Goal: Task Accomplishment & Management: Manage account settings

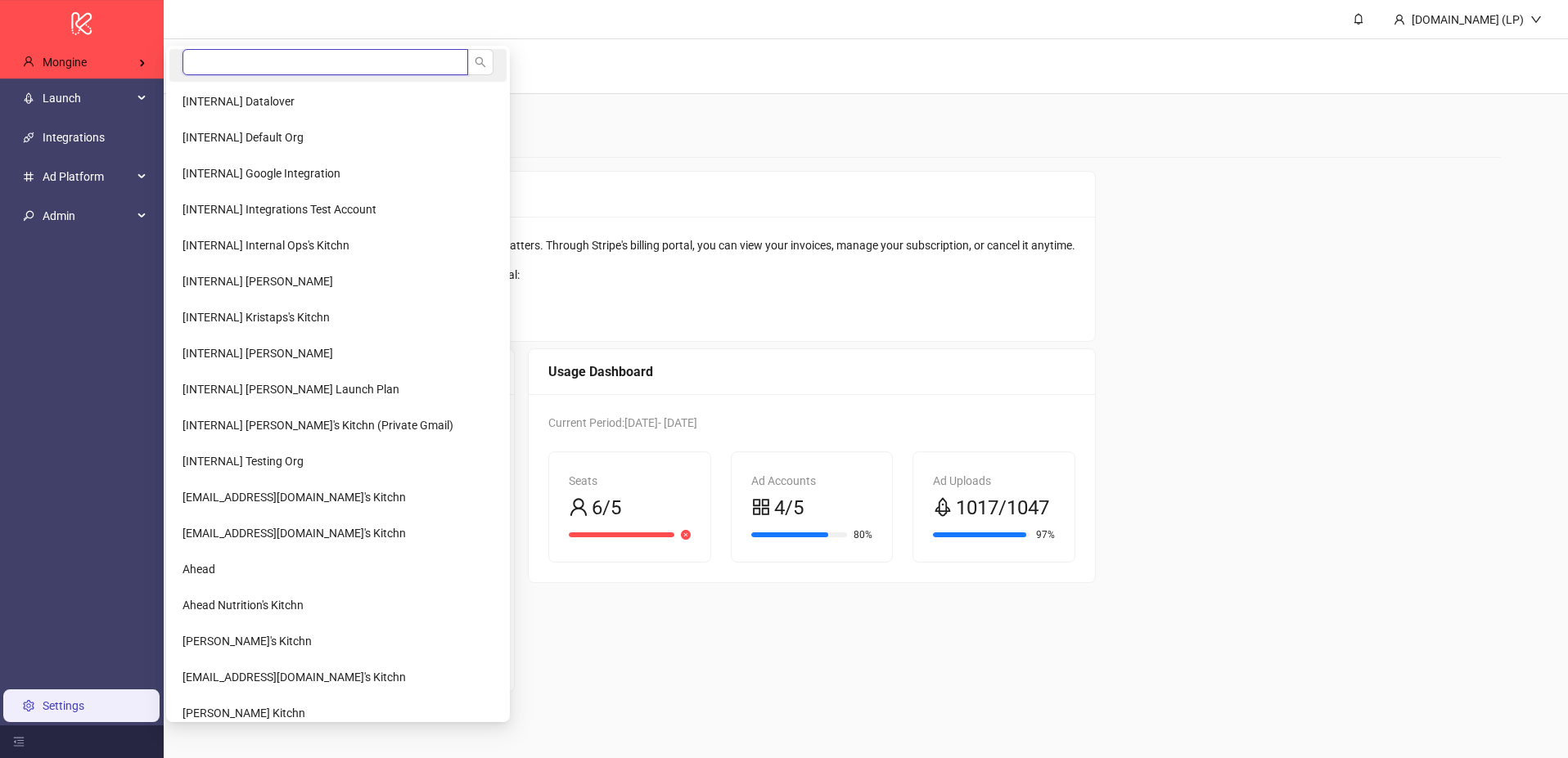
click at [222, 68] on input "search" at bounding box center [325, 62] width 285 height 26
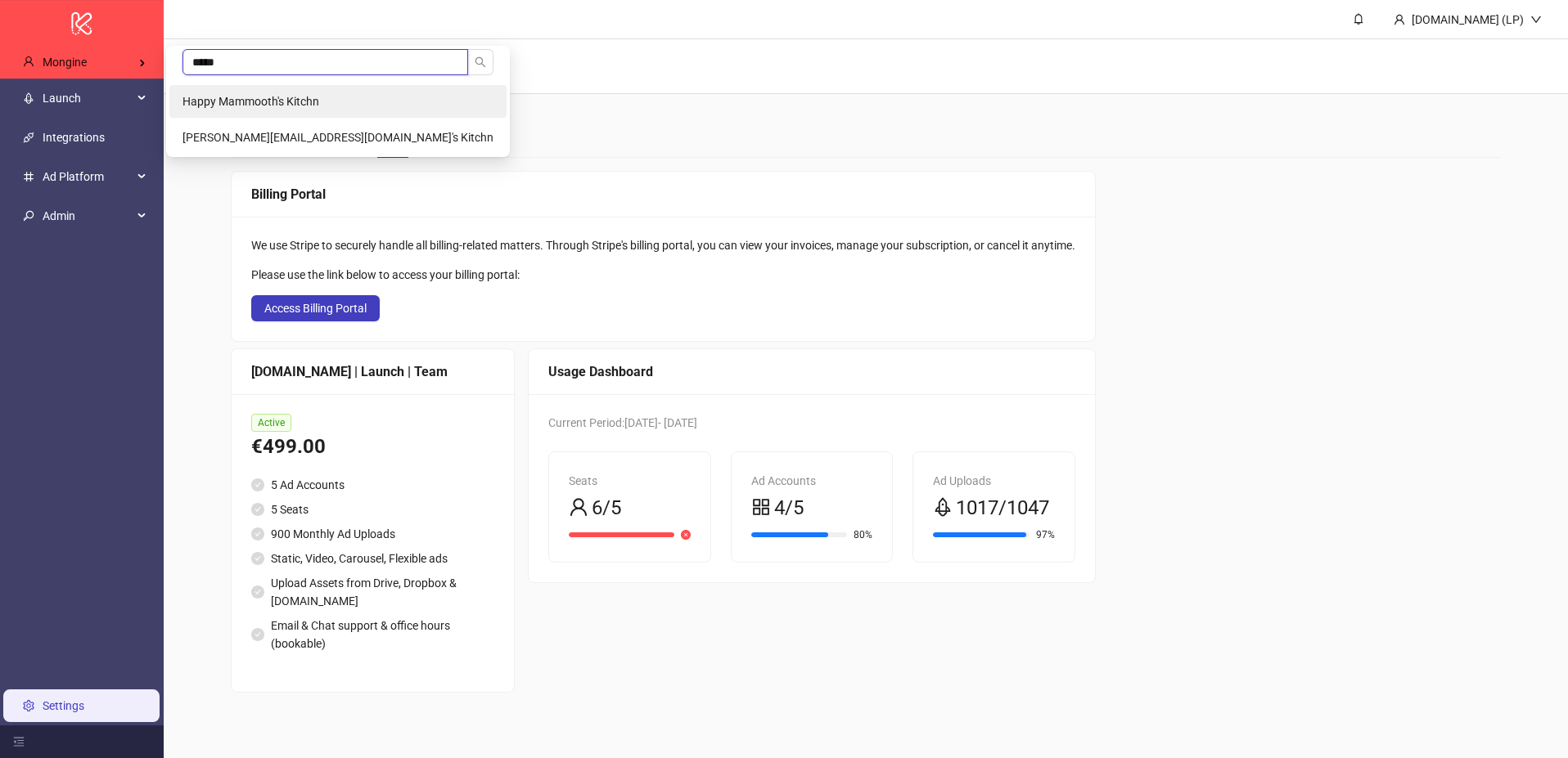
type input "*****"
click at [270, 109] on li "Happy Mammooth's Kitchn" at bounding box center [337, 101] width 337 height 33
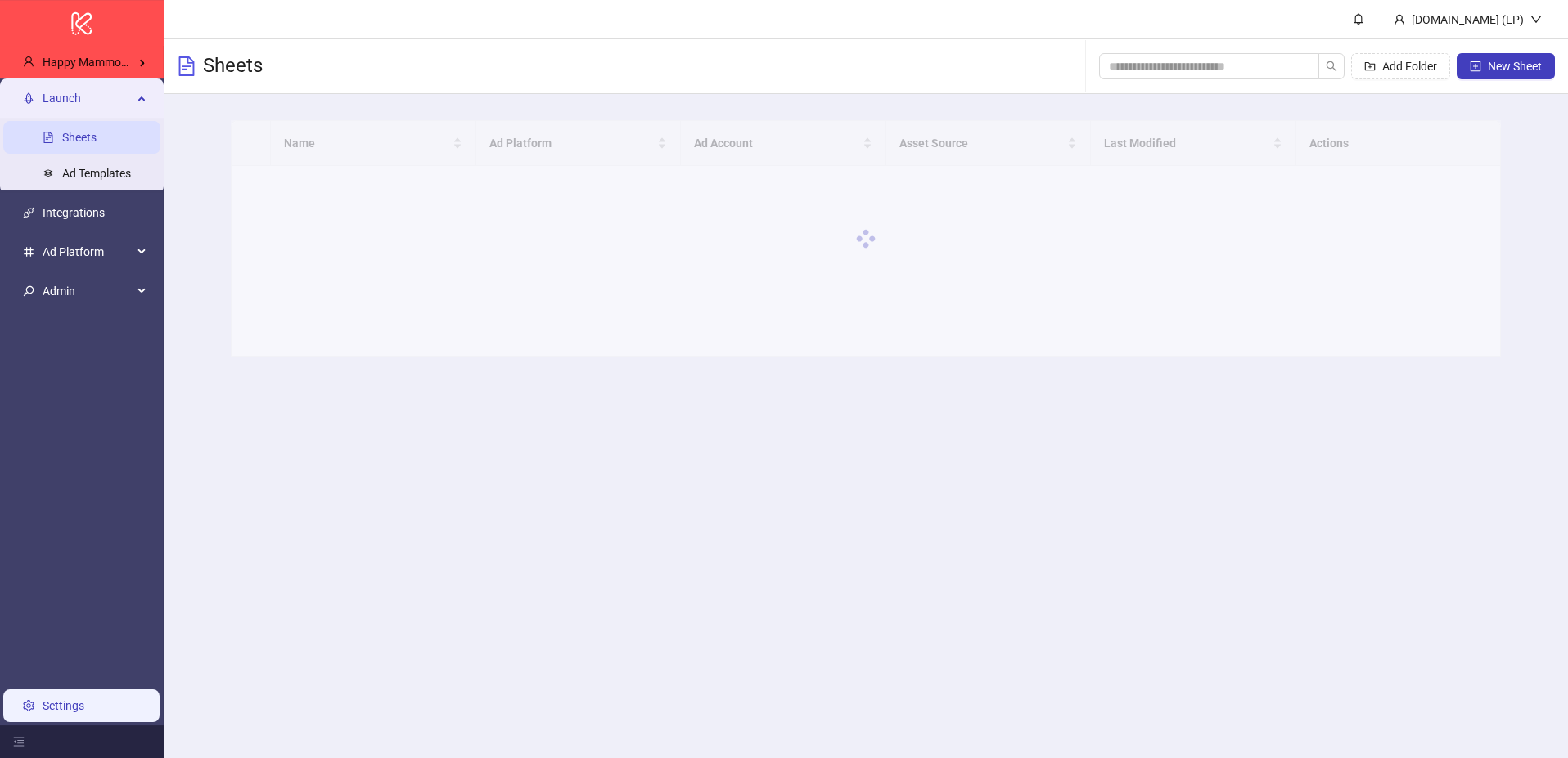
click at [56, 704] on link "Settings" at bounding box center [64, 706] width 42 height 13
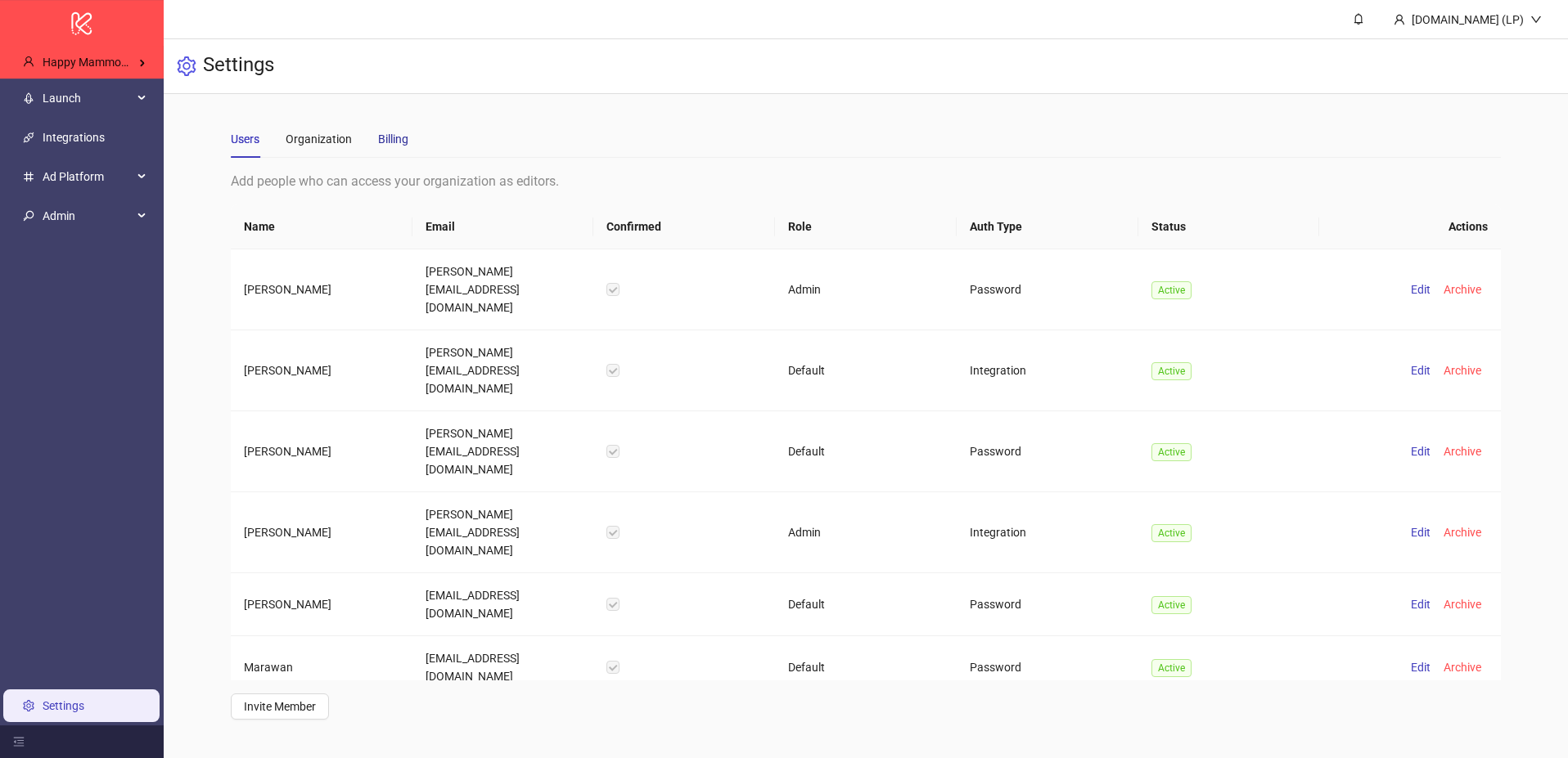
click at [399, 132] on div "Billing" at bounding box center [393, 139] width 30 height 18
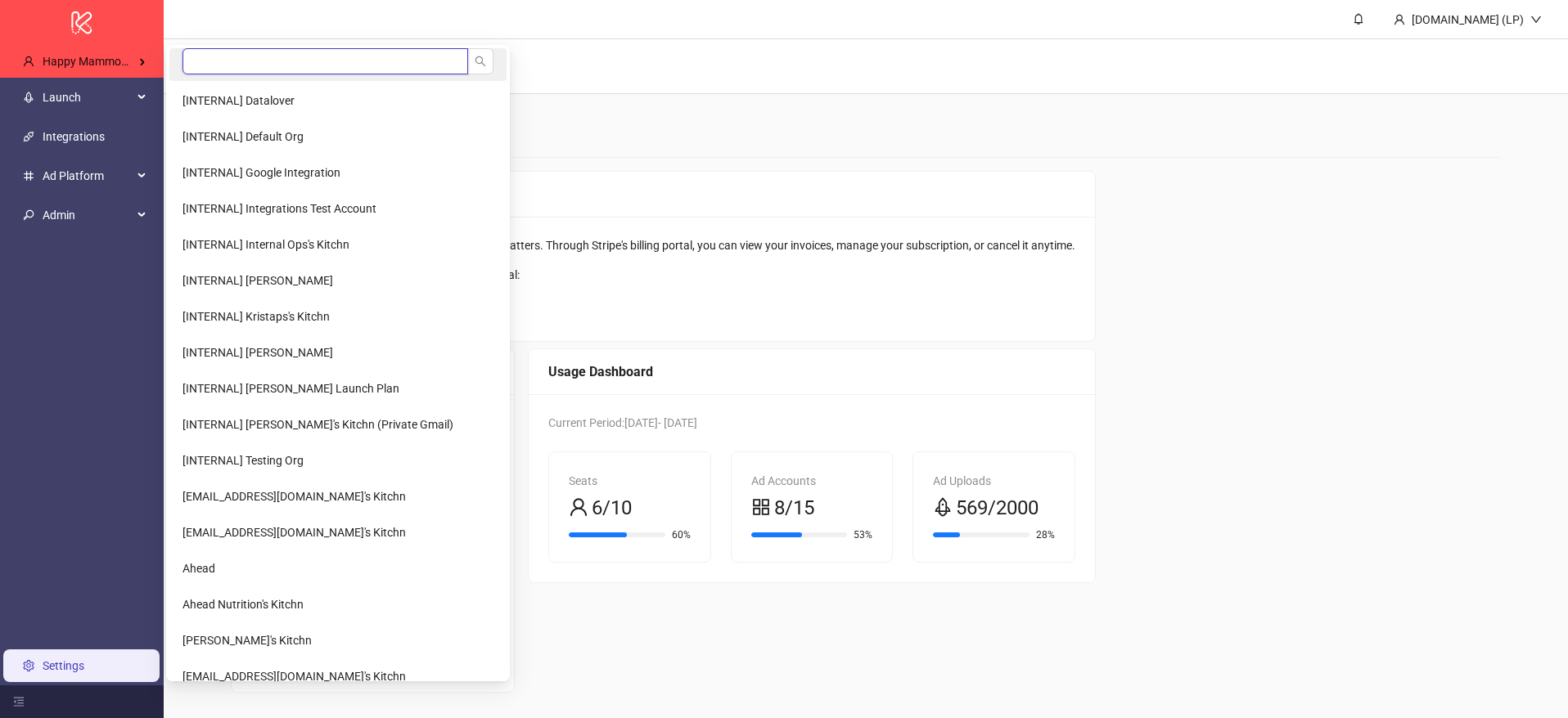
click at [200, 53] on input "search" at bounding box center [325, 61] width 285 height 26
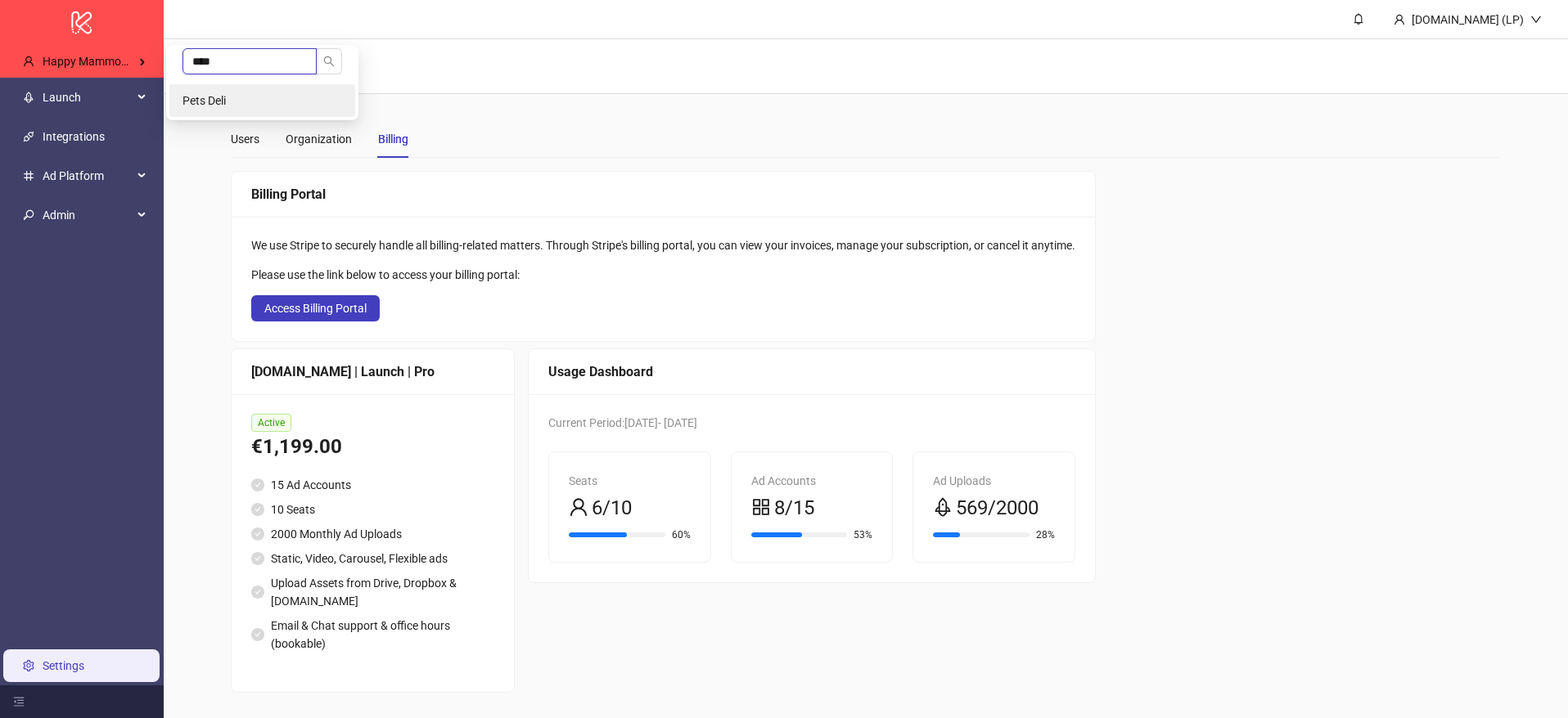
type input "****"
click at [237, 106] on li "Pets Deli" at bounding box center [262, 100] width 186 height 33
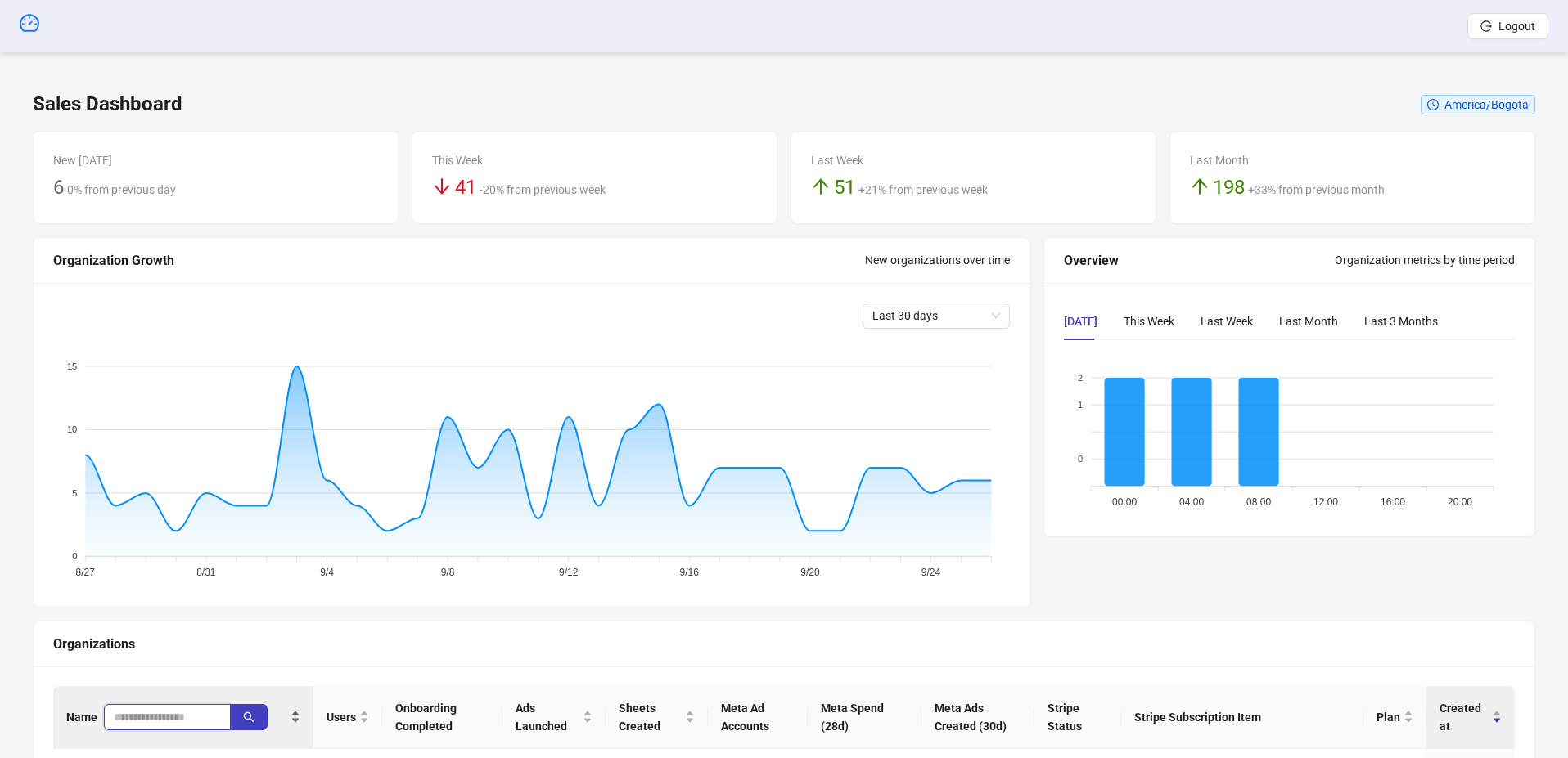
click at [157, 713] on input "search" at bounding box center [161, 717] width 94 height 18
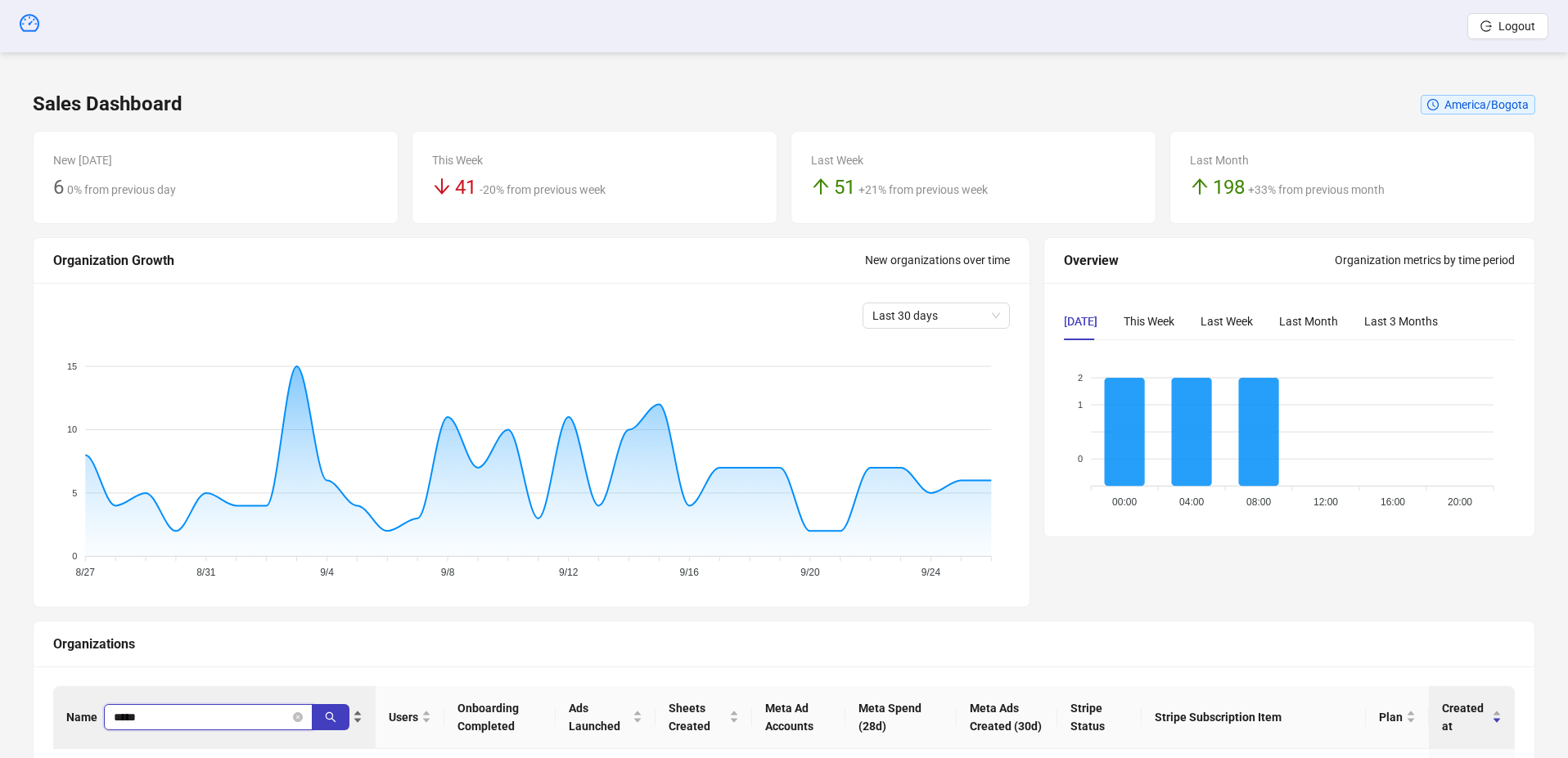
type input "*****"
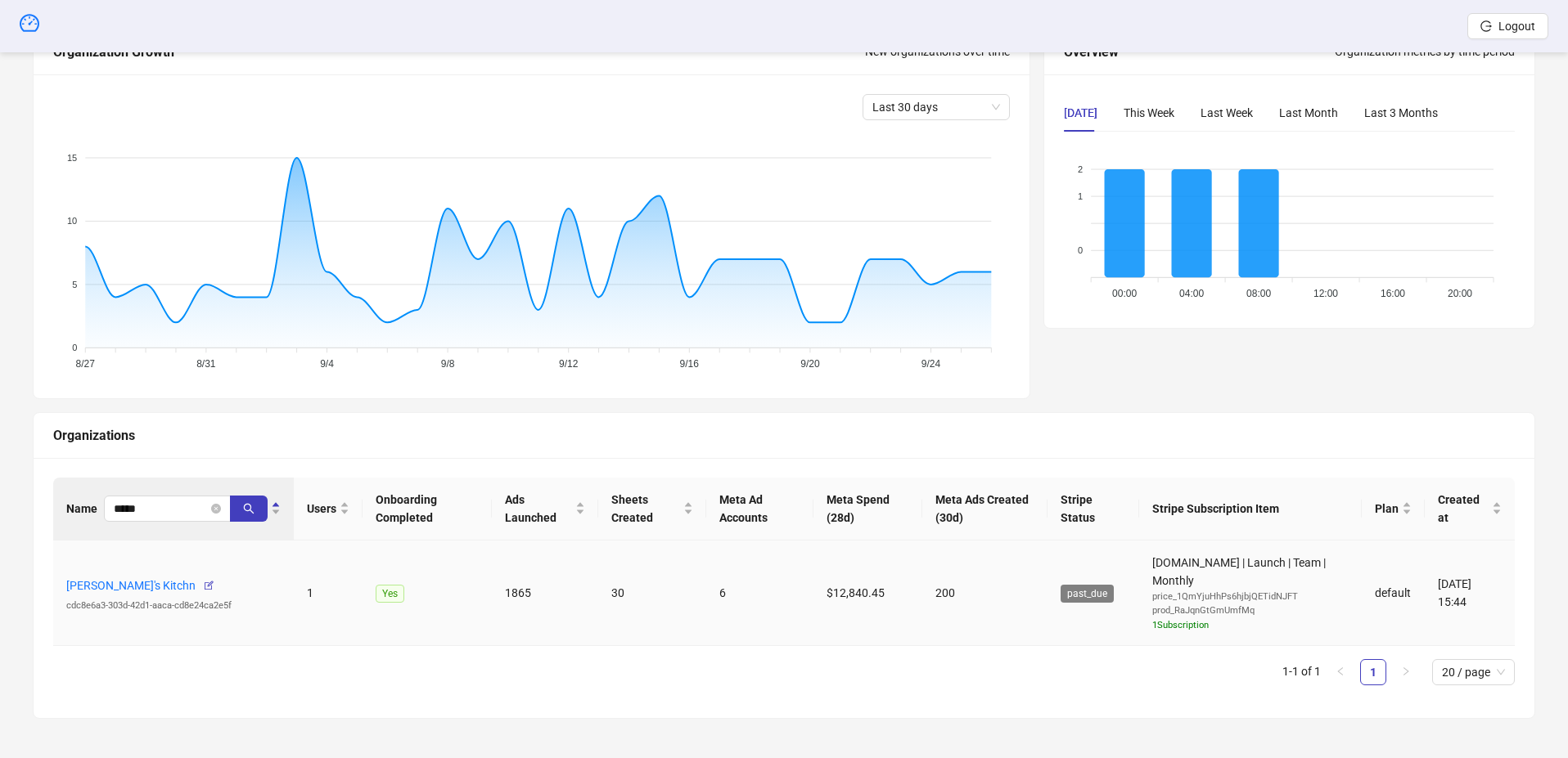
drag, startPoint x: 571, startPoint y: 592, endPoint x: 579, endPoint y: 592, distance: 8.0
click at [579, 592] on td "1865" at bounding box center [544, 593] width 106 height 106
drag, startPoint x: 548, startPoint y: 592, endPoint x: 493, endPoint y: 592, distance: 55.0
click at [493, 592] on td "1865" at bounding box center [544, 593] width 106 height 106
click at [506, 598] on td "1865" at bounding box center [544, 593] width 106 height 106
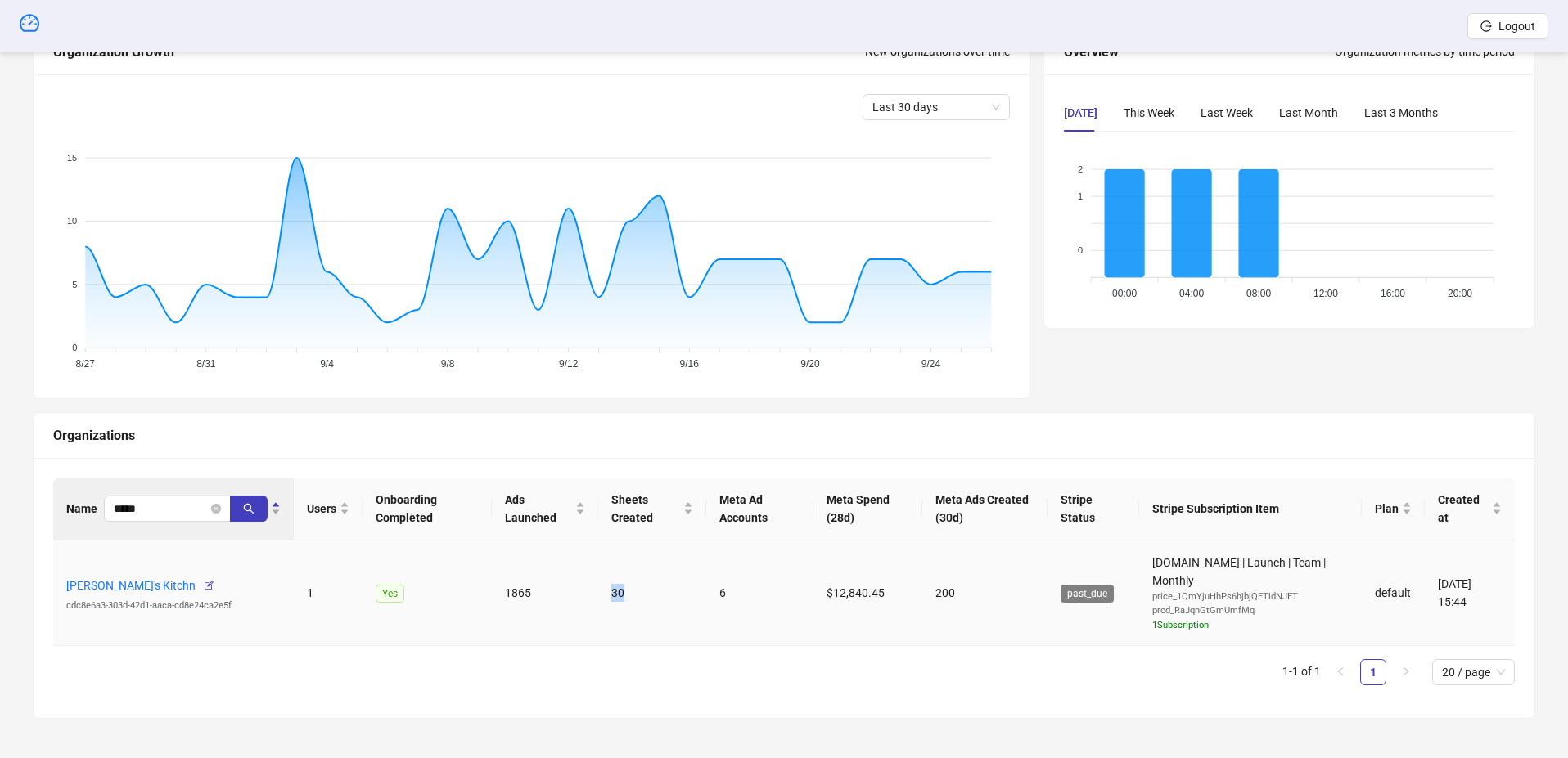
drag, startPoint x: 609, startPoint y: 588, endPoint x: 633, endPoint y: 592, distance: 24.3
click at [633, 592] on td "30" at bounding box center [653, 593] width 109 height 106
click at [78, 590] on link "Pranav's Kitchn" at bounding box center [131, 586] width 129 height 13
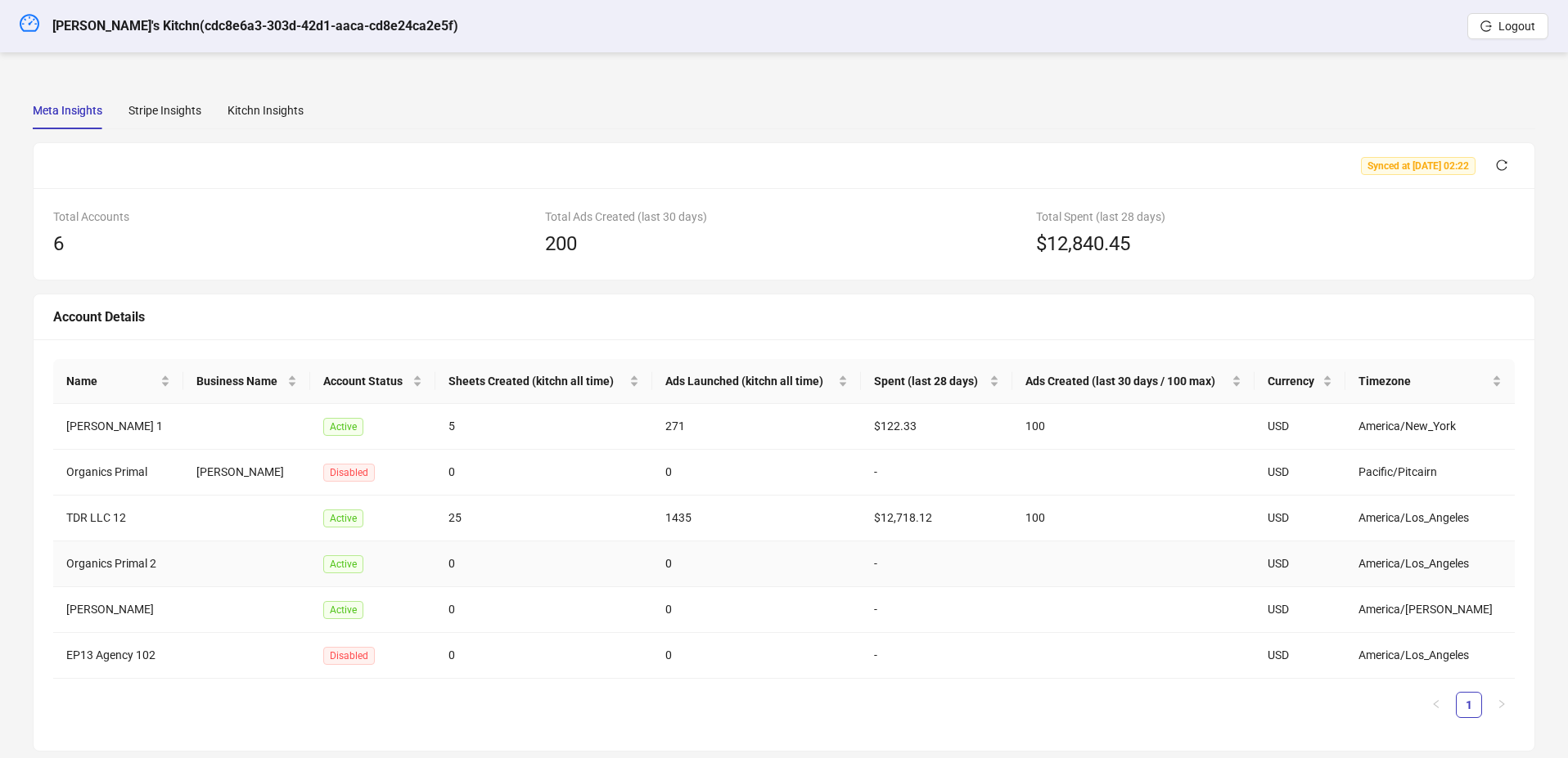
scroll to position [33, 0]
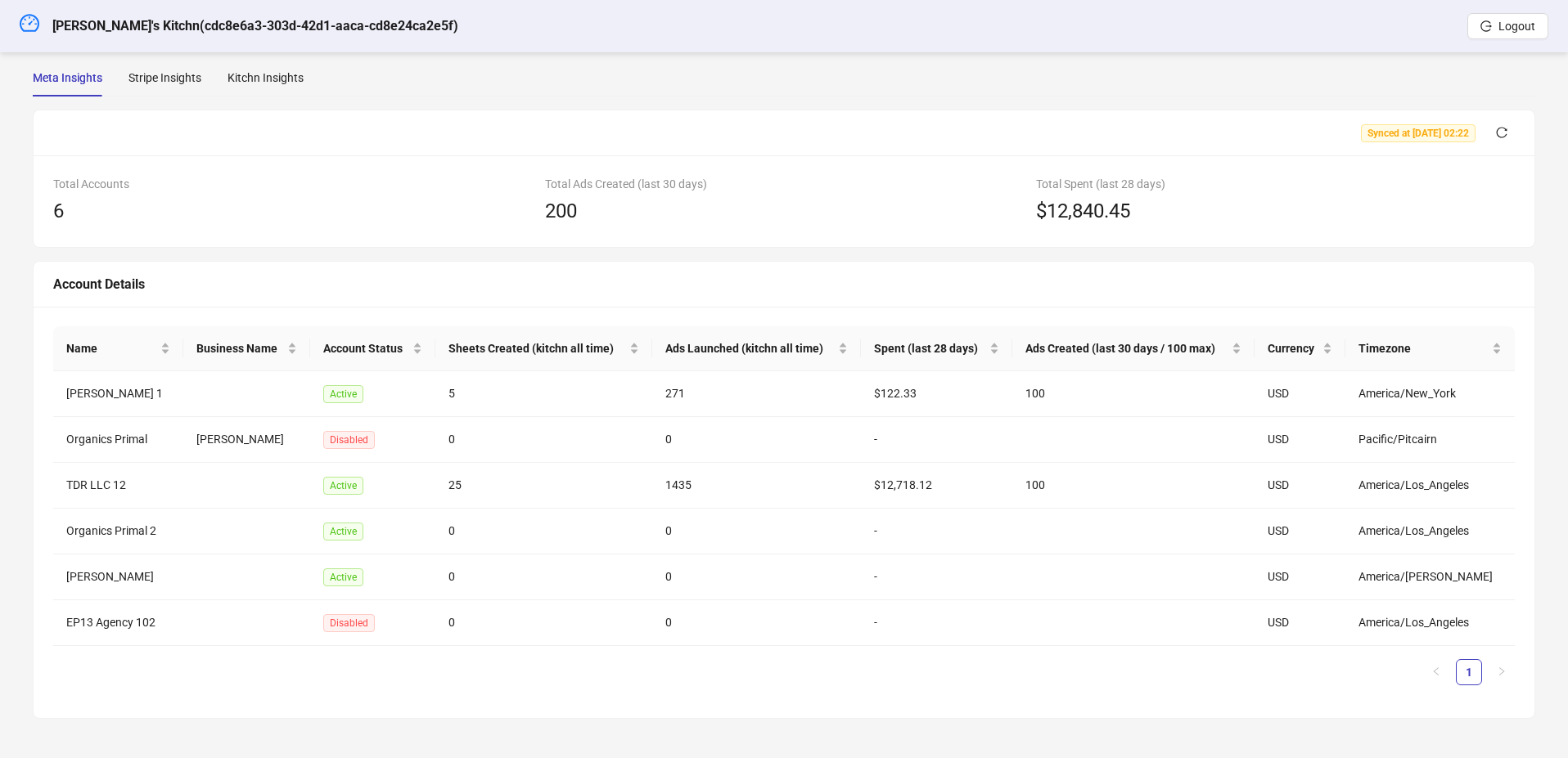
click at [177, 690] on div "Name Business Name Account Status Sheets Created (kitchn all time) Ads Launched…" at bounding box center [784, 512] width 1462 height 372
drag, startPoint x: 594, startPoint y: 209, endPoint x: 525, endPoint y: 210, distance: 69.0
click at [525, 210] on div "Total Accounts 6 Total Ads Created (last 30 days) 200 Total Spent (last 28 days…" at bounding box center [784, 201] width 1474 height 53
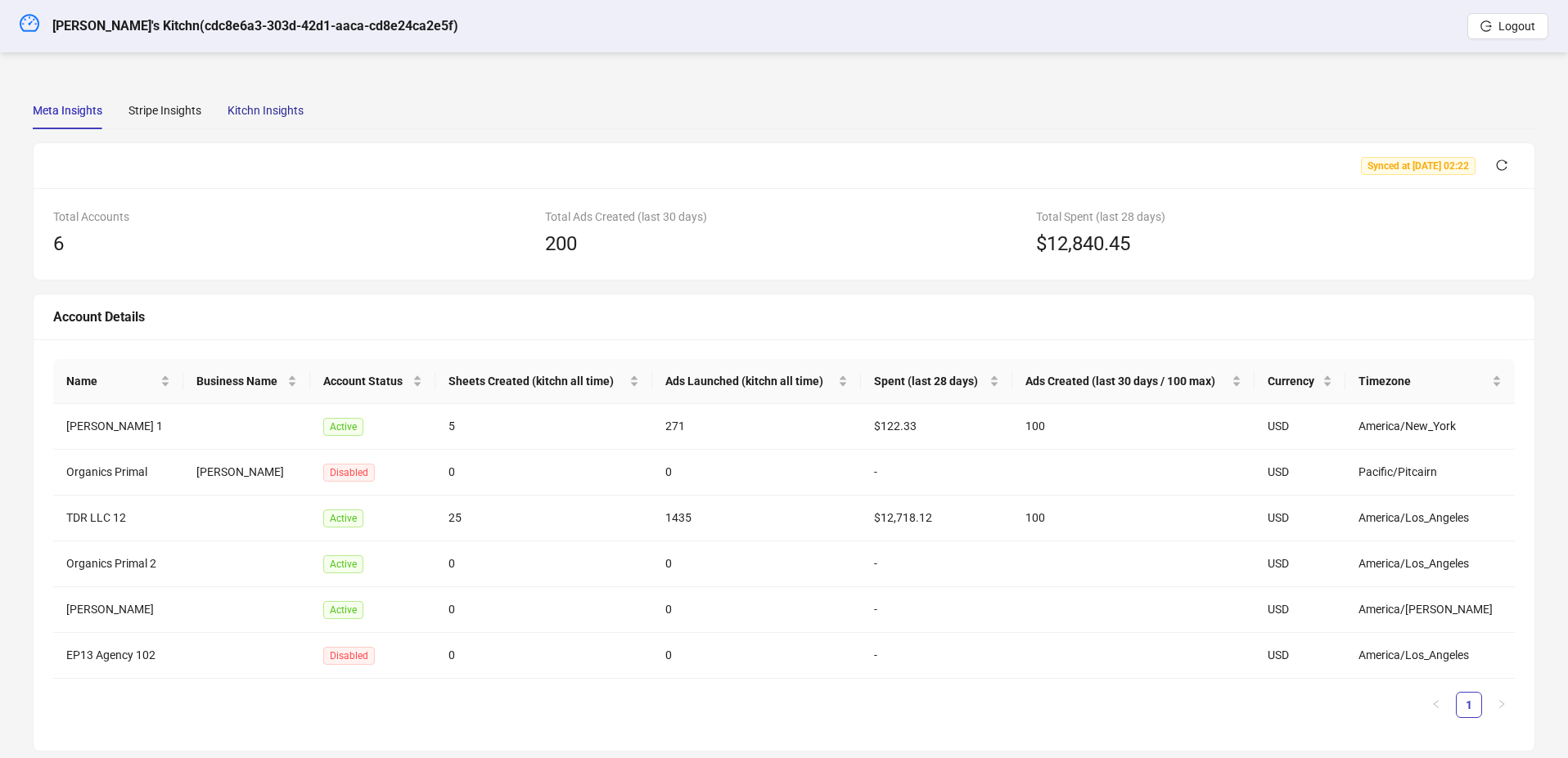
click at [285, 104] on div "Kitchn Insights" at bounding box center [265, 110] width 76 height 18
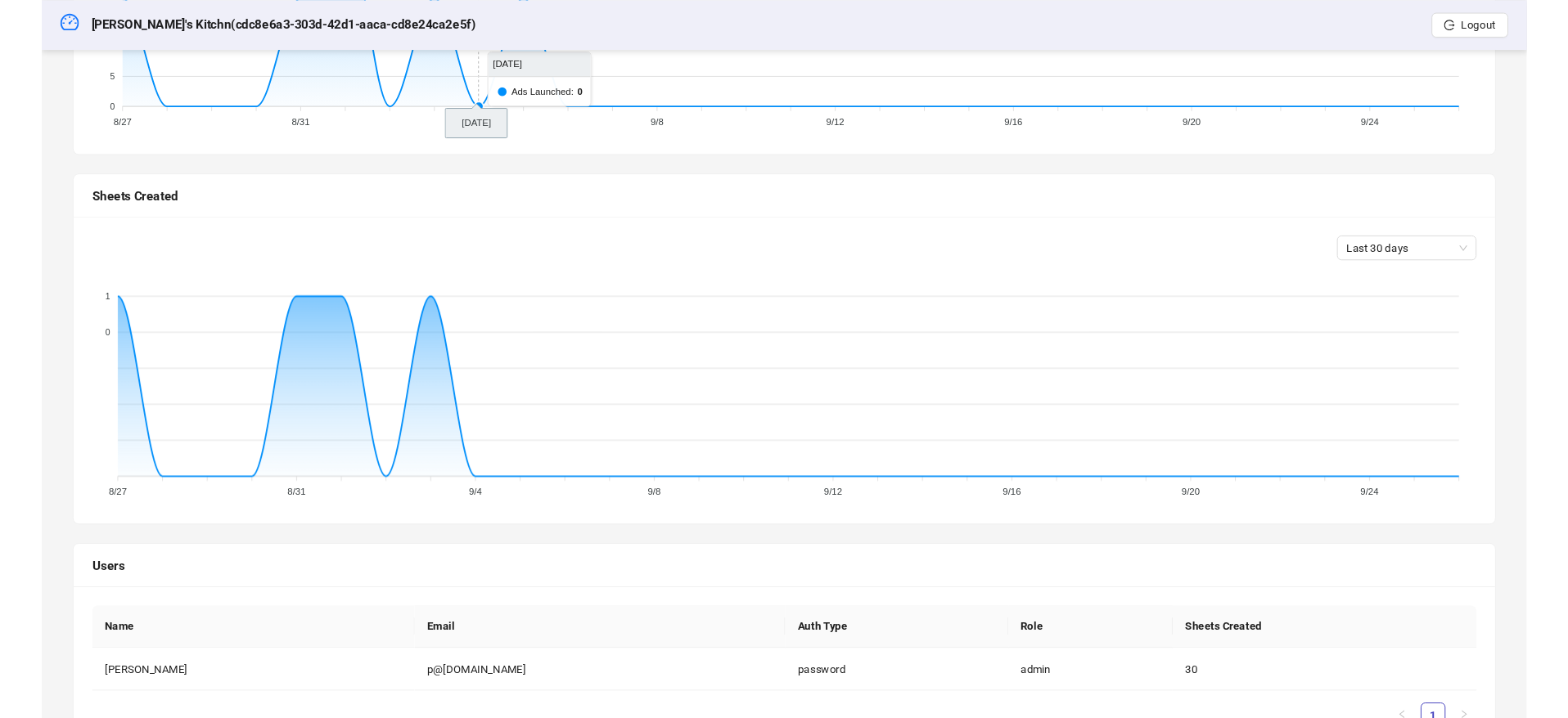
scroll to position [432, 0]
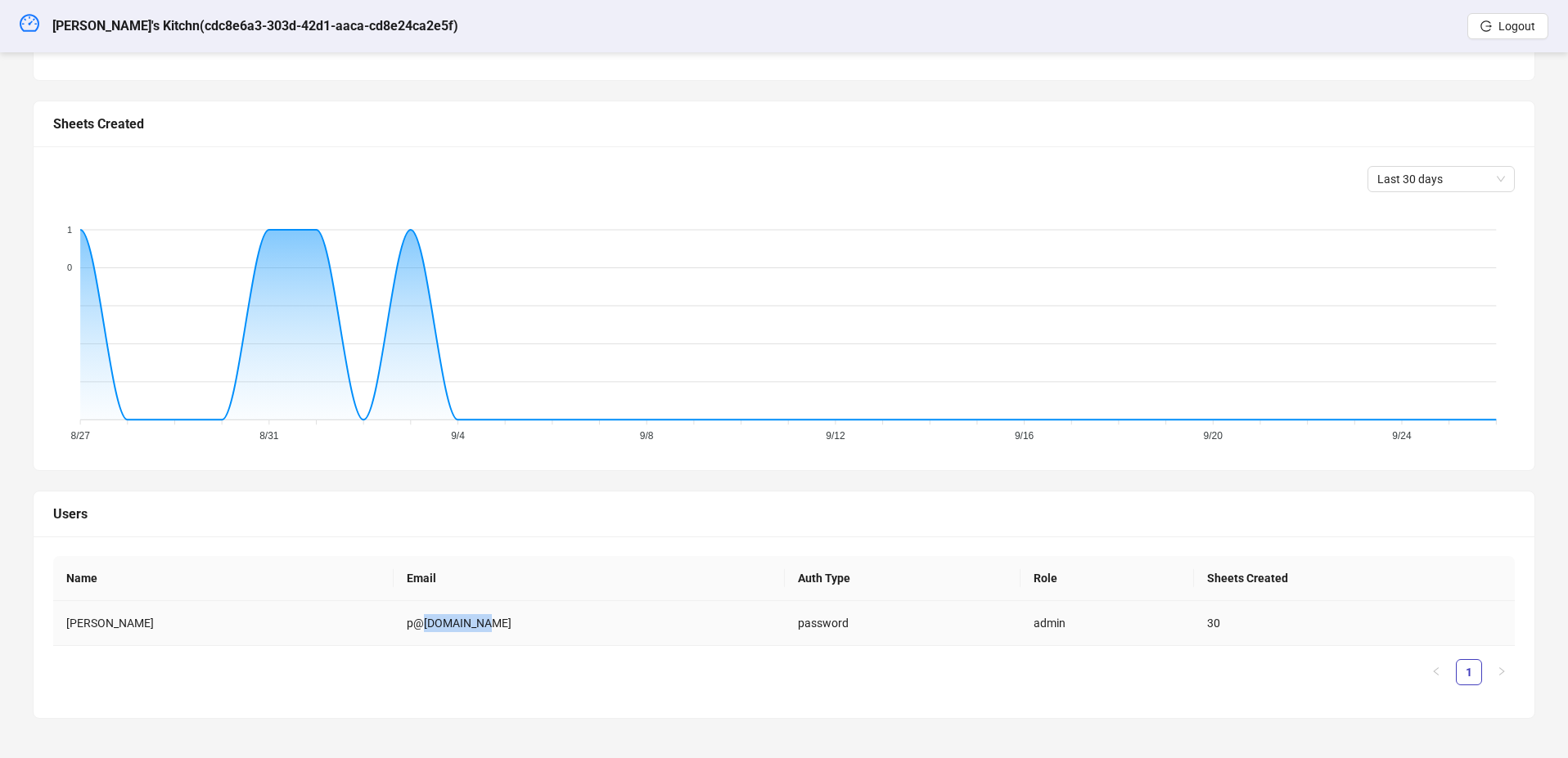
drag, startPoint x: 311, startPoint y: 623, endPoint x: 361, endPoint y: 625, distance: 50.0
click at [393, 625] on td "p@globex.llc" at bounding box center [589, 623] width 392 height 45
click at [393, 620] on td "p@globex.llc" at bounding box center [589, 623] width 392 height 45
drag, startPoint x: 383, startPoint y: 624, endPoint x: 311, endPoint y: 626, distance: 72.0
click at [393, 626] on td "p@globex.llc" at bounding box center [589, 623] width 392 height 45
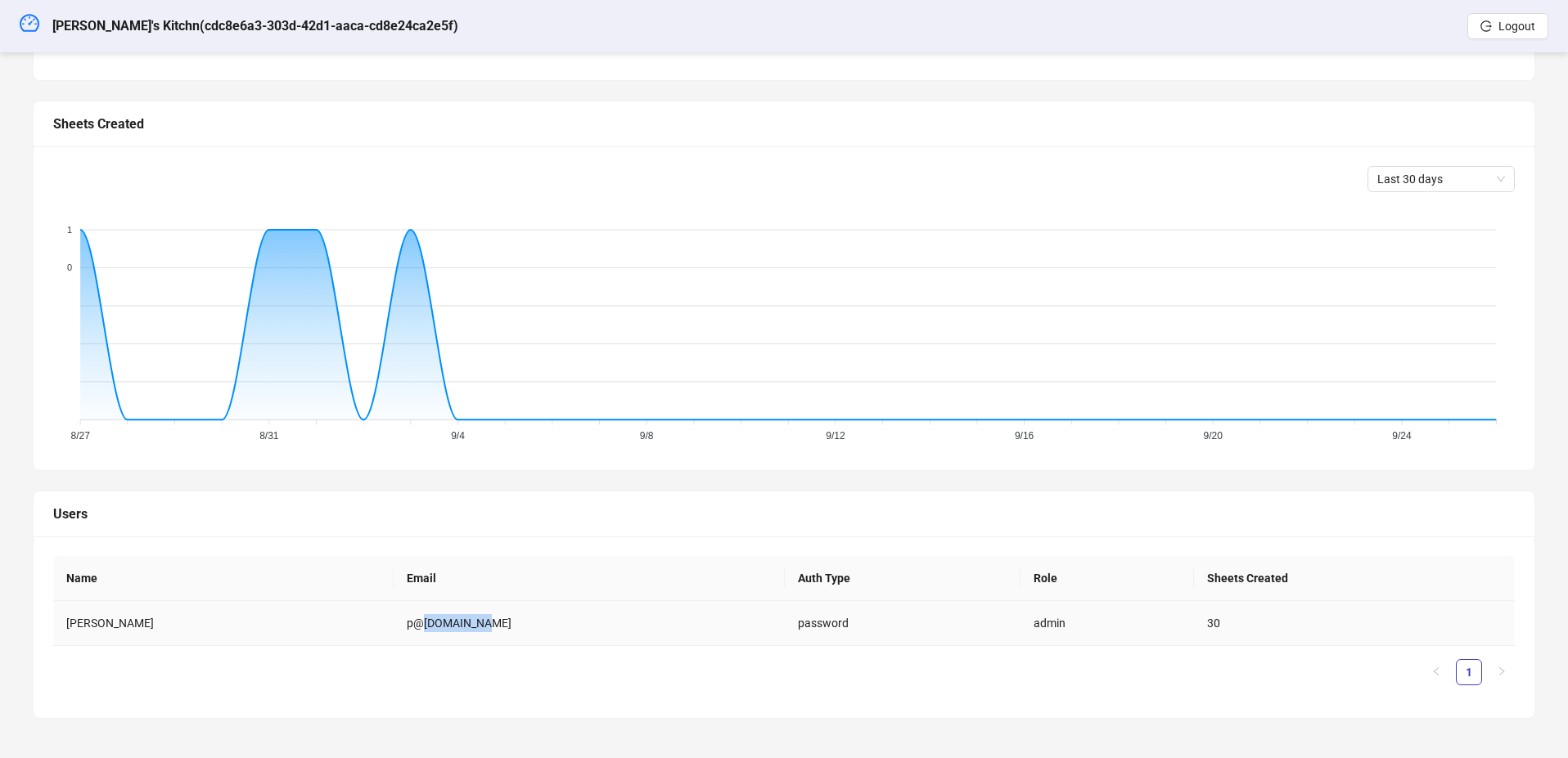
copy td "globex.llc"
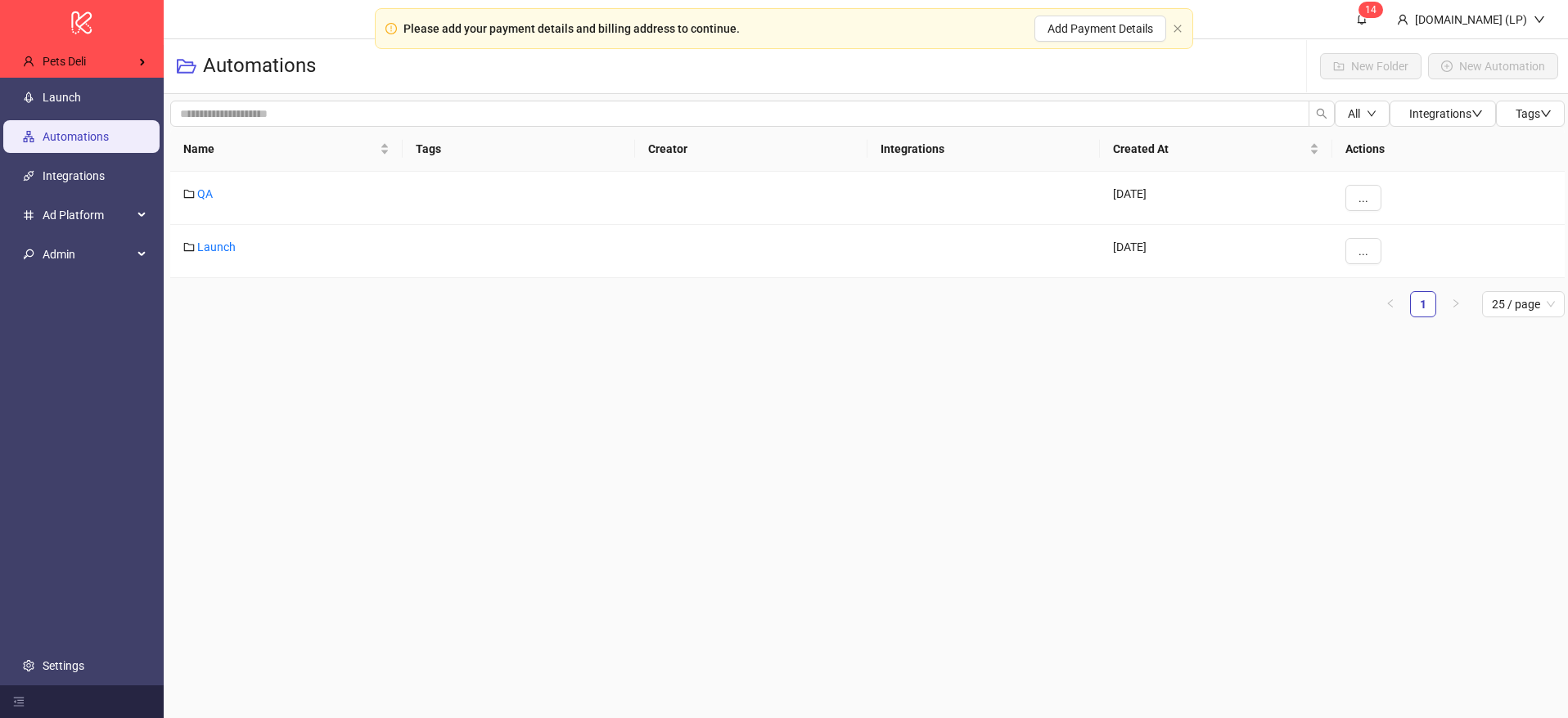
scroll to position [0, 3]
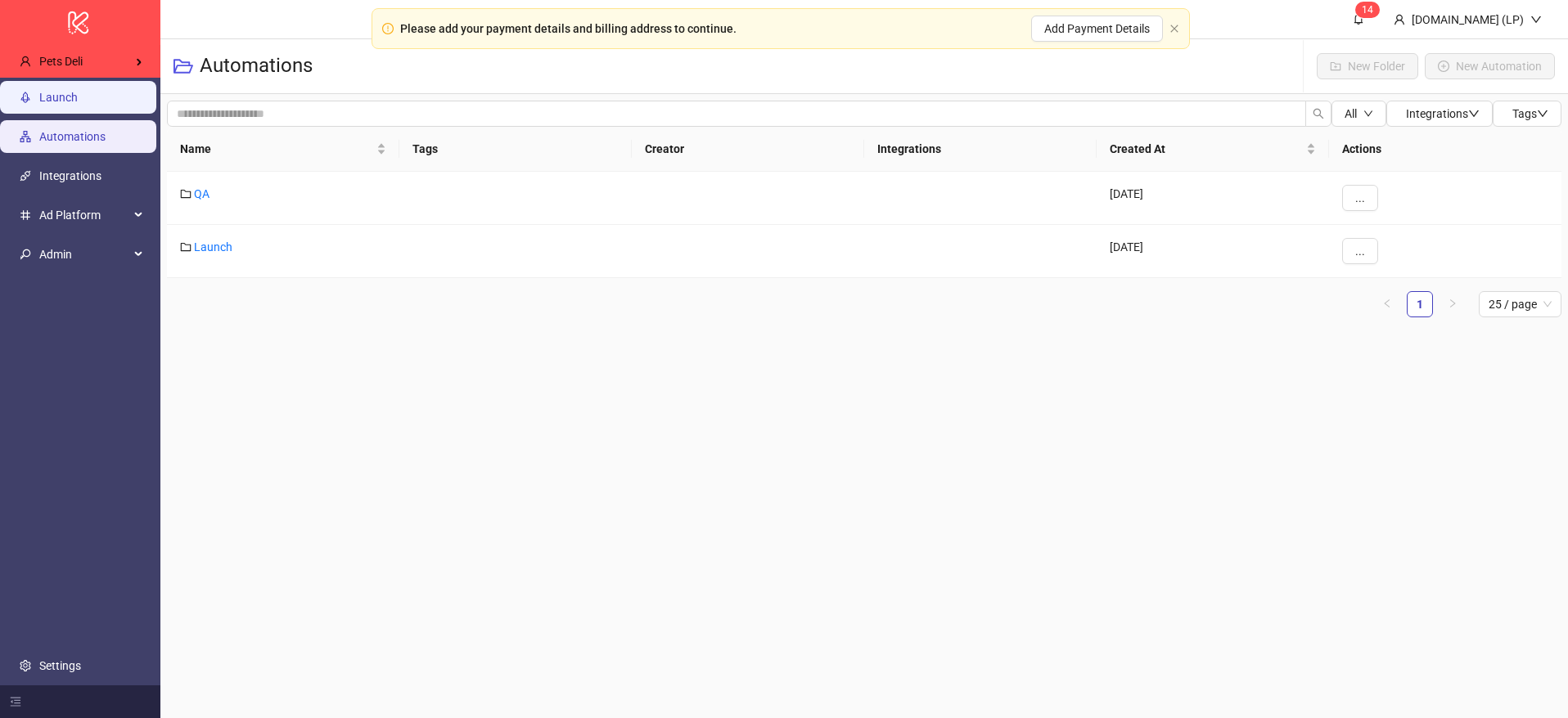
click at [78, 100] on link "Launch" at bounding box center [59, 97] width 39 height 13
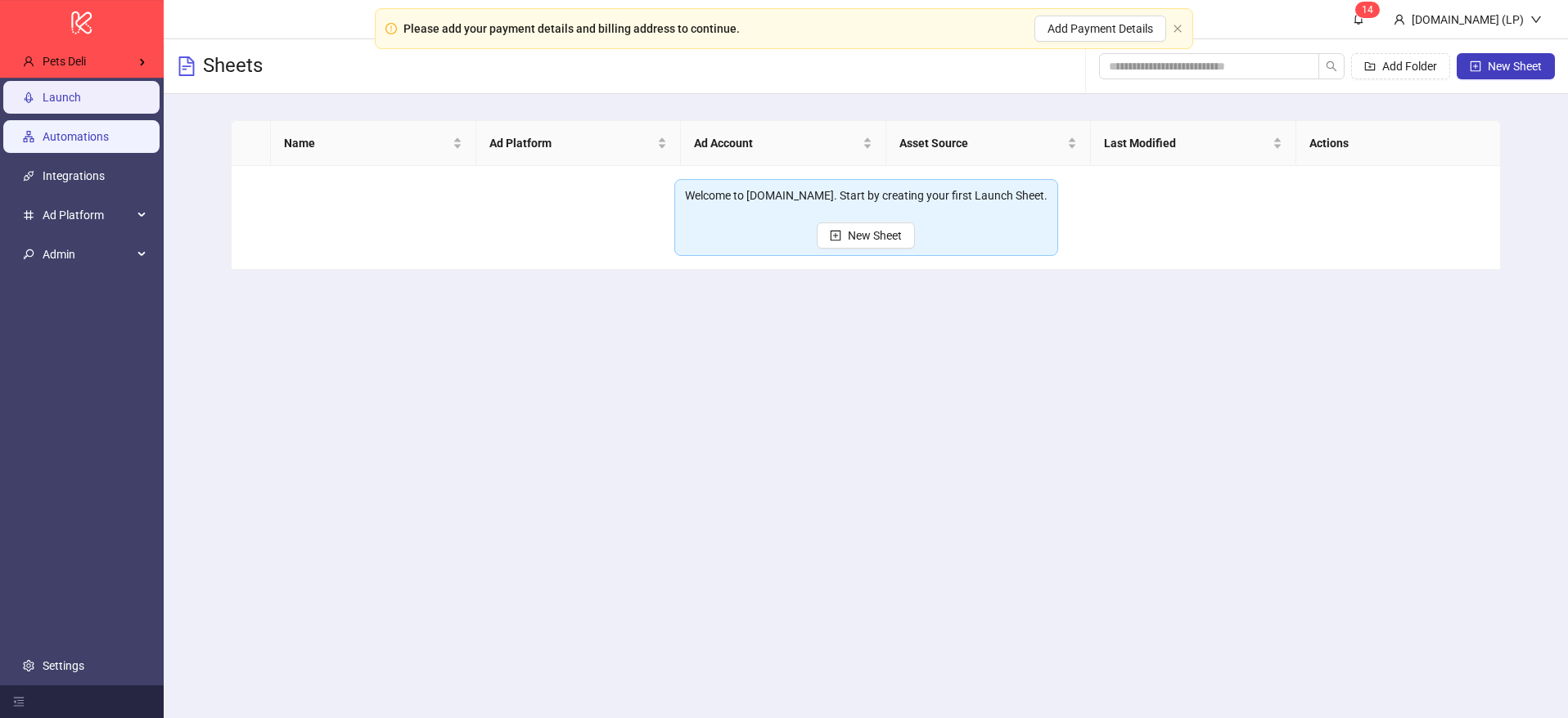
click at [95, 141] on link "Automations" at bounding box center [75, 136] width 66 height 13
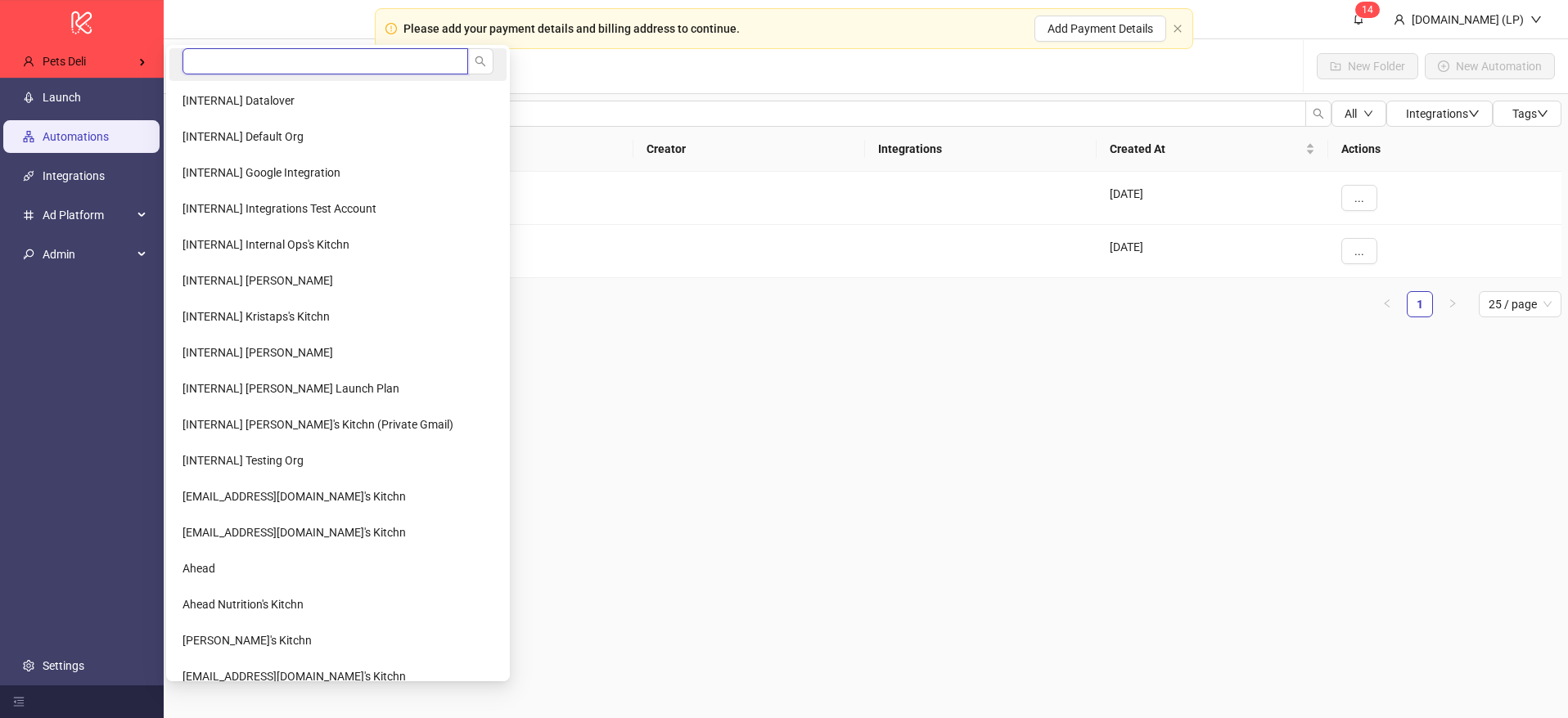
click at [259, 63] on input "search" at bounding box center [325, 61] width 285 height 26
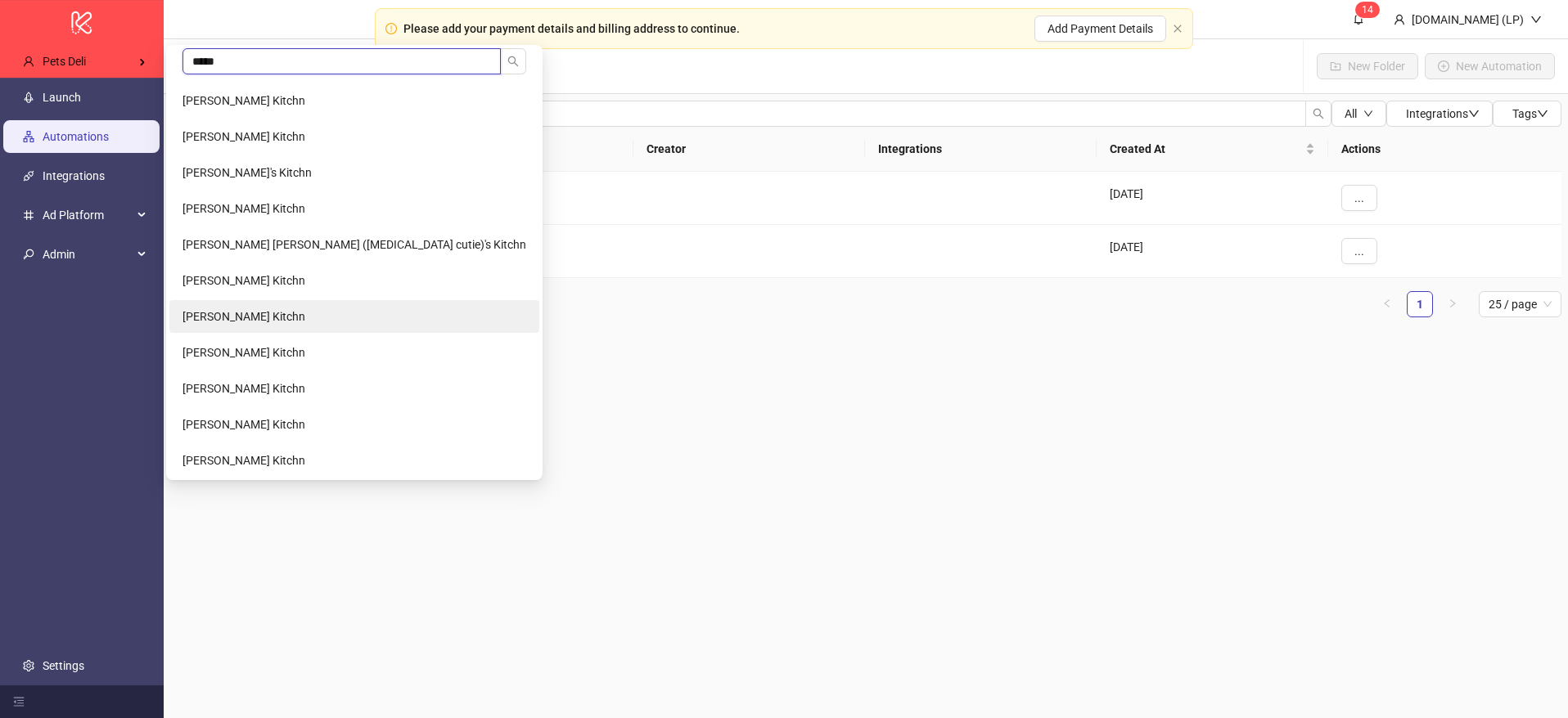
type input "*****"
click at [243, 308] on li "Ian McIntosh's Kitchn" at bounding box center [354, 316] width 370 height 33
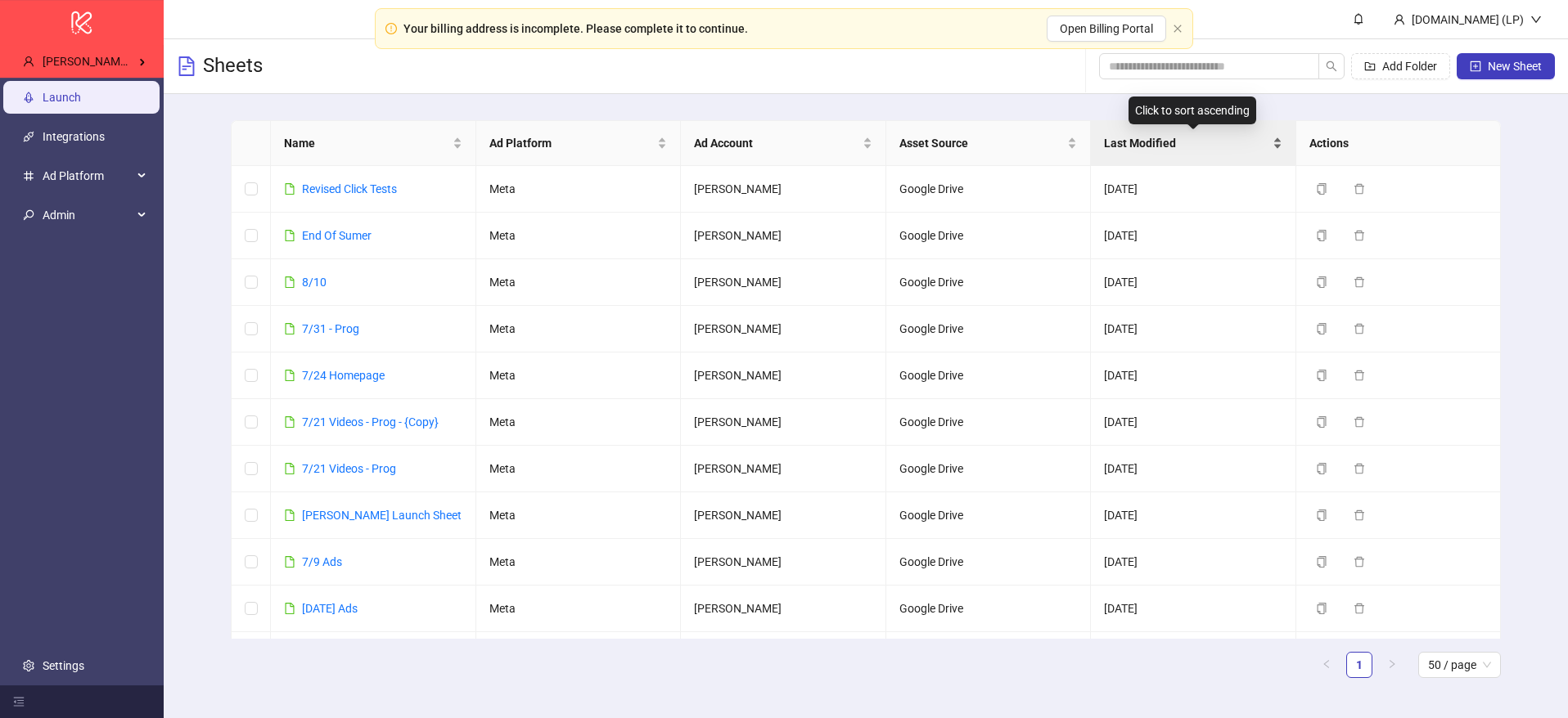
click at [1171, 139] on span "Last Modified" at bounding box center [1186, 143] width 165 height 18
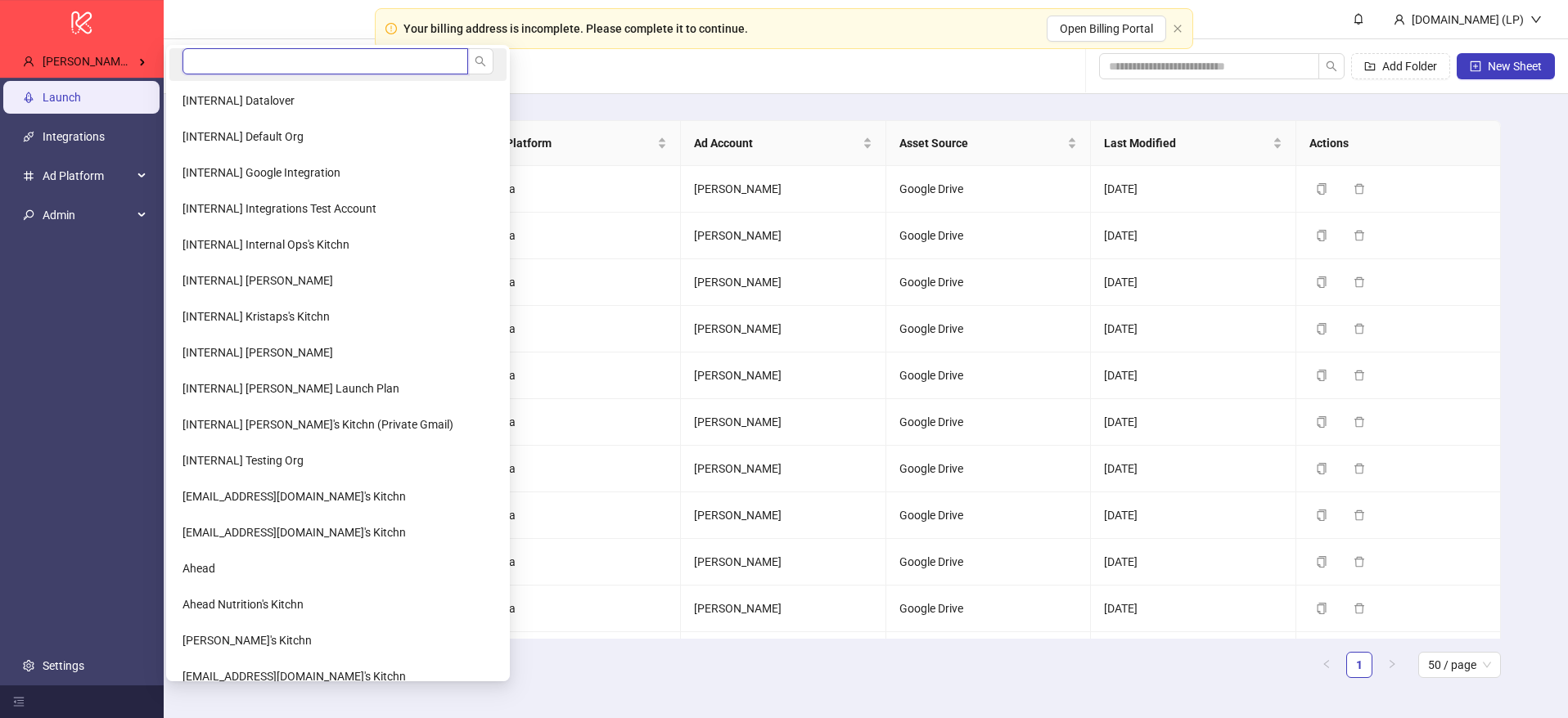
click at [248, 57] on input "search" at bounding box center [325, 61] width 285 height 26
type input "***"
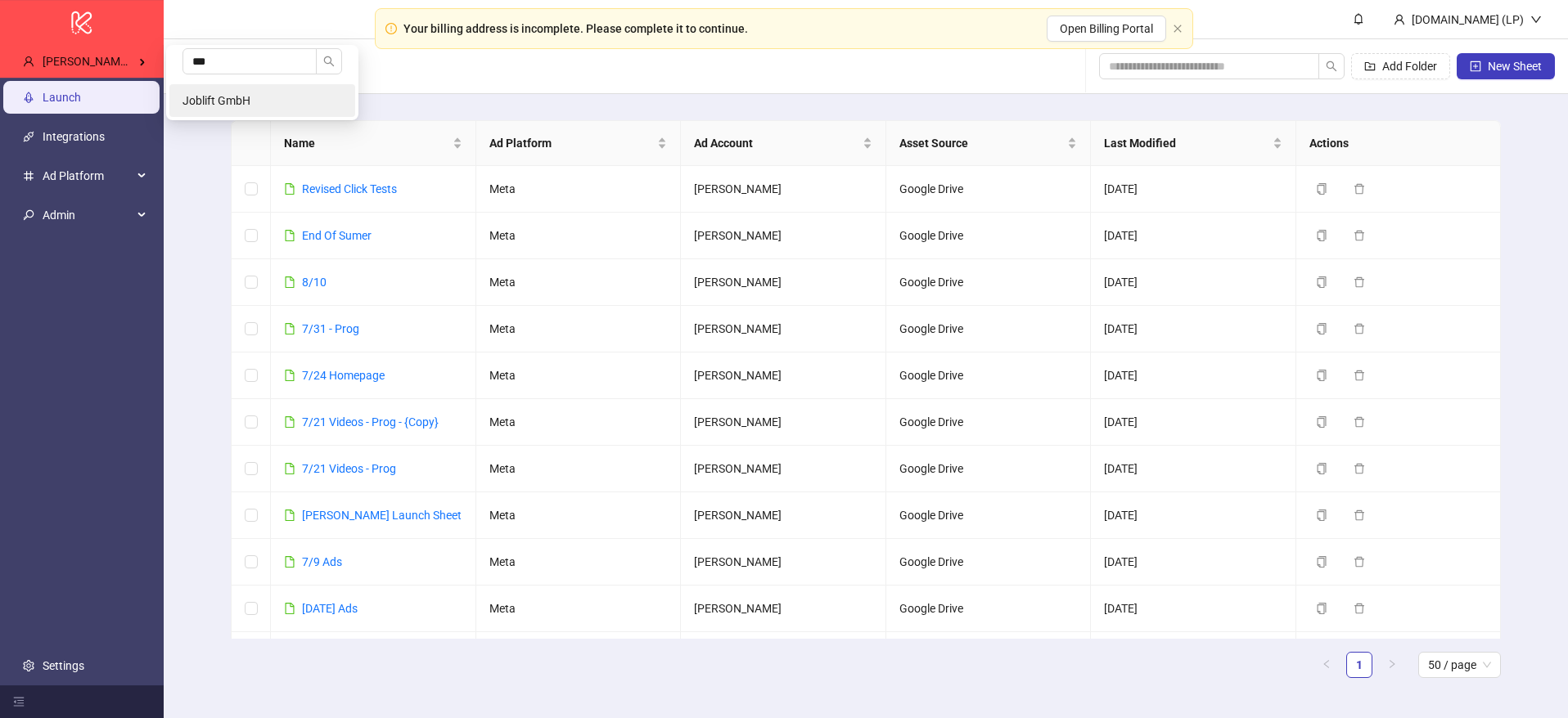
click at [212, 90] on li "Joblift GmbH" at bounding box center [262, 100] width 186 height 33
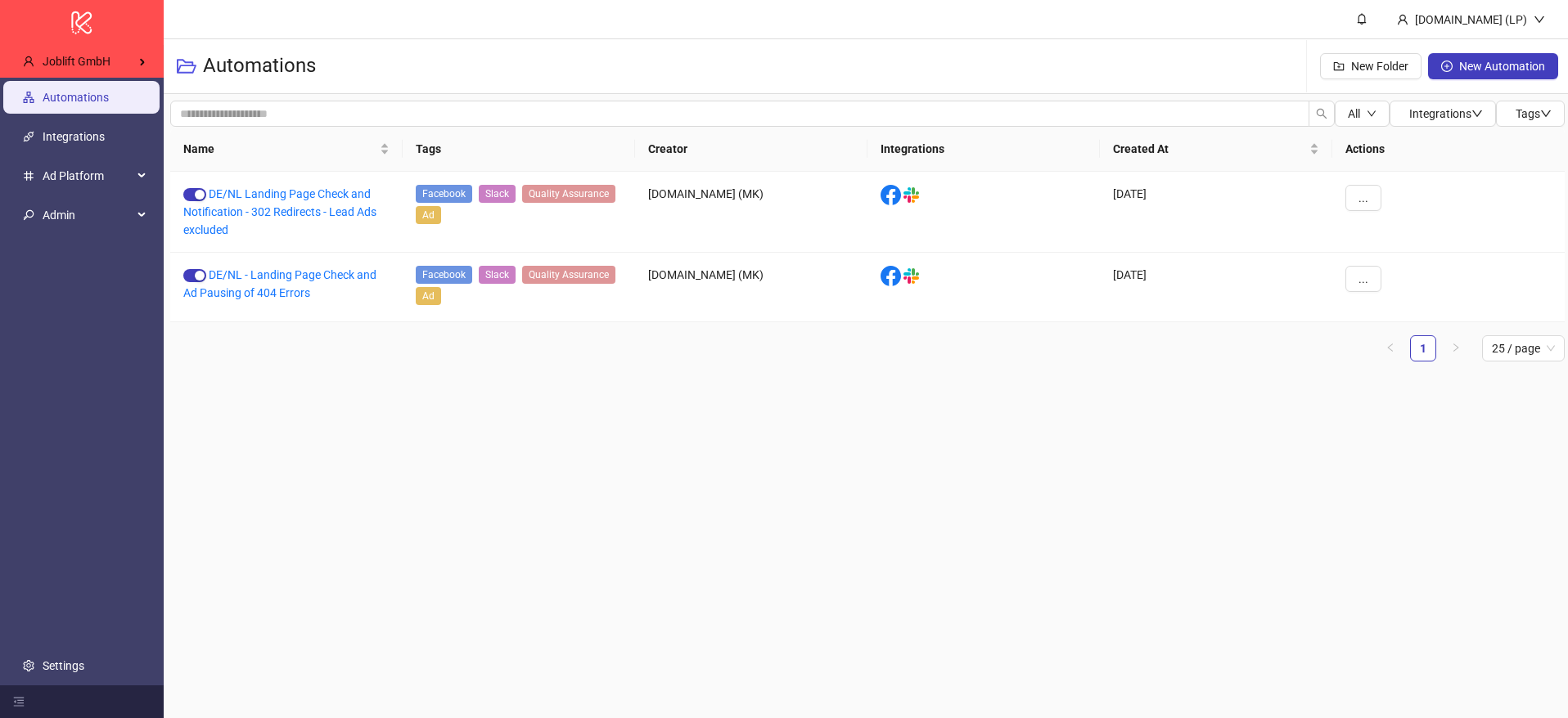
click at [109, 101] on link "Automations" at bounding box center [75, 97] width 66 height 13
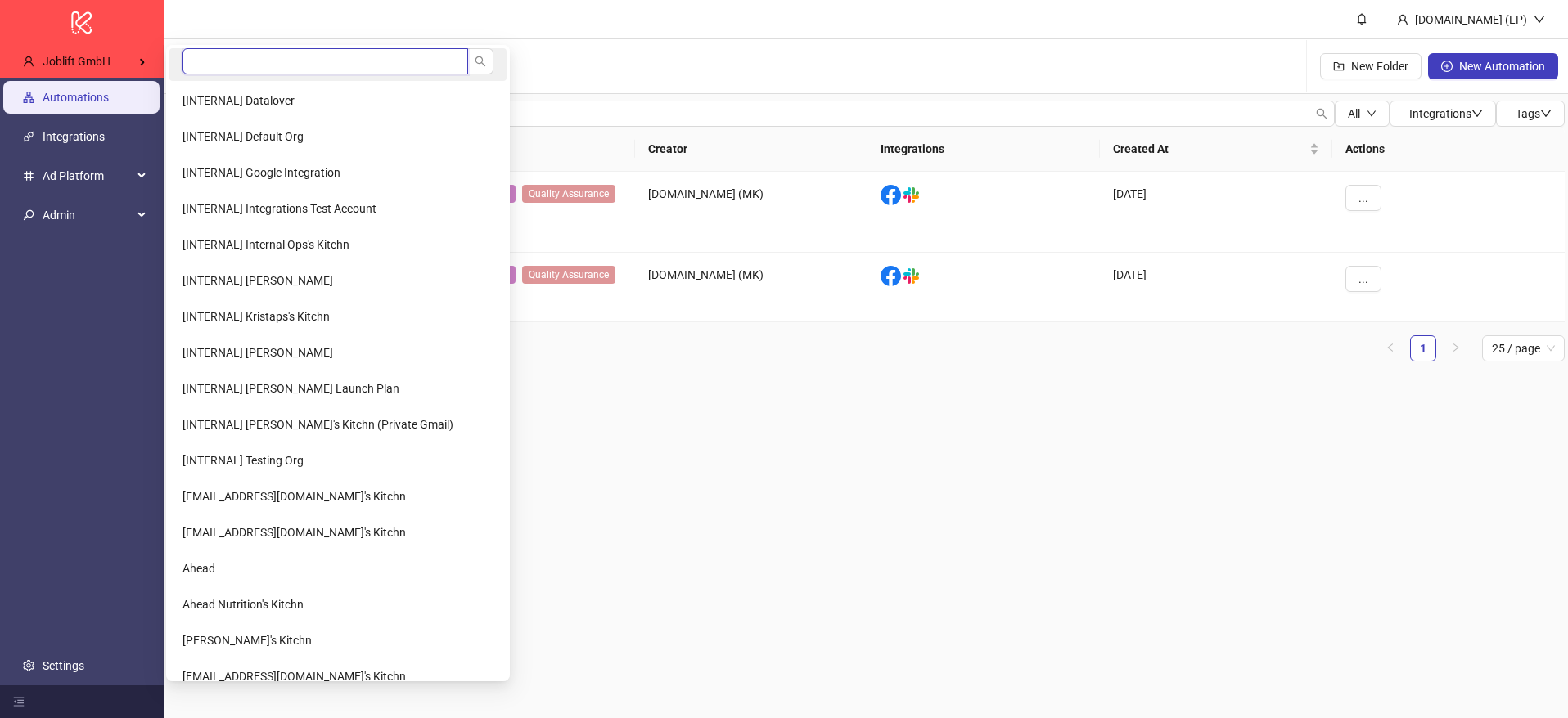
click at [275, 57] on input "search" at bounding box center [325, 61] width 285 height 26
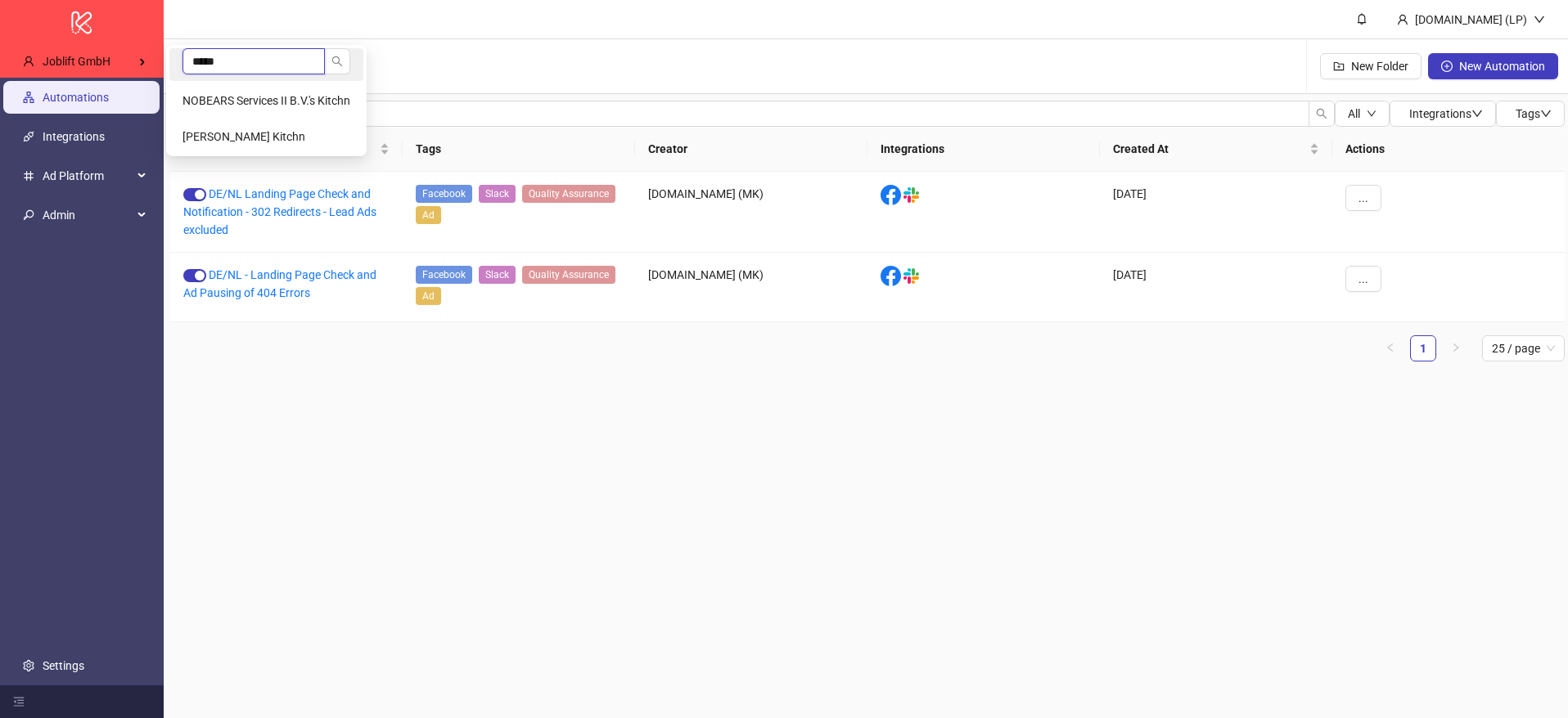
scroll to position [0, 3]
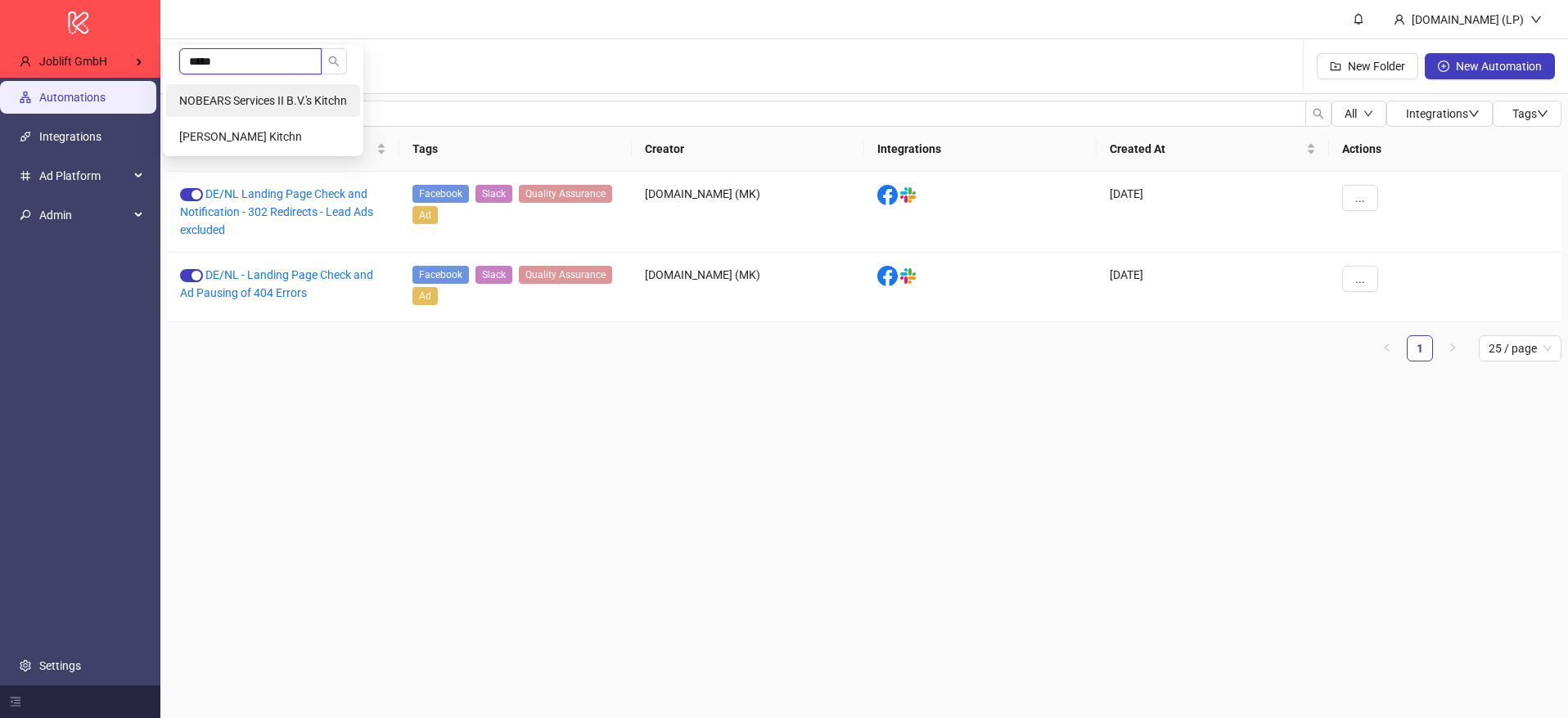
type input "*****"
click at [275, 94] on span "NOBEARS Services II B.V.'s Kitchn" at bounding box center [263, 100] width 167 height 13
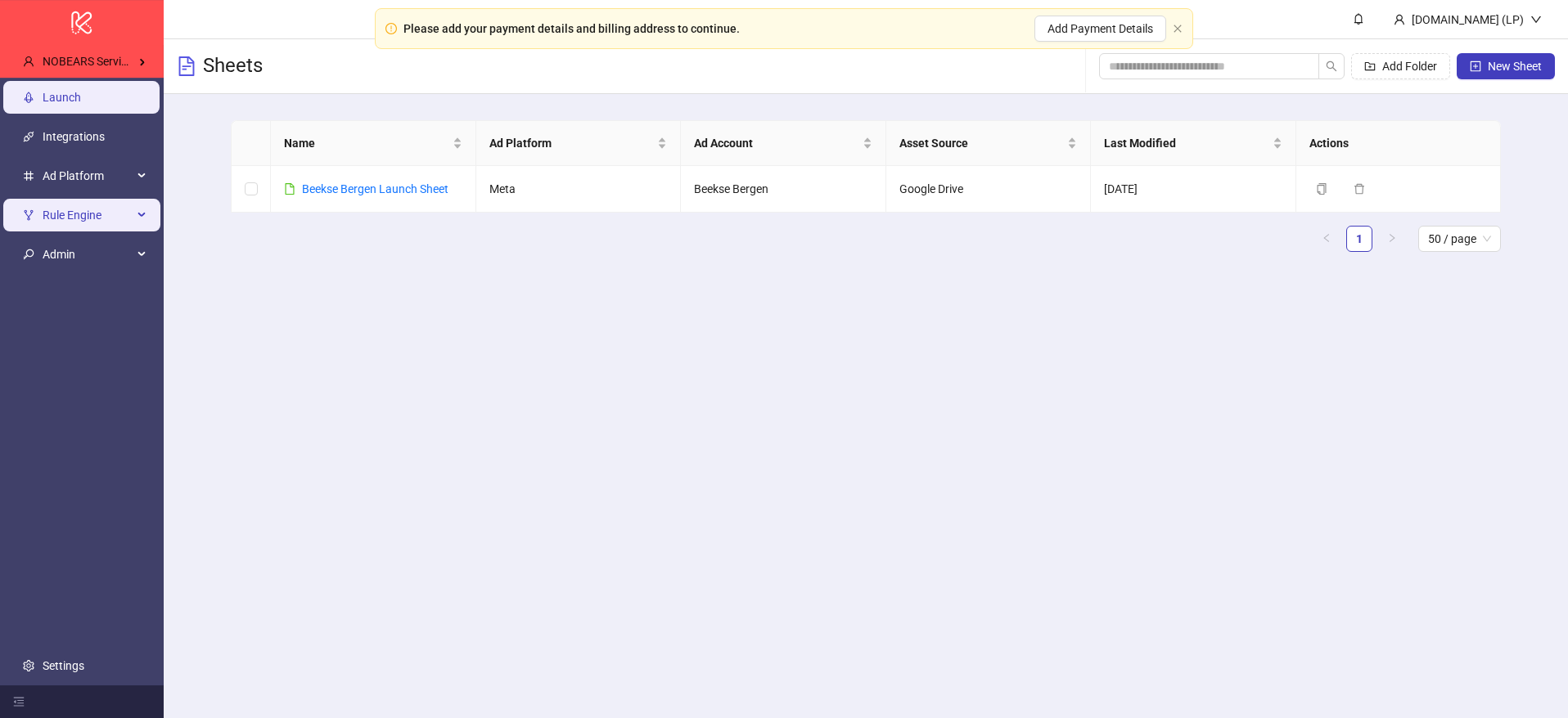
click at [127, 229] on span "Rule Engine" at bounding box center [88, 215] width 90 height 33
click at [65, 219] on span "Rule Engine" at bounding box center [88, 215] width 90 height 33
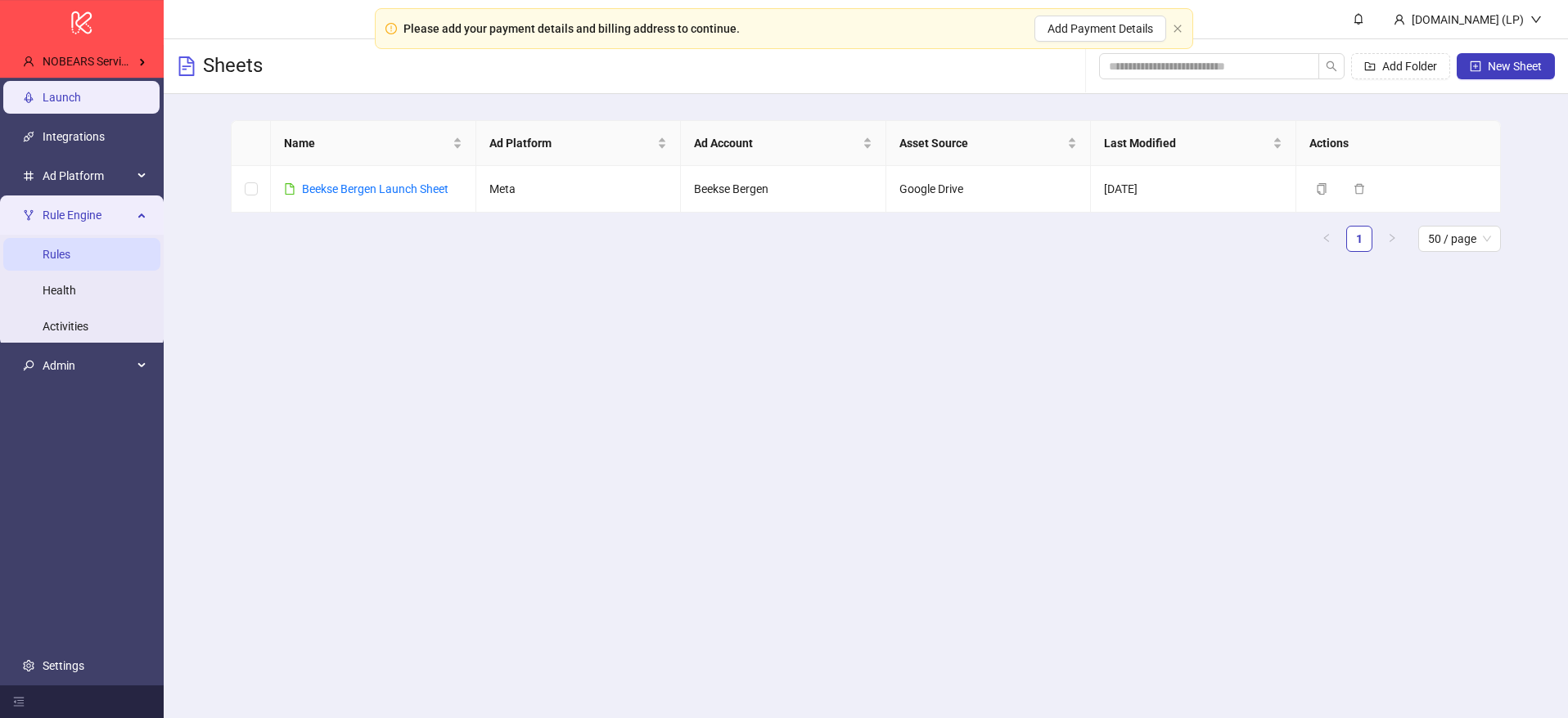
click at [70, 259] on link "Rules" at bounding box center [56, 254] width 28 height 13
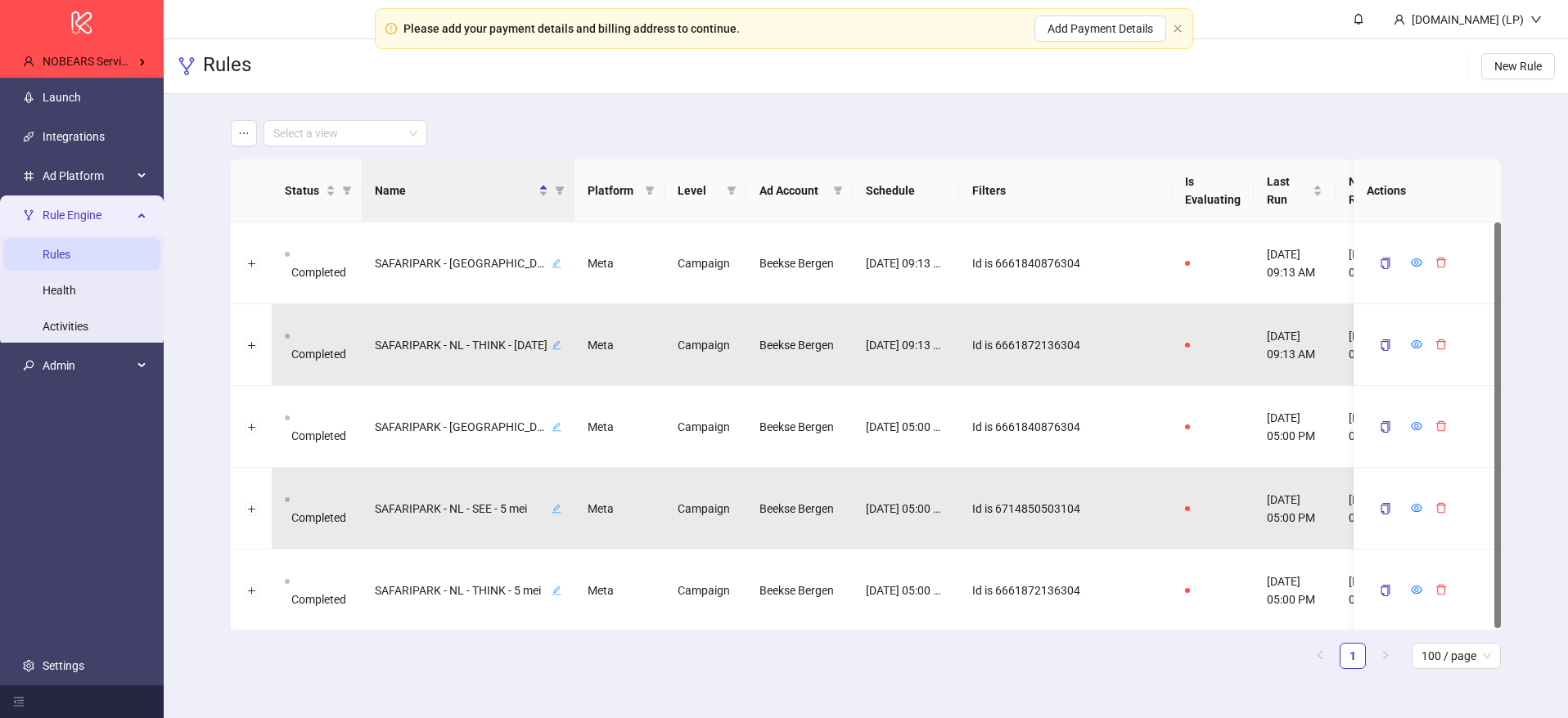
click at [62, 215] on span "Rule Engine" at bounding box center [88, 215] width 90 height 33
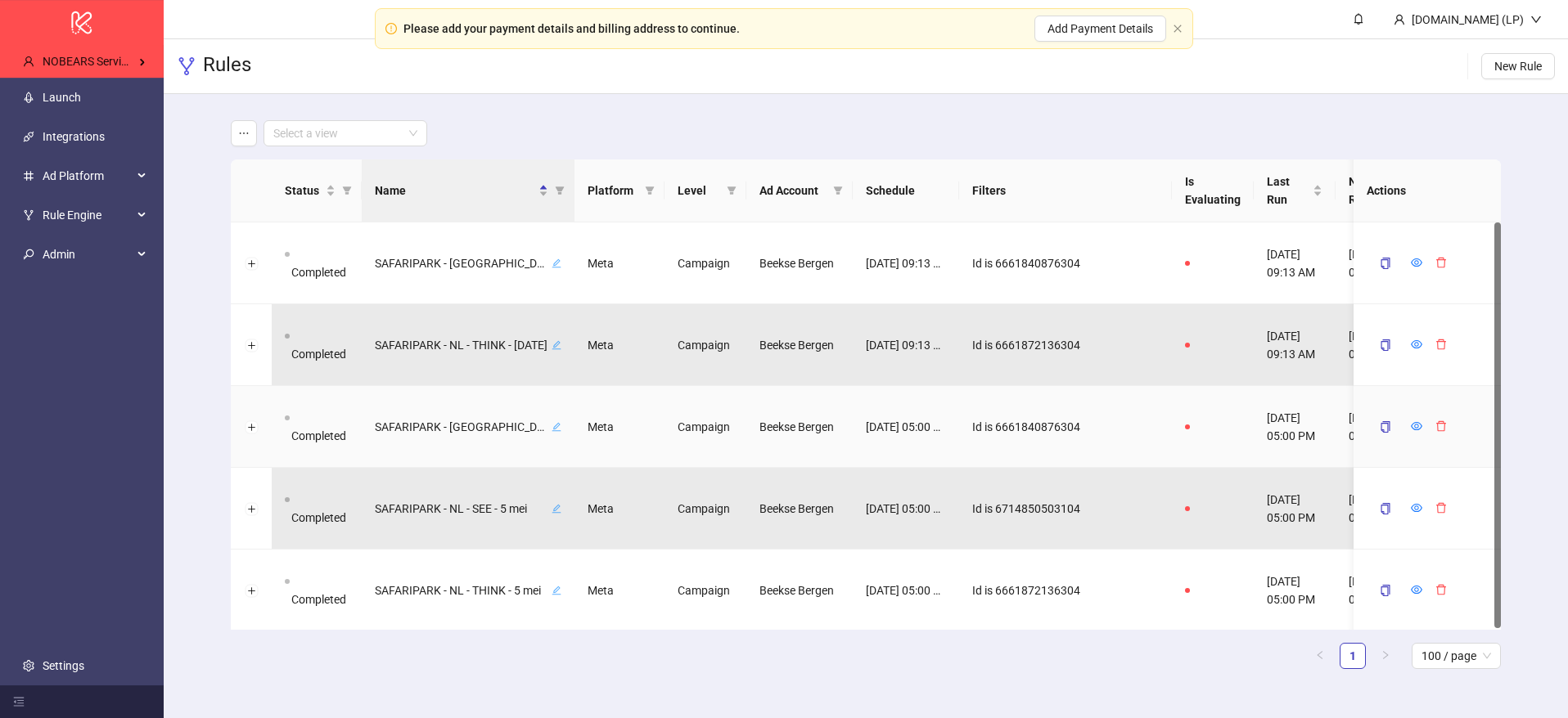
scroll to position [2, 0]
click at [75, 90] on link "Launch" at bounding box center [62, 97] width 39 height 13
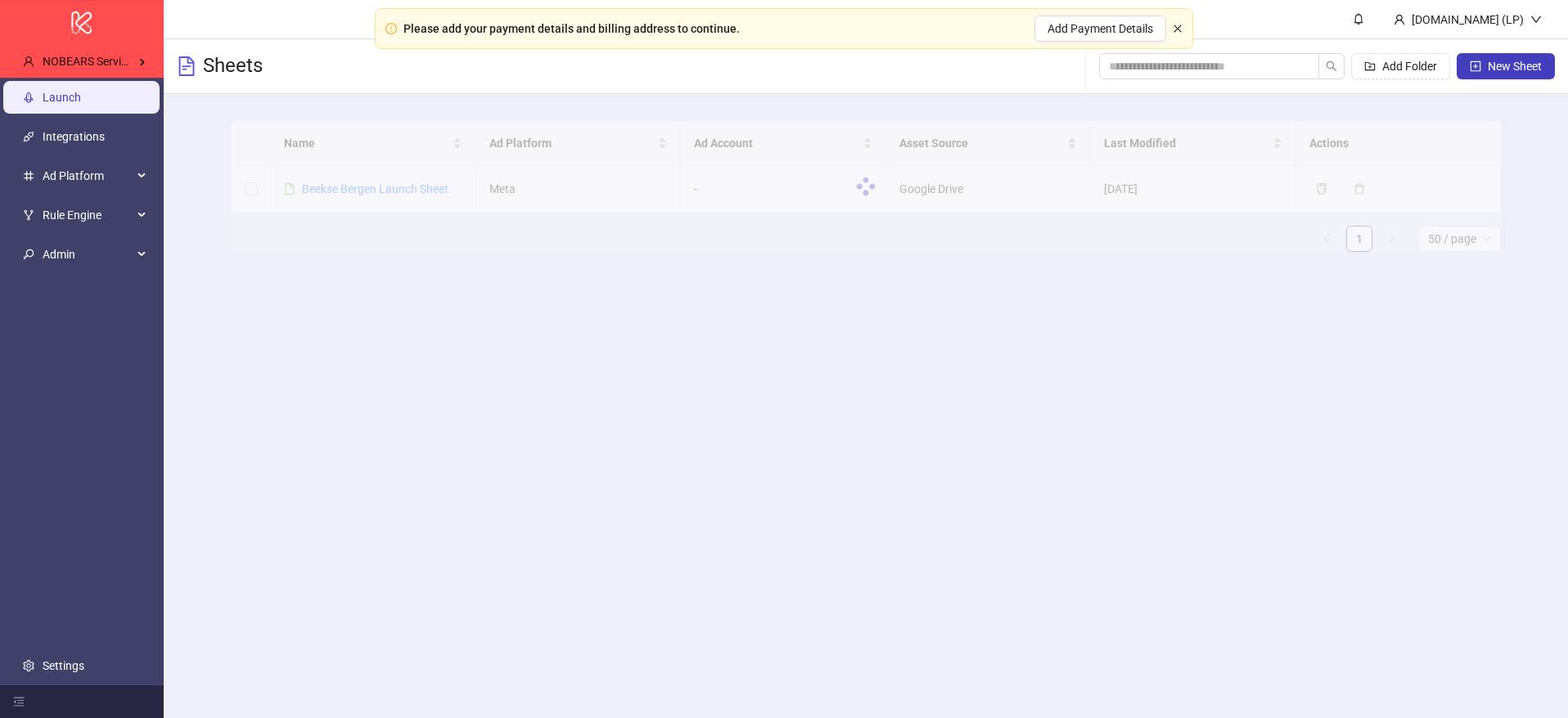
click at [1180, 27] on icon "close" at bounding box center [1178, 28] width 10 height 10
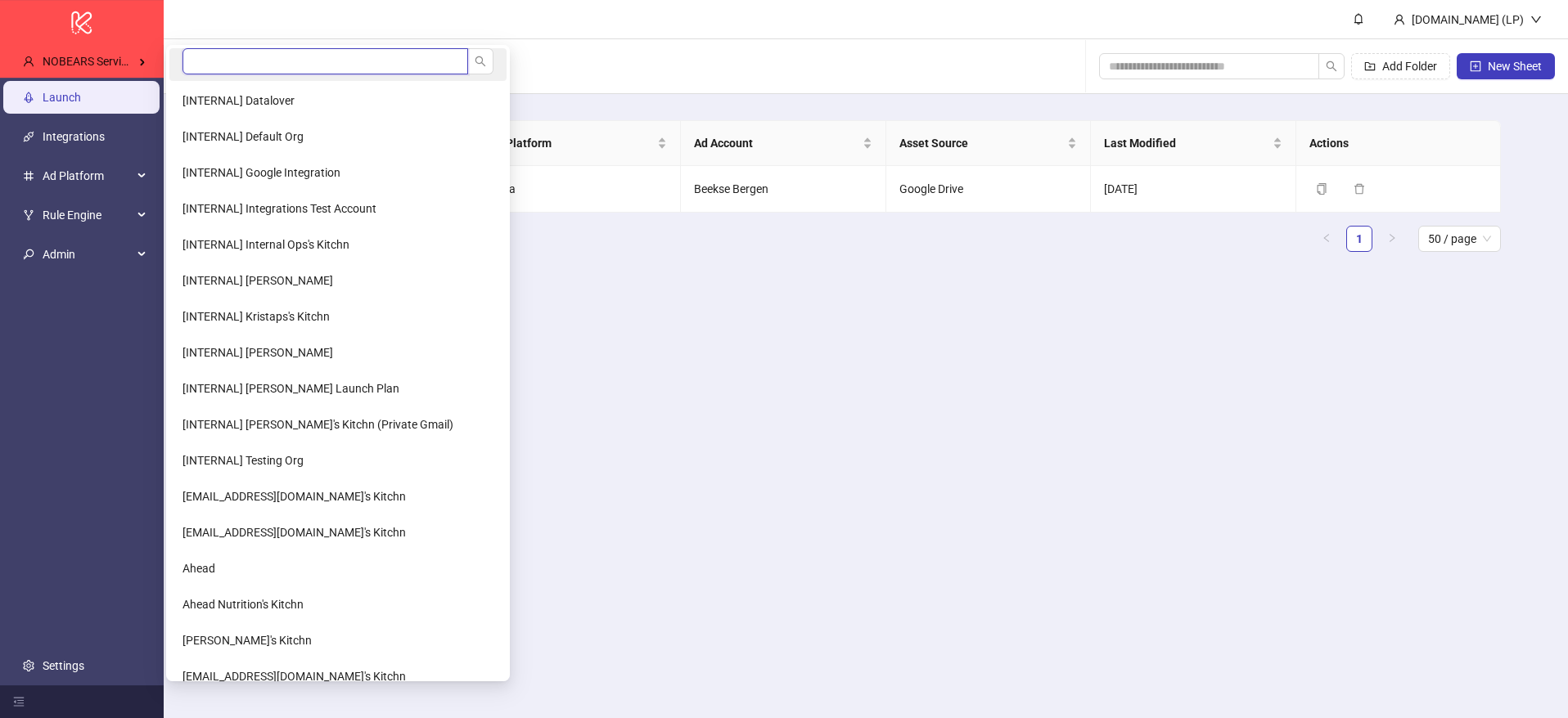
click at [236, 57] on input "search" at bounding box center [325, 61] width 285 height 26
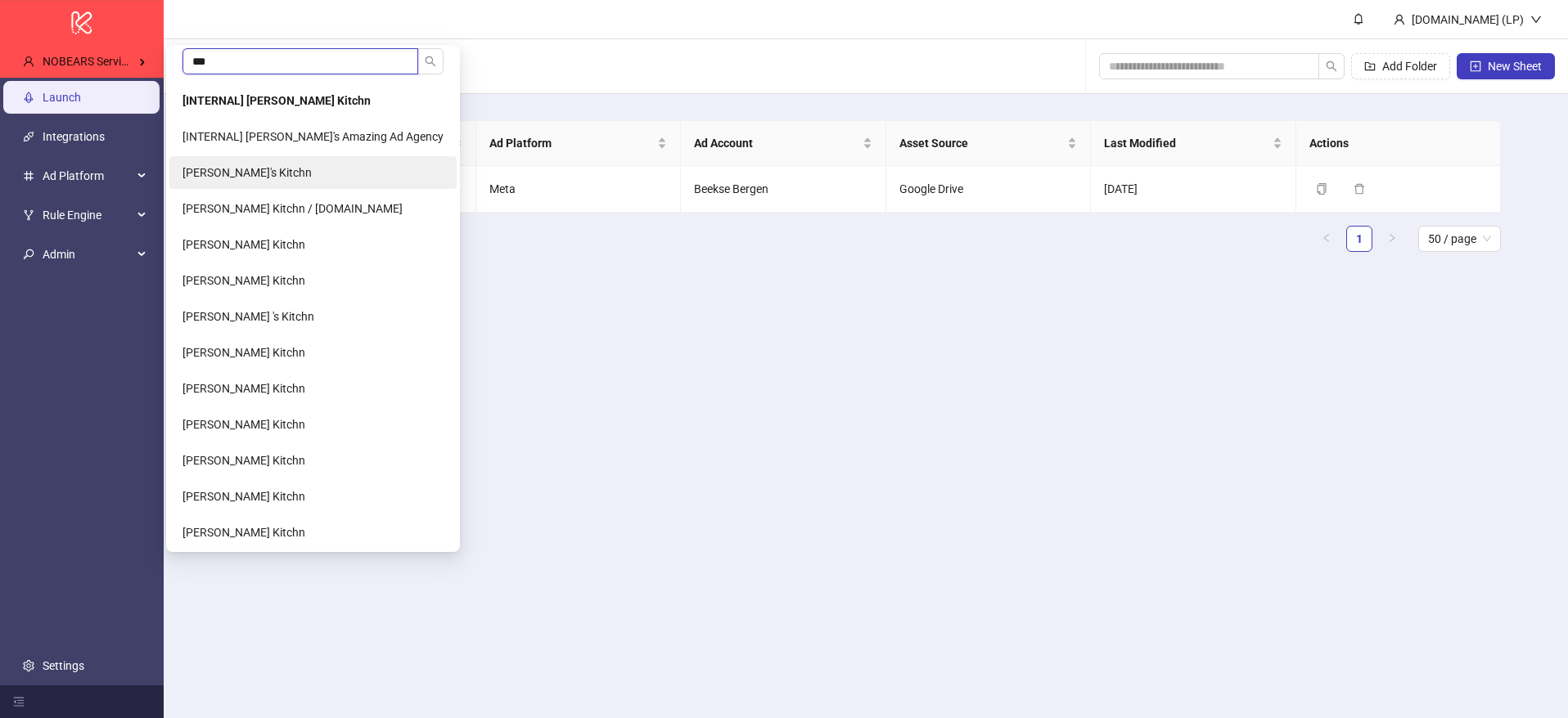
type input "***"
click at [255, 167] on span "Aurélien's Kitchn" at bounding box center [247, 172] width 129 height 13
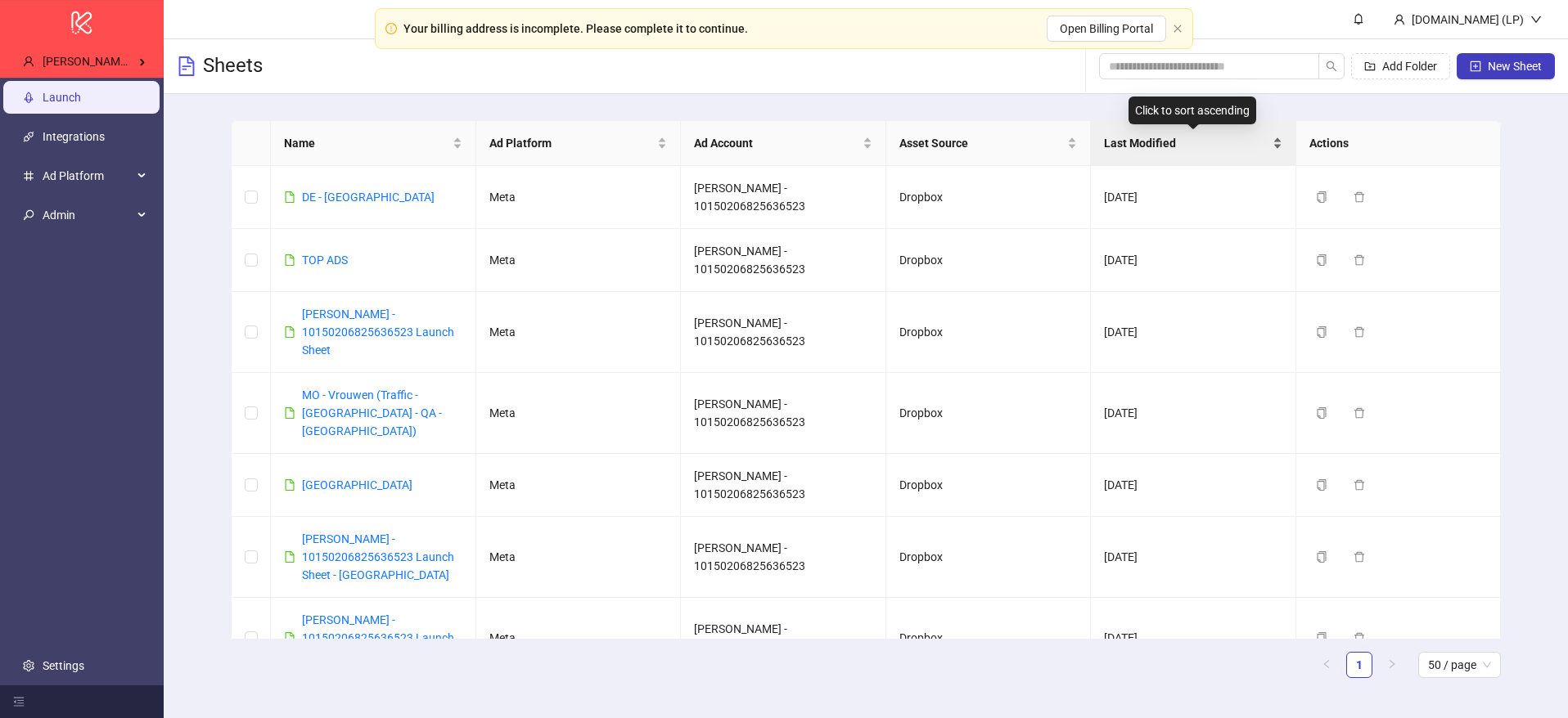
click at [1218, 147] on span "Last Modified" at bounding box center [1186, 143] width 165 height 18
click at [613, 660] on ul "1 50 / page" at bounding box center [866, 664] width 1270 height 26
click at [357, 193] on link "DE - Frankfurt" at bounding box center [368, 197] width 132 height 13
click at [337, 254] on link "TOP ADS" at bounding box center [325, 260] width 46 height 13
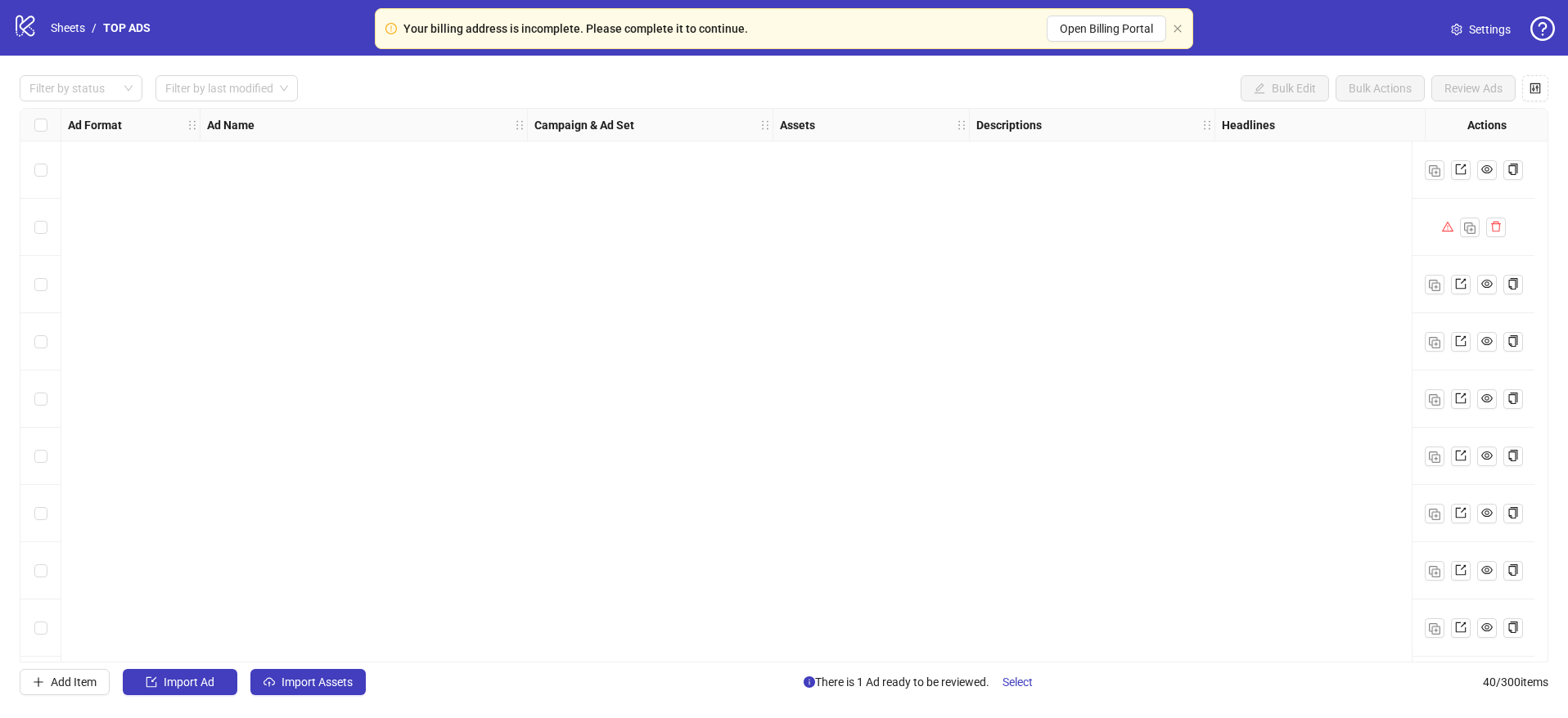
scroll to position [1777, 0]
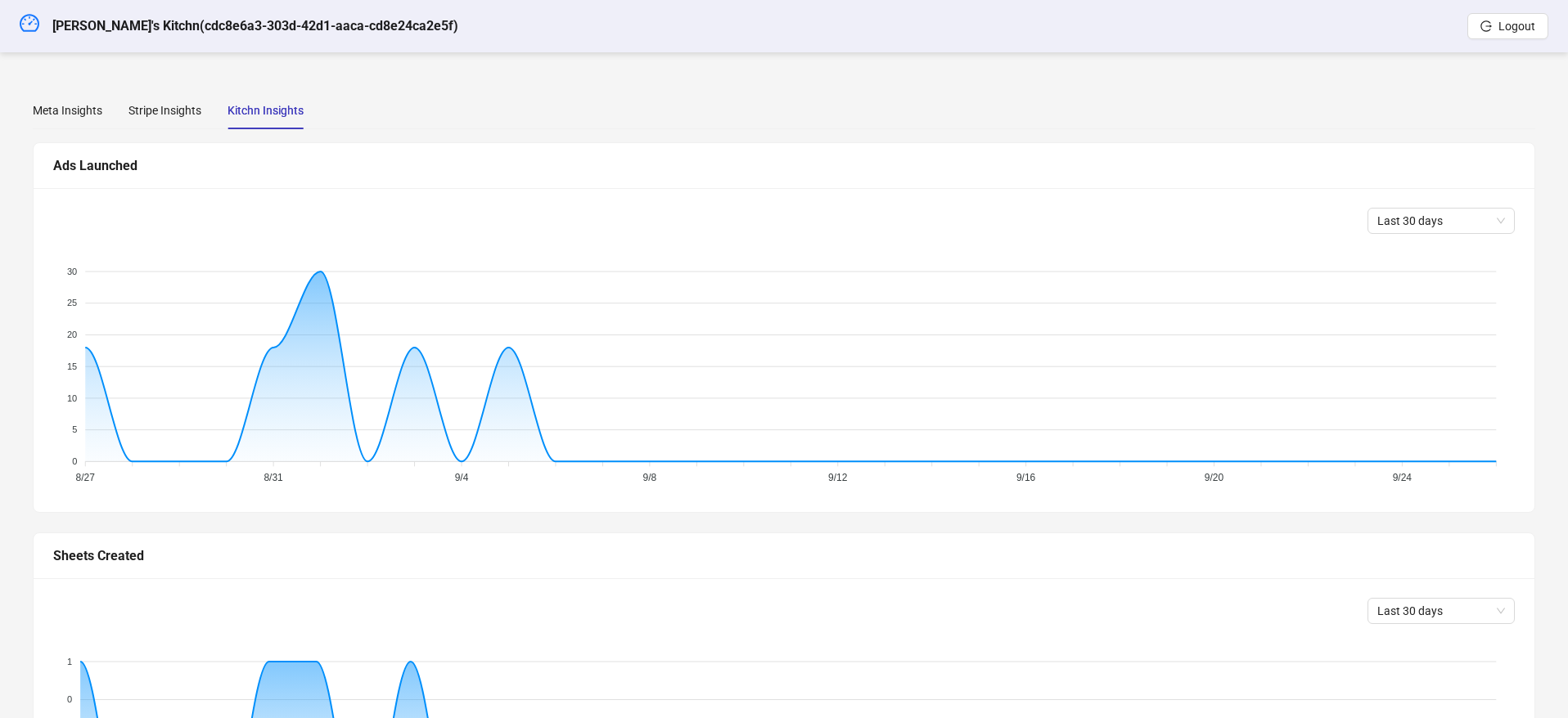
scroll to position [432, 0]
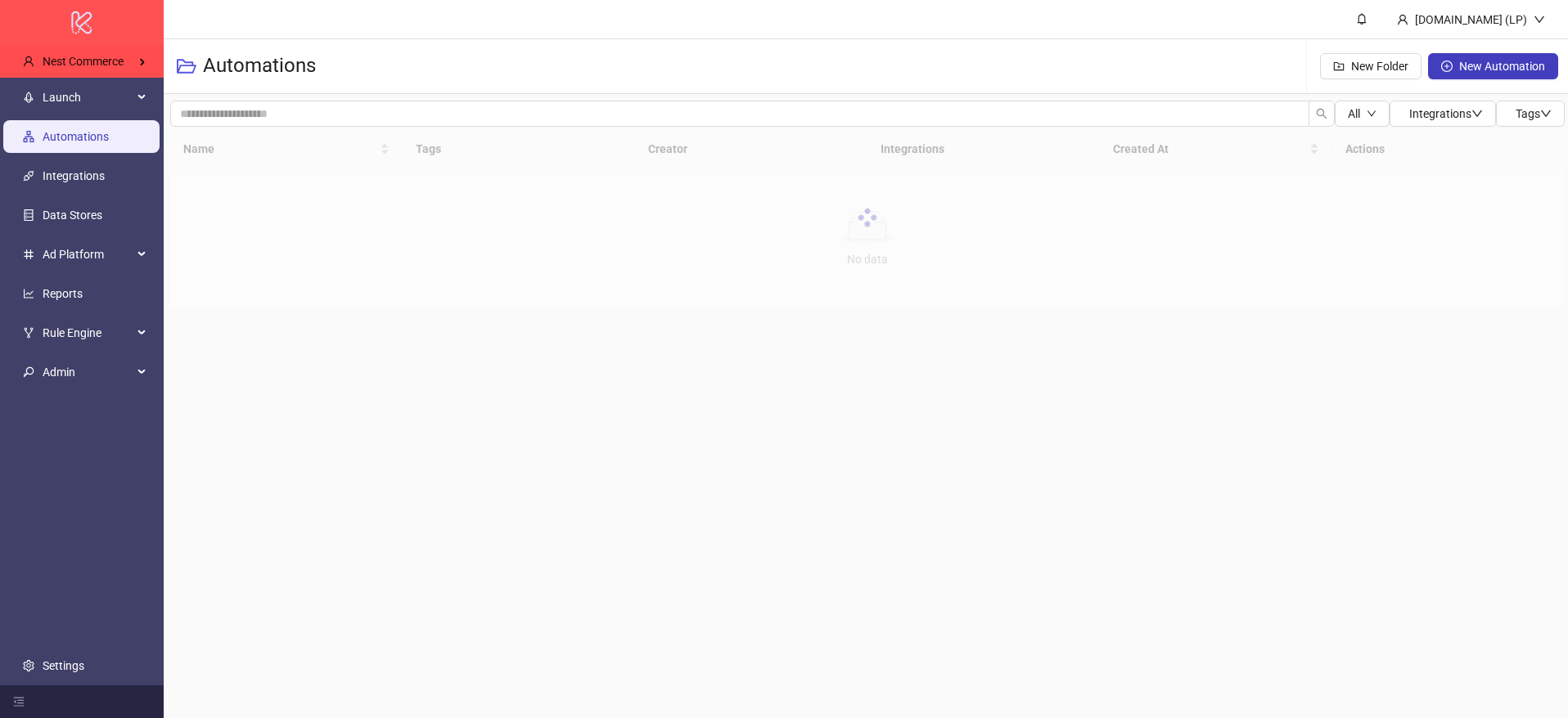
scroll to position [0, 2]
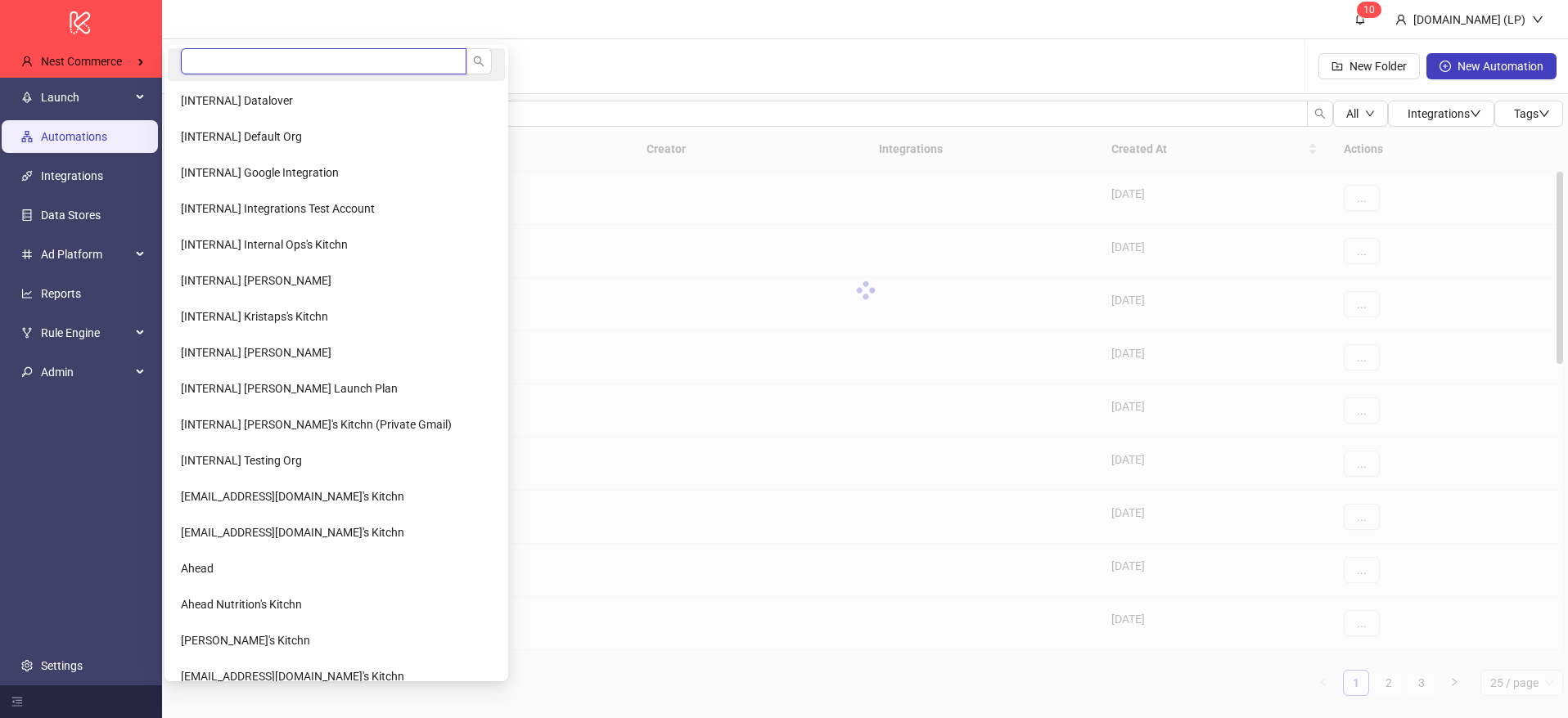
click at [258, 60] on input "search" at bounding box center [323, 61] width 285 height 26
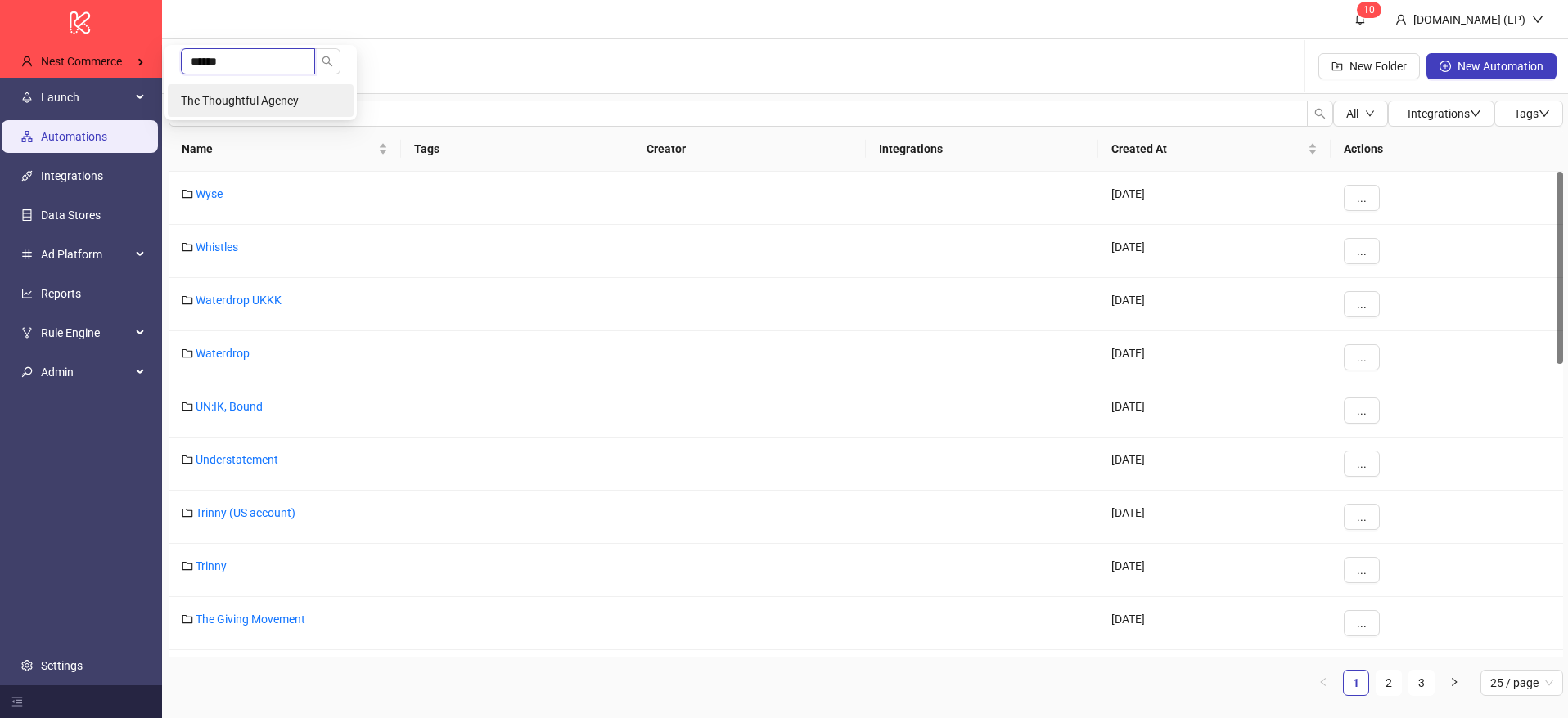
scroll to position [0, 3]
type input "******"
click at [276, 109] on li "The Thoughtful Agency" at bounding box center [259, 100] width 186 height 33
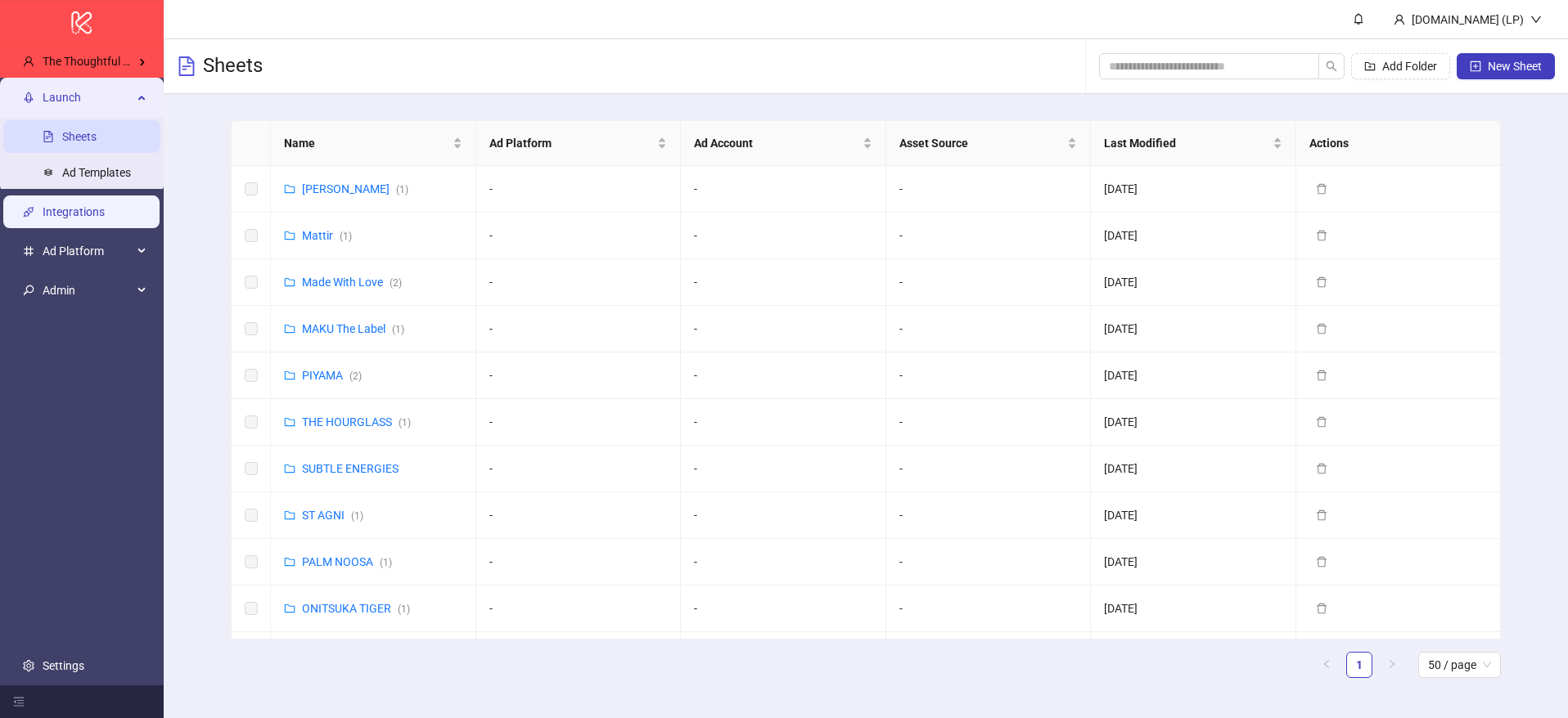
click at [105, 218] on link "Integrations" at bounding box center [74, 212] width 62 height 13
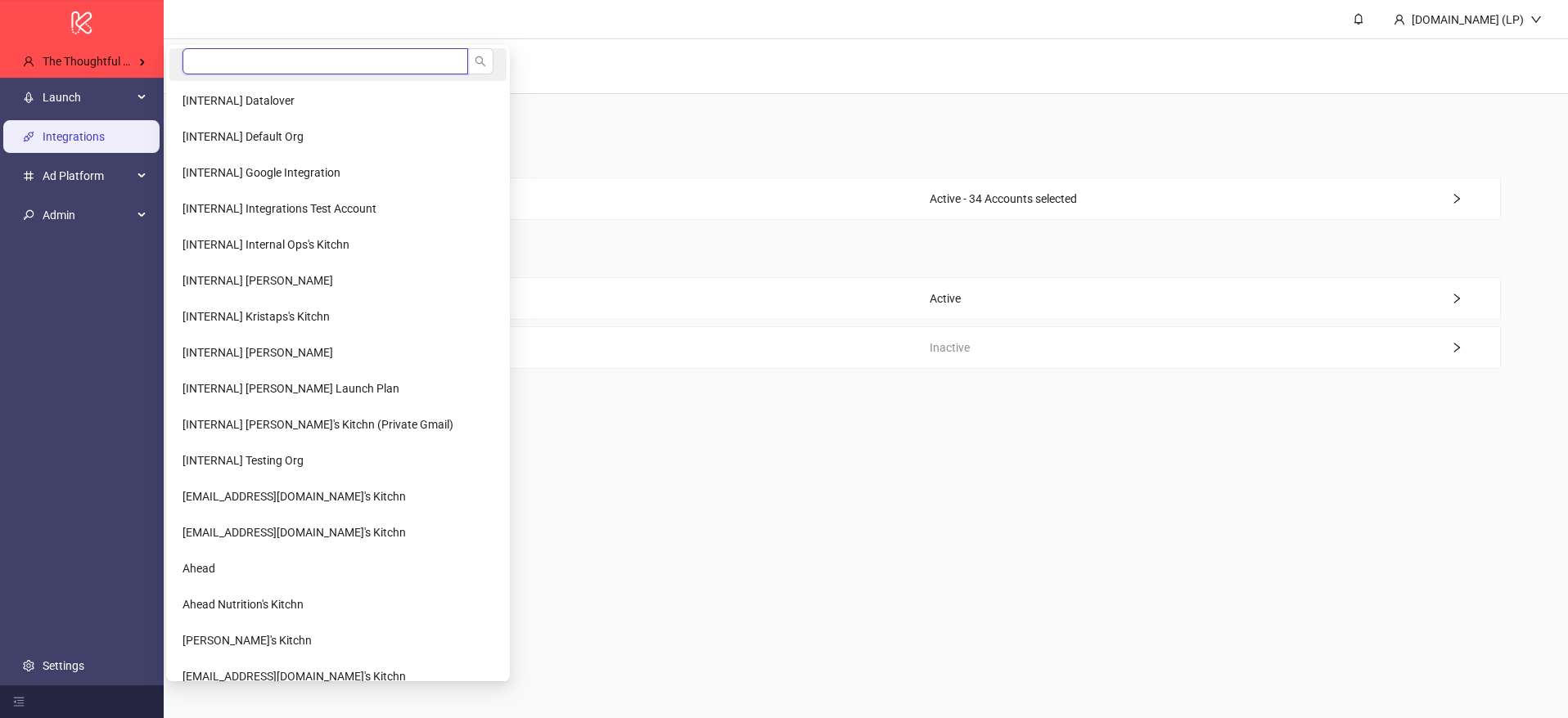
click at [236, 59] on input "search" at bounding box center [325, 61] width 285 height 26
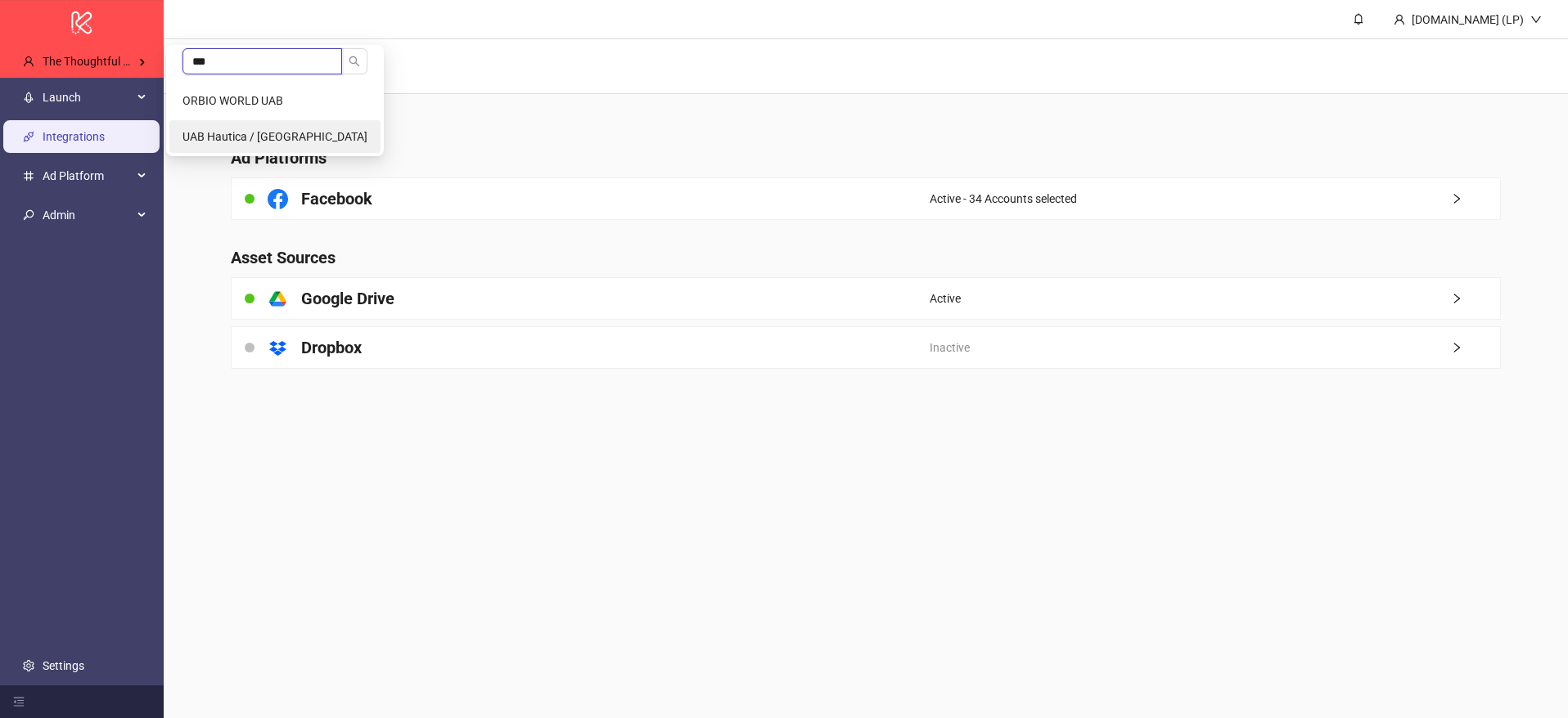
type input "***"
click at [223, 139] on span "UAB Hautica / Burga" at bounding box center [275, 136] width 185 height 13
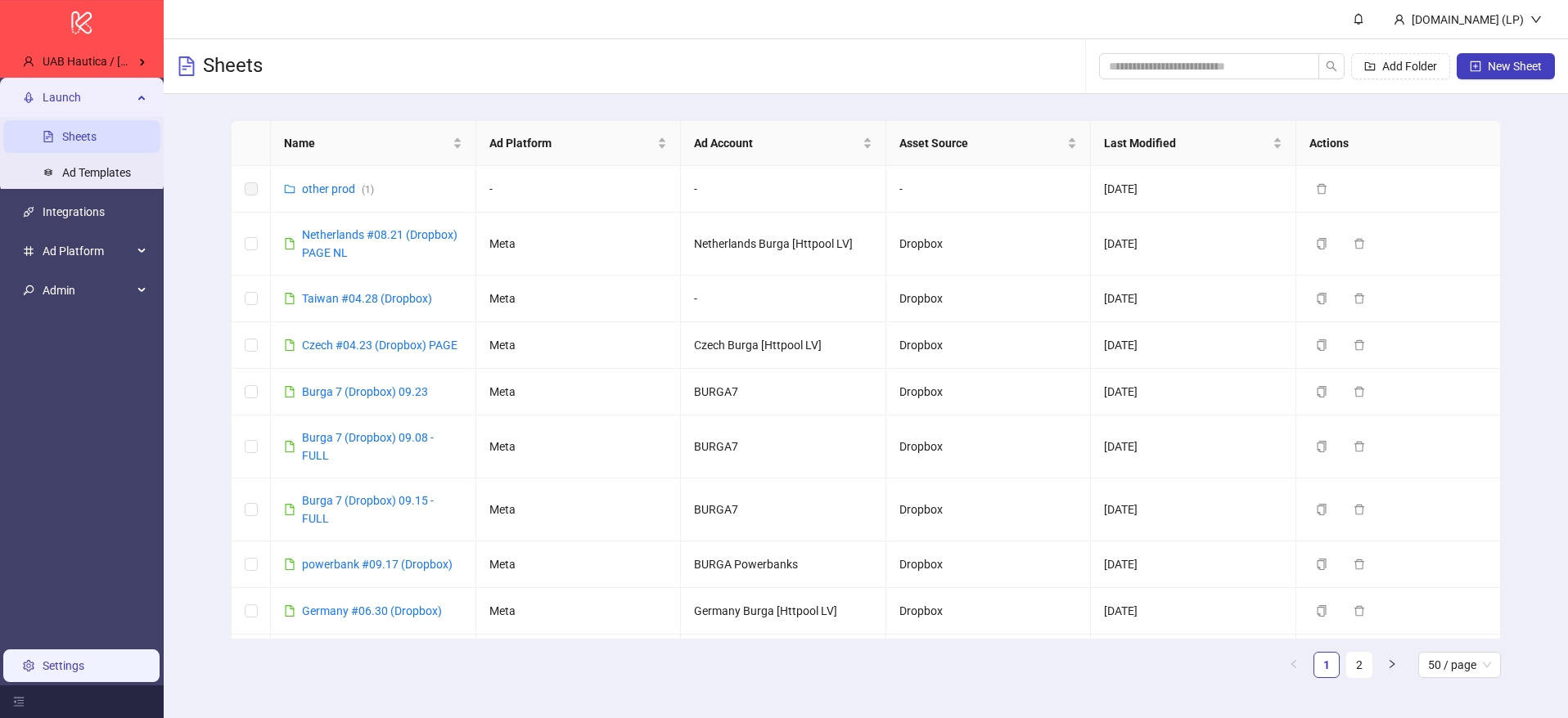
click at [62, 659] on link "Settings" at bounding box center [64, 666] width 42 height 13
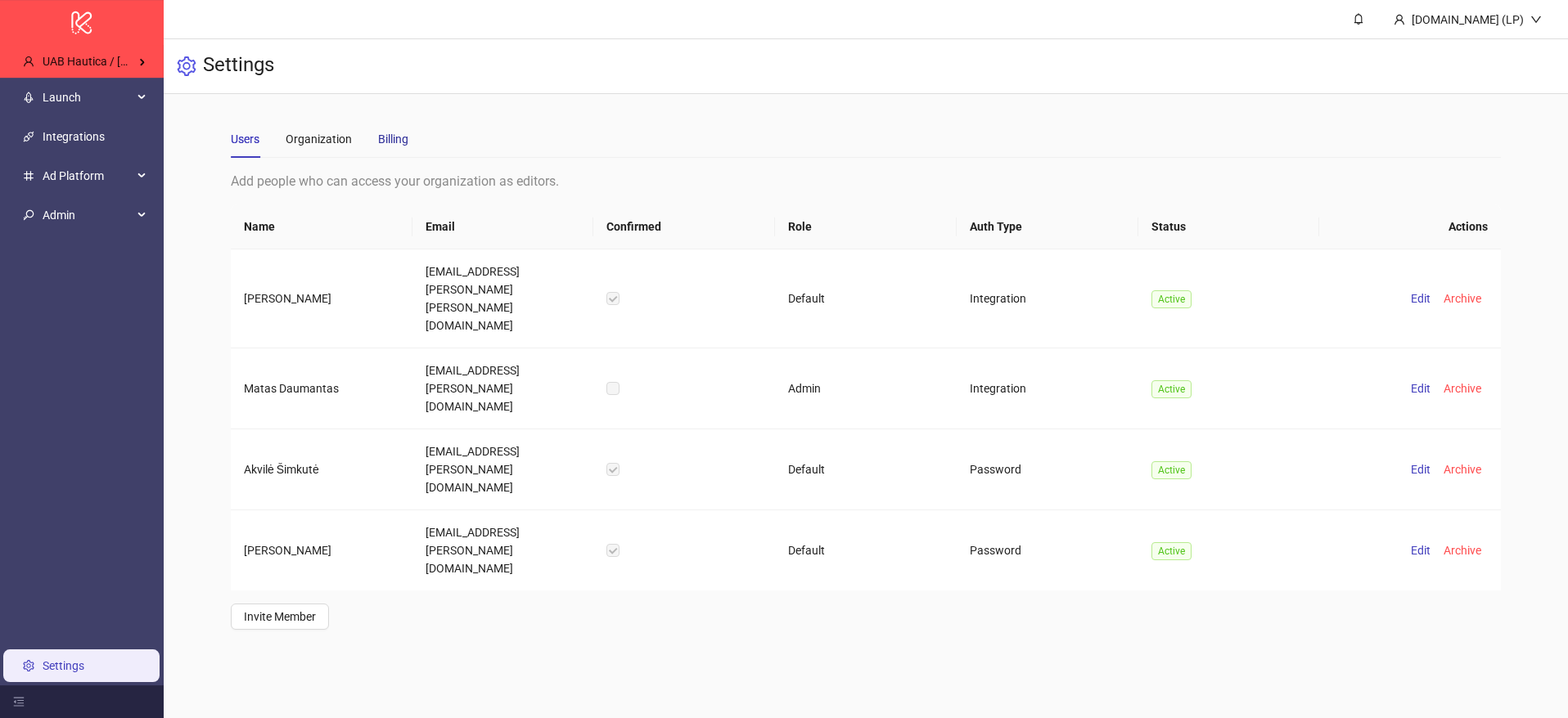
click at [398, 146] on div "Billing" at bounding box center [393, 139] width 30 height 18
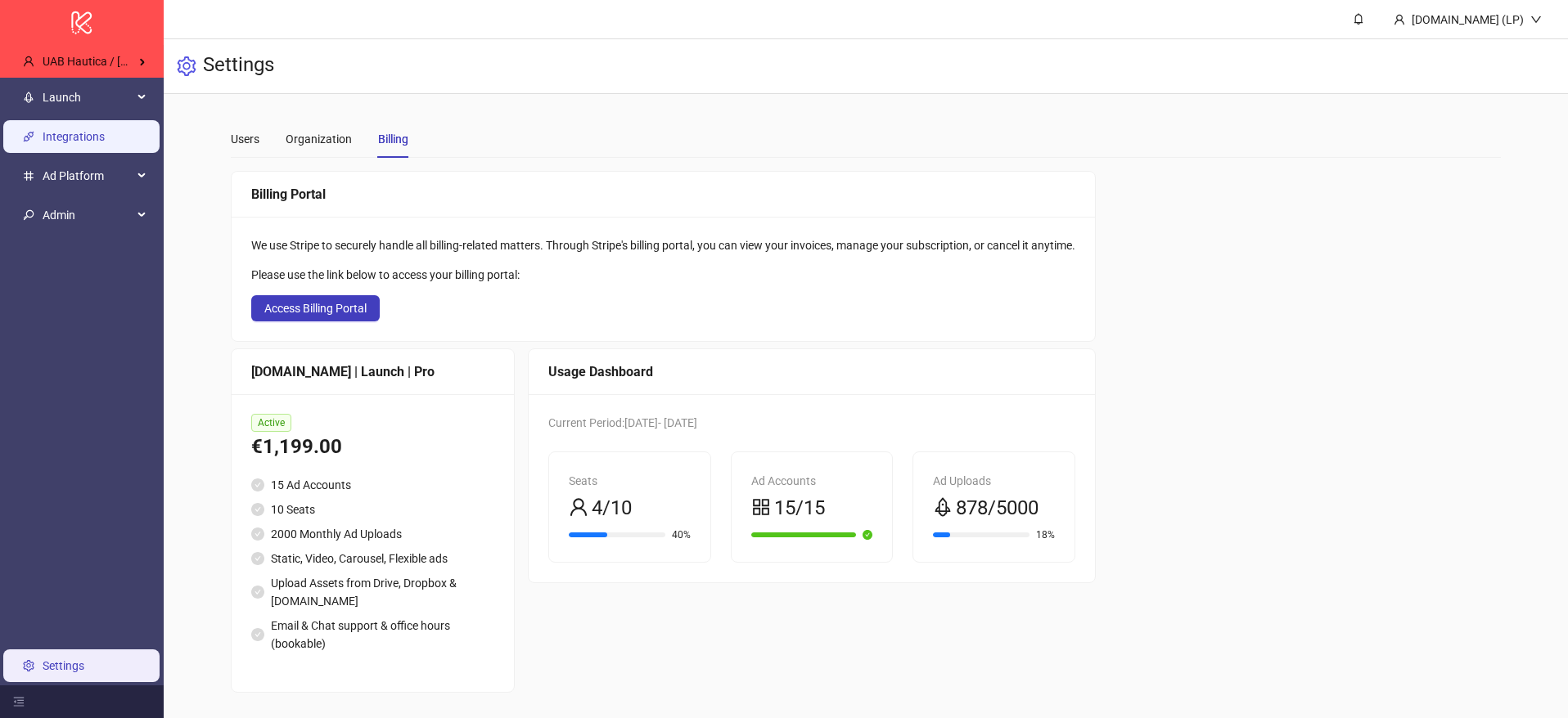
click at [95, 138] on link "Integrations" at bounding box center [74, 136] width 62 height 13
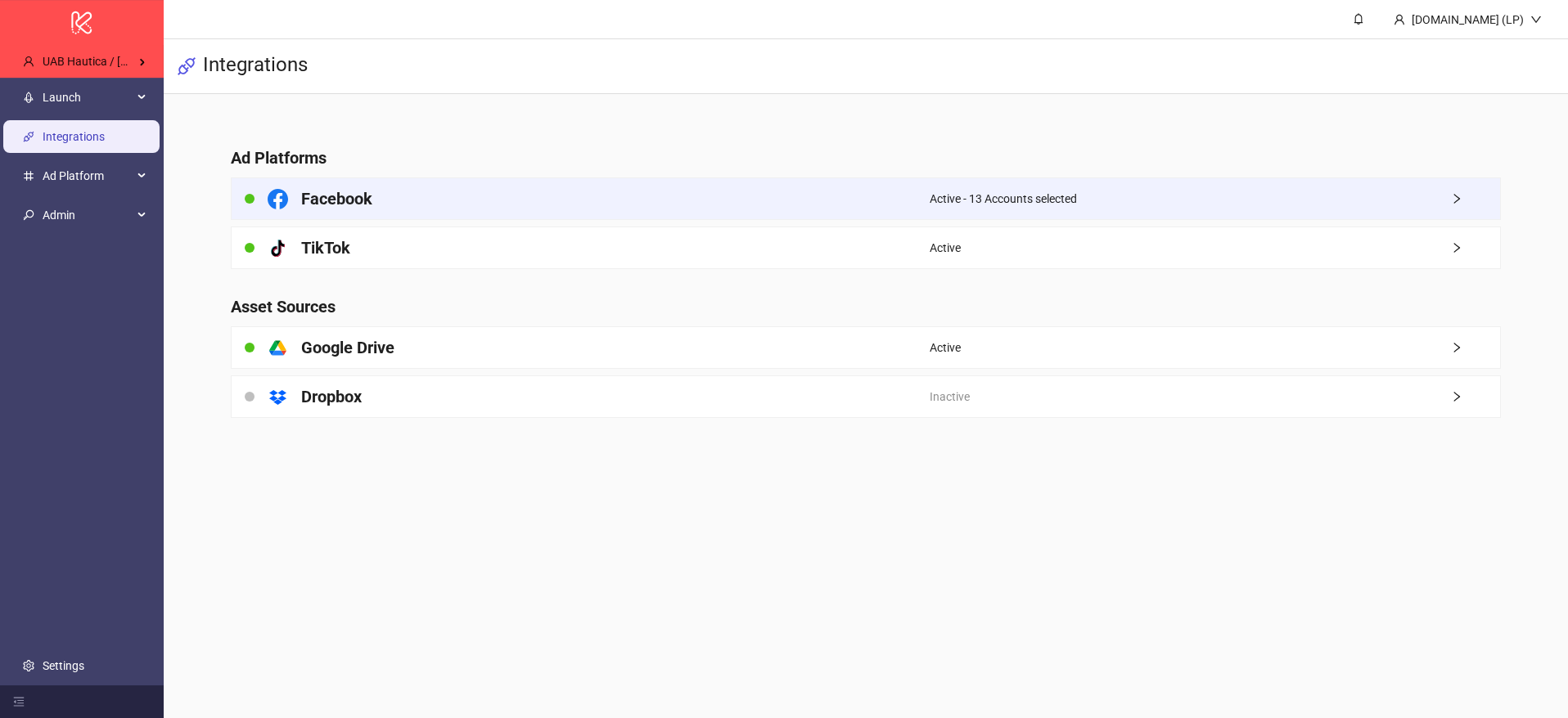
click at [681, 192] on div "Facebook" at bounding box center [581, 198] width 698 height 41
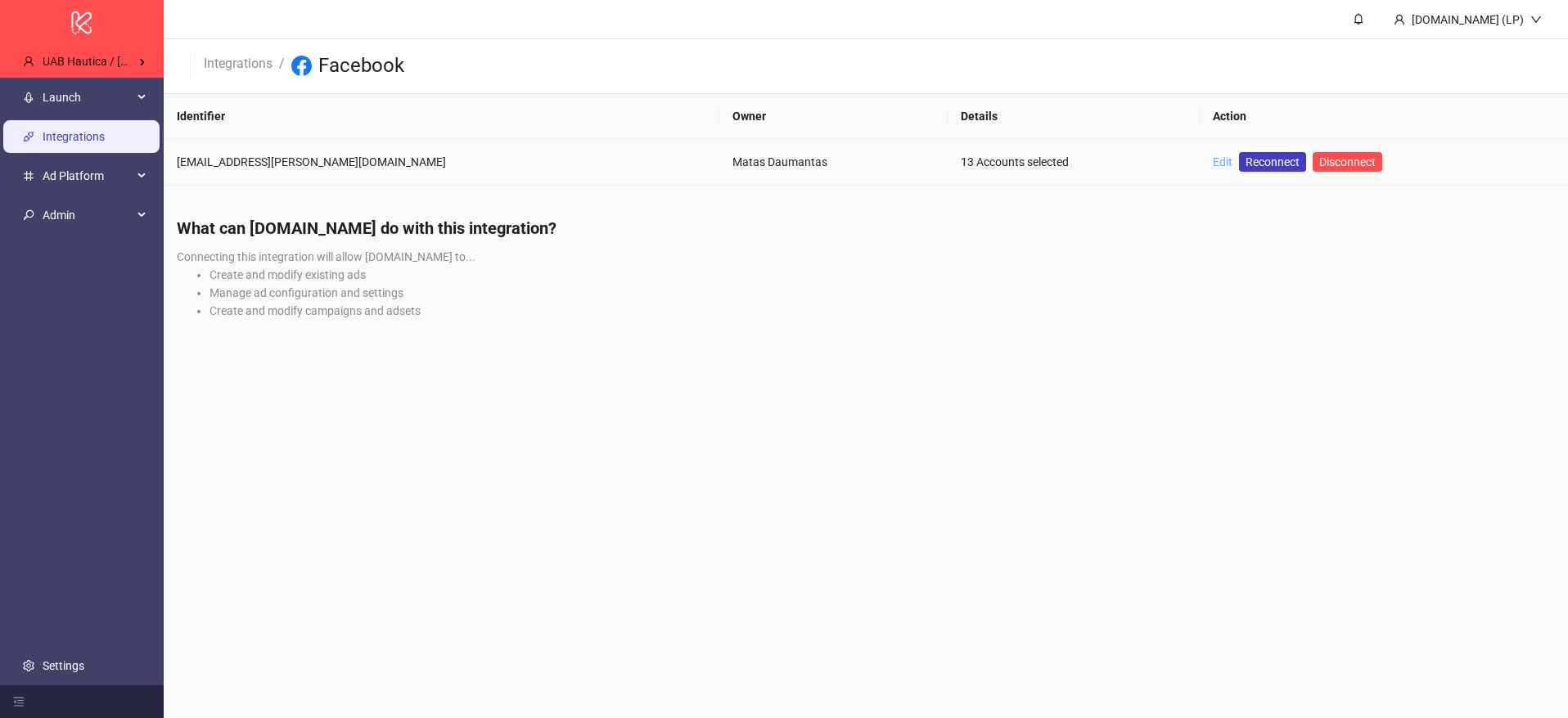
click at [1213, 165] on link "Edit" at bounding box center [1222, 162] width 19 height 13
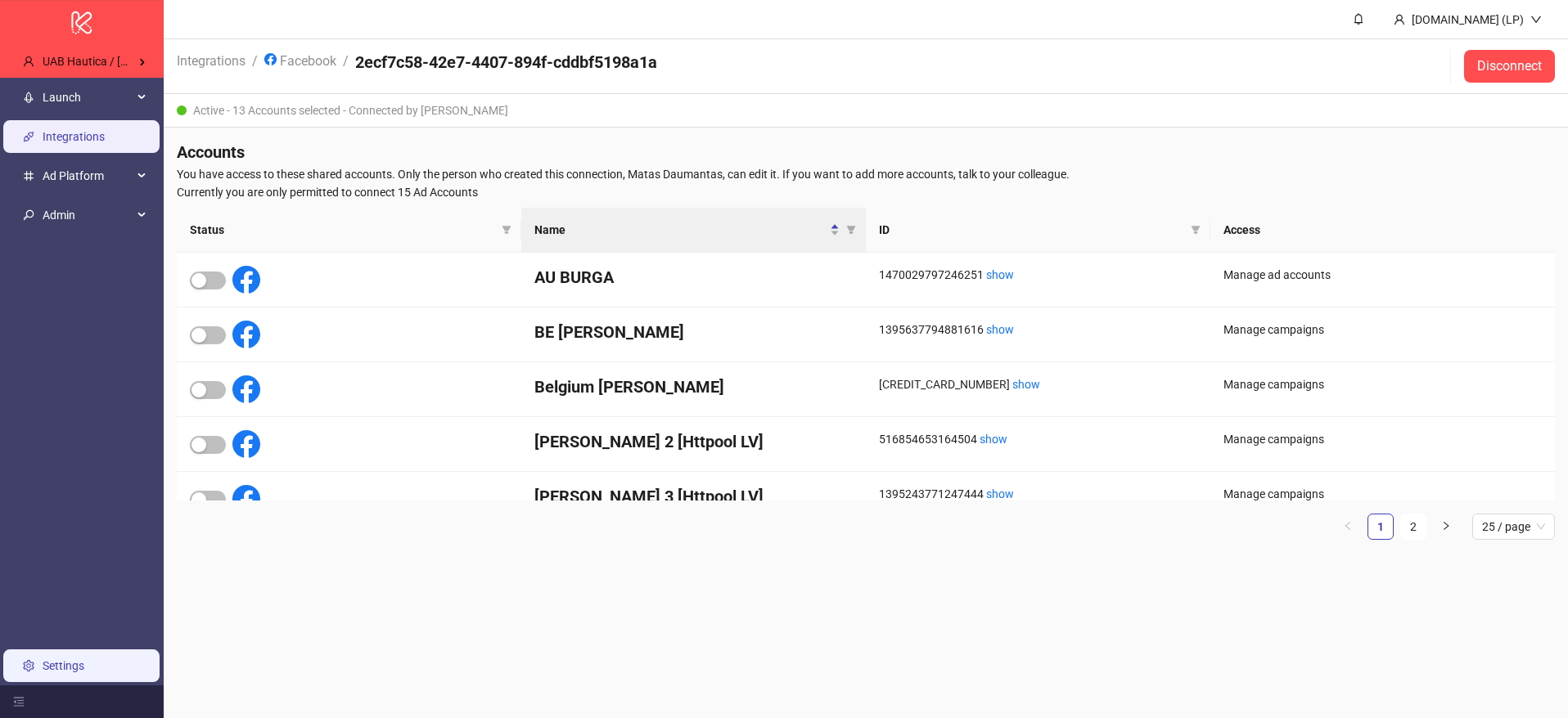
click at [61, 671] on link "Settings" at bounding box center [64, 666] width 42 height 13
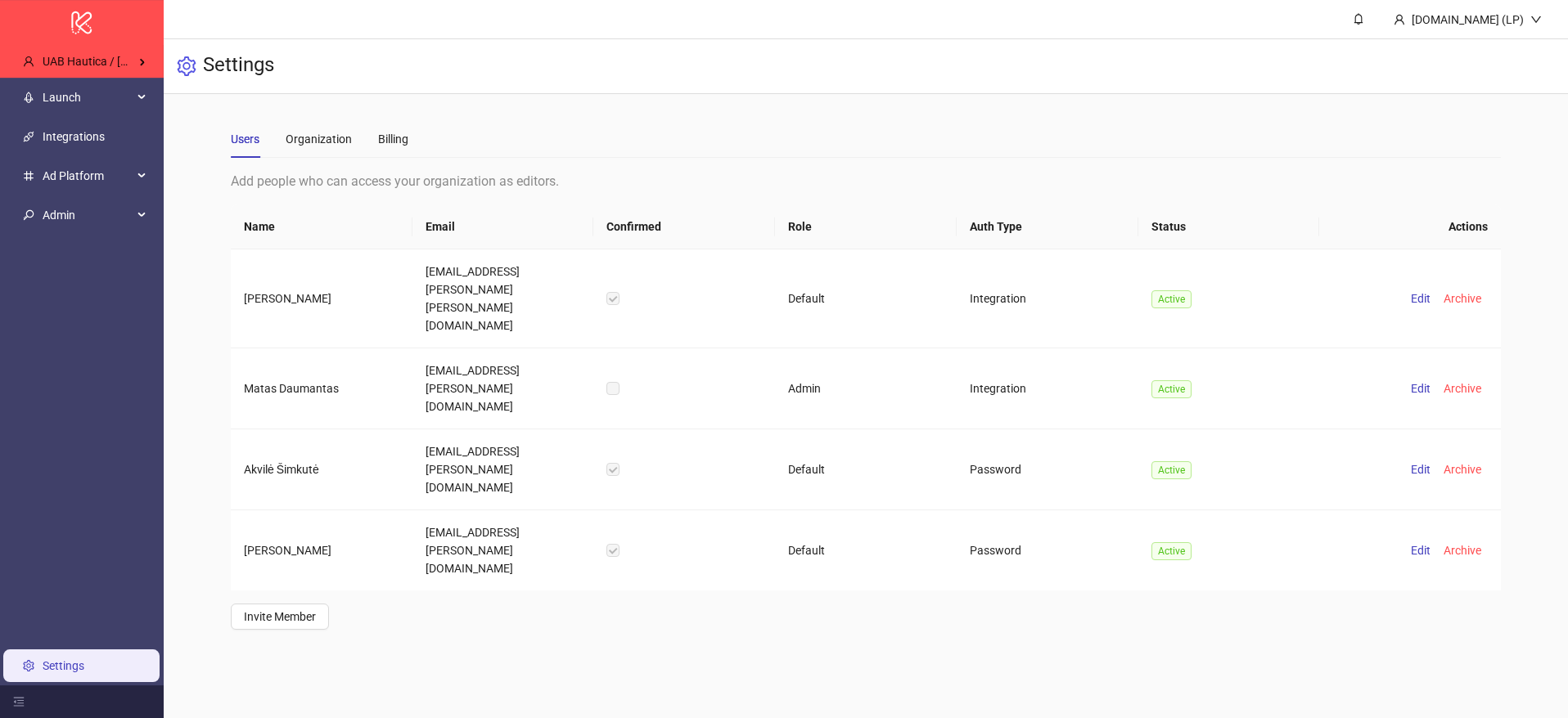
click at [410, 149] on div "Users Organization Billing" at bounding box center [866, 139] width 1270 height 38
click at [381, 145] on div "Billing" at bounding box center [393, 139] width 30 height 18
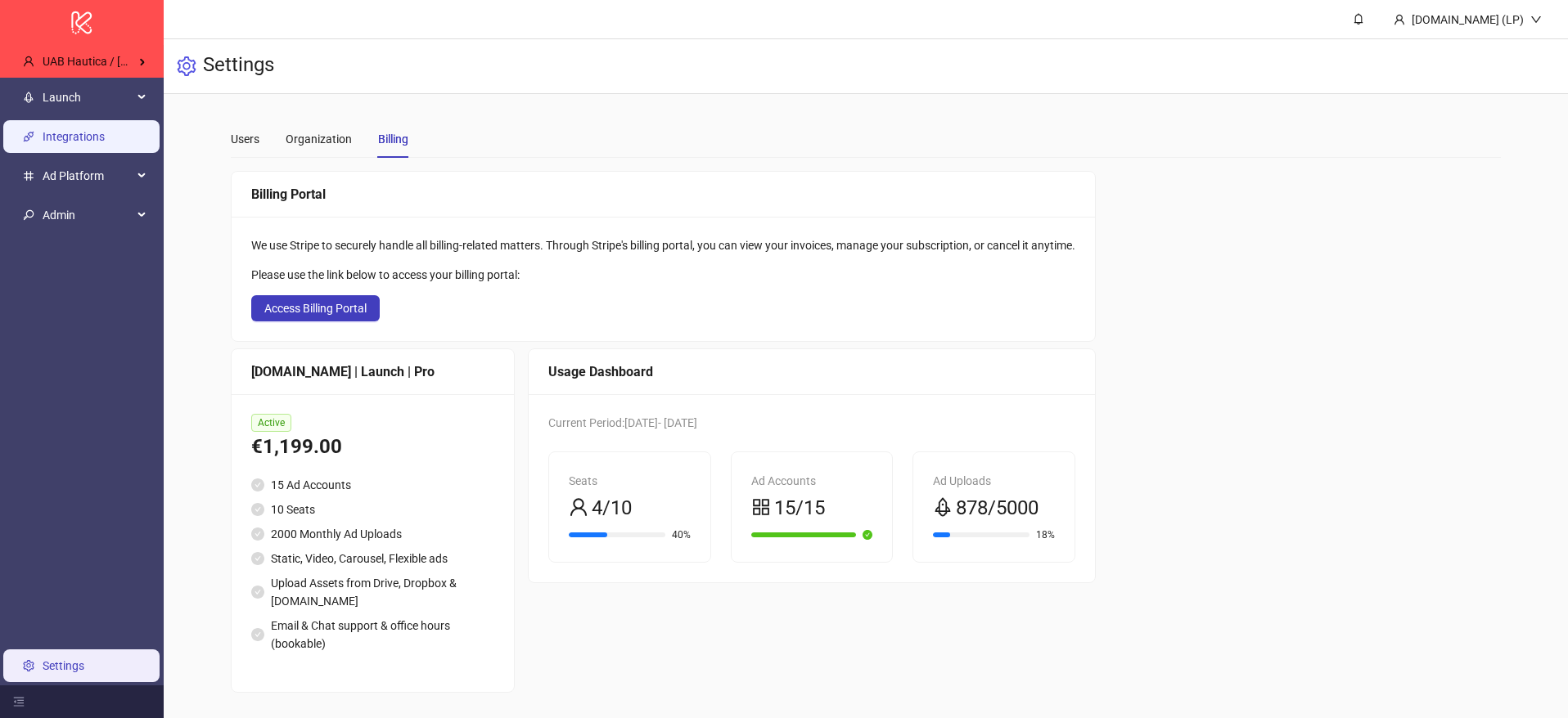
click at [90, 137] on link "Integrations" at bounding box center [74, 136] width 62 height 13
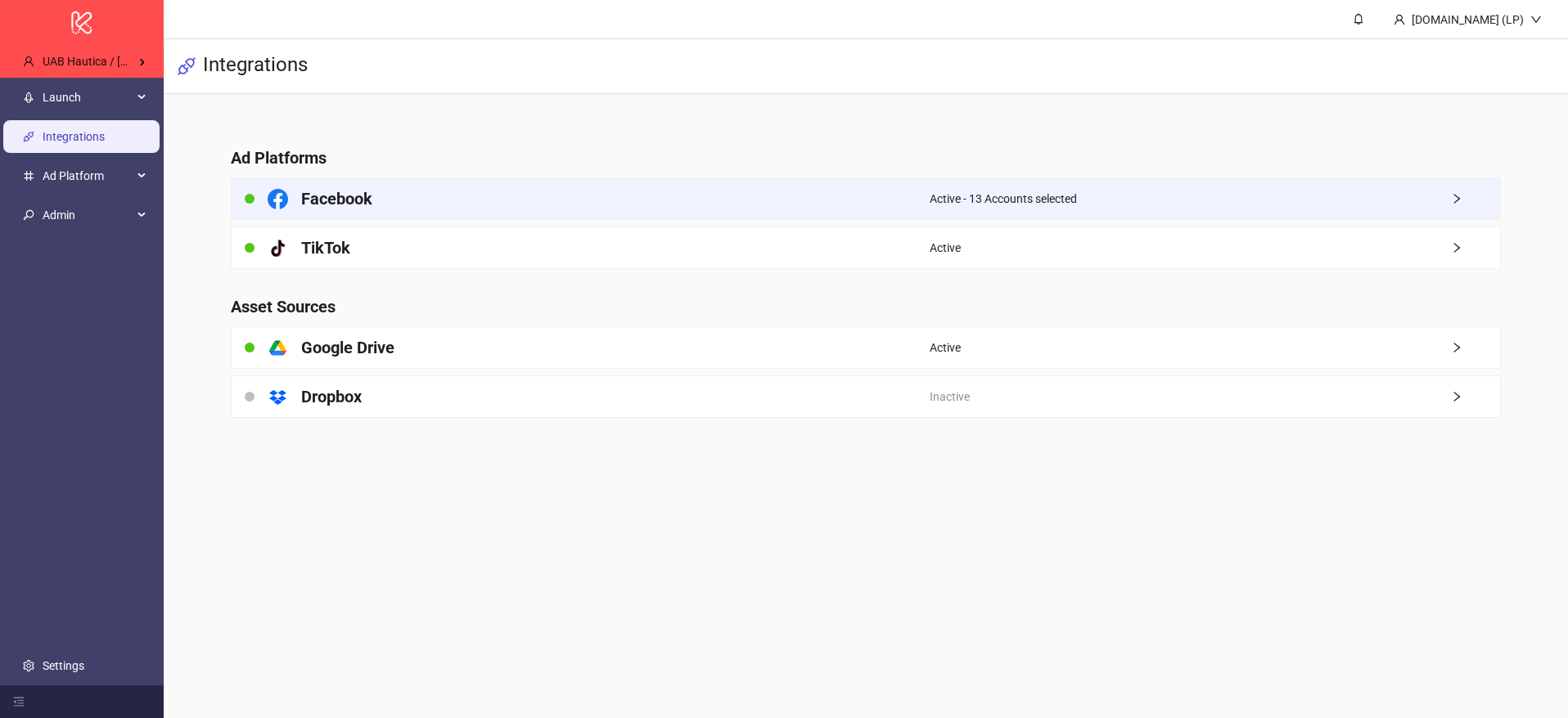
click at [456, 200] on div "Facebook" at bounding box center [581, 198] width 698 height 41
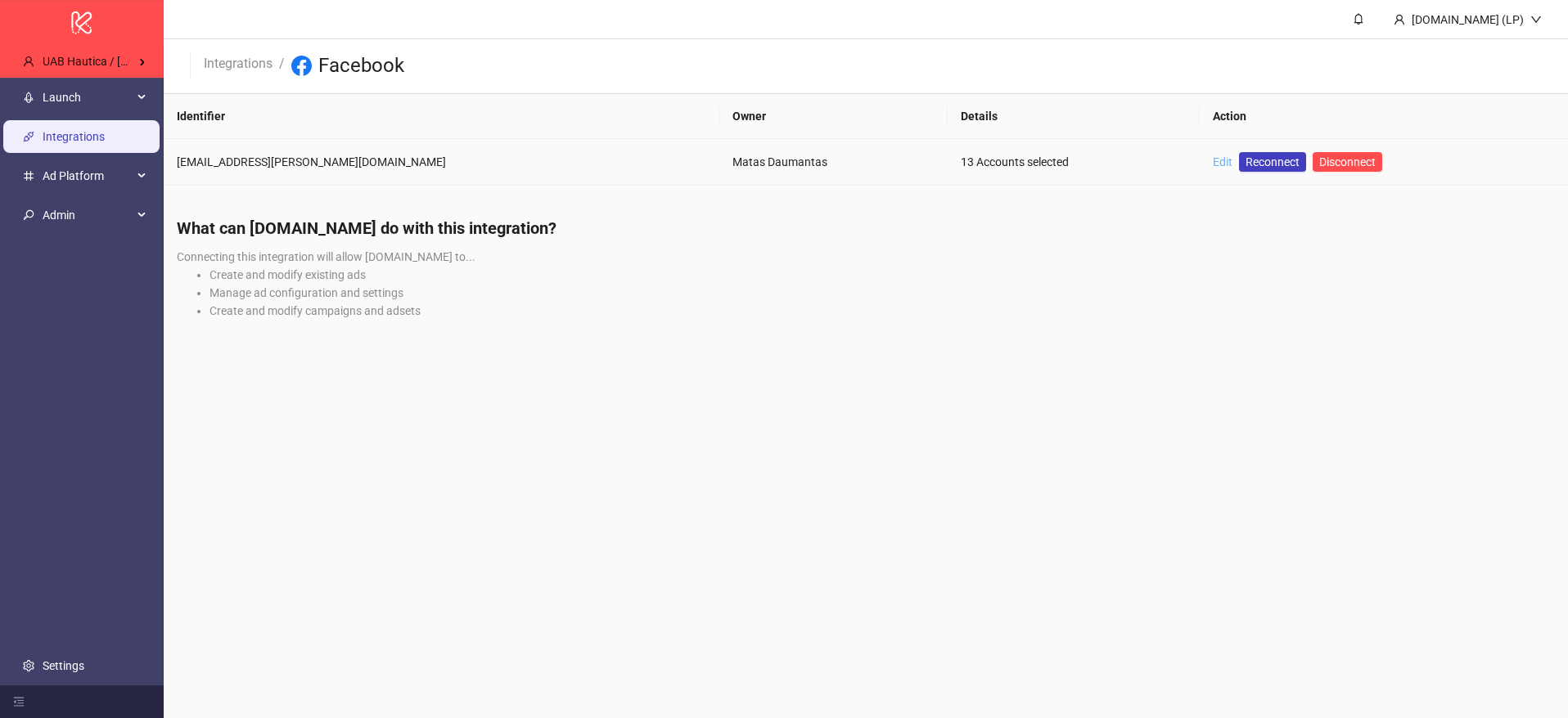
click at [1213, 163] on link "Edit" at bounding box center [1222, 162] width 19 height 13
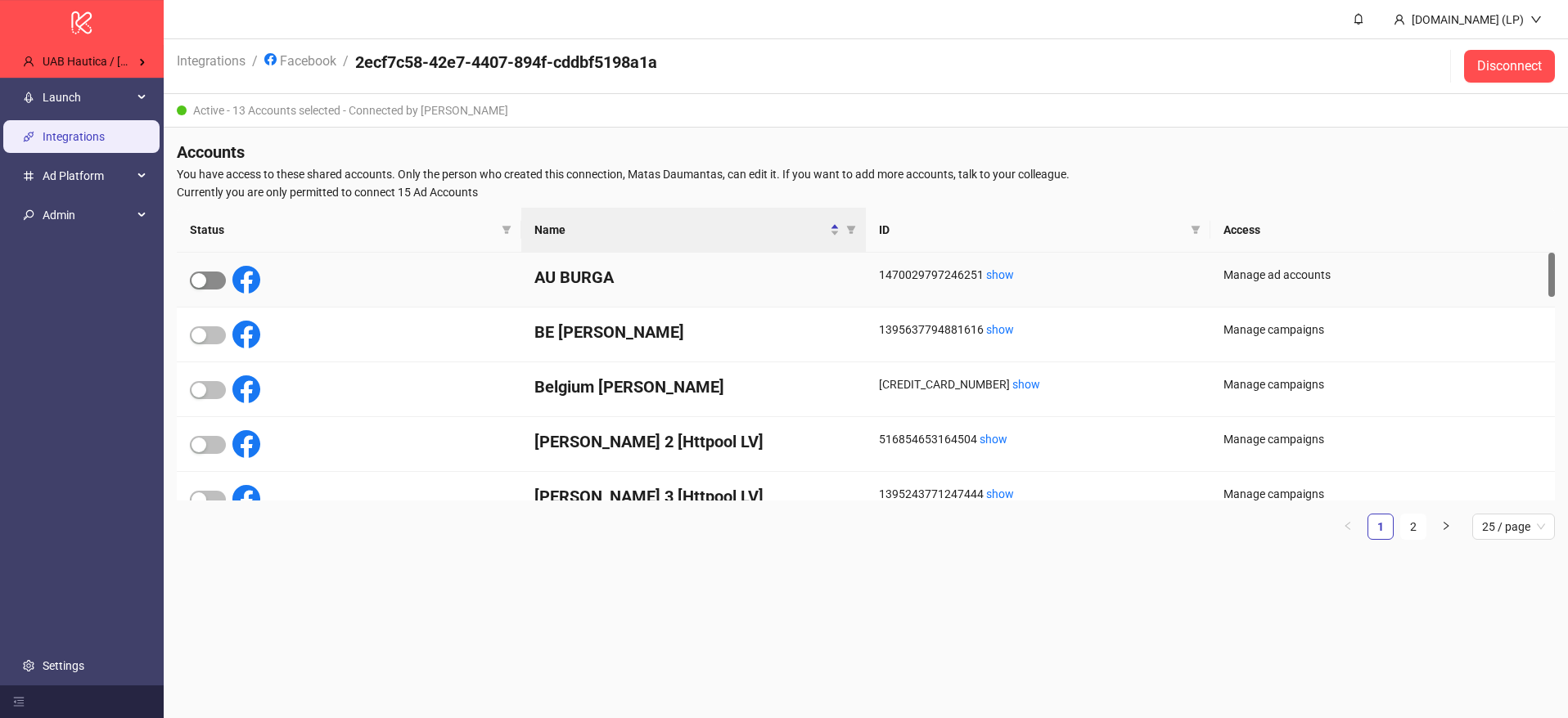
click at [208, 282] on span "button" at bounding box center [208, 281] width 36 height 18
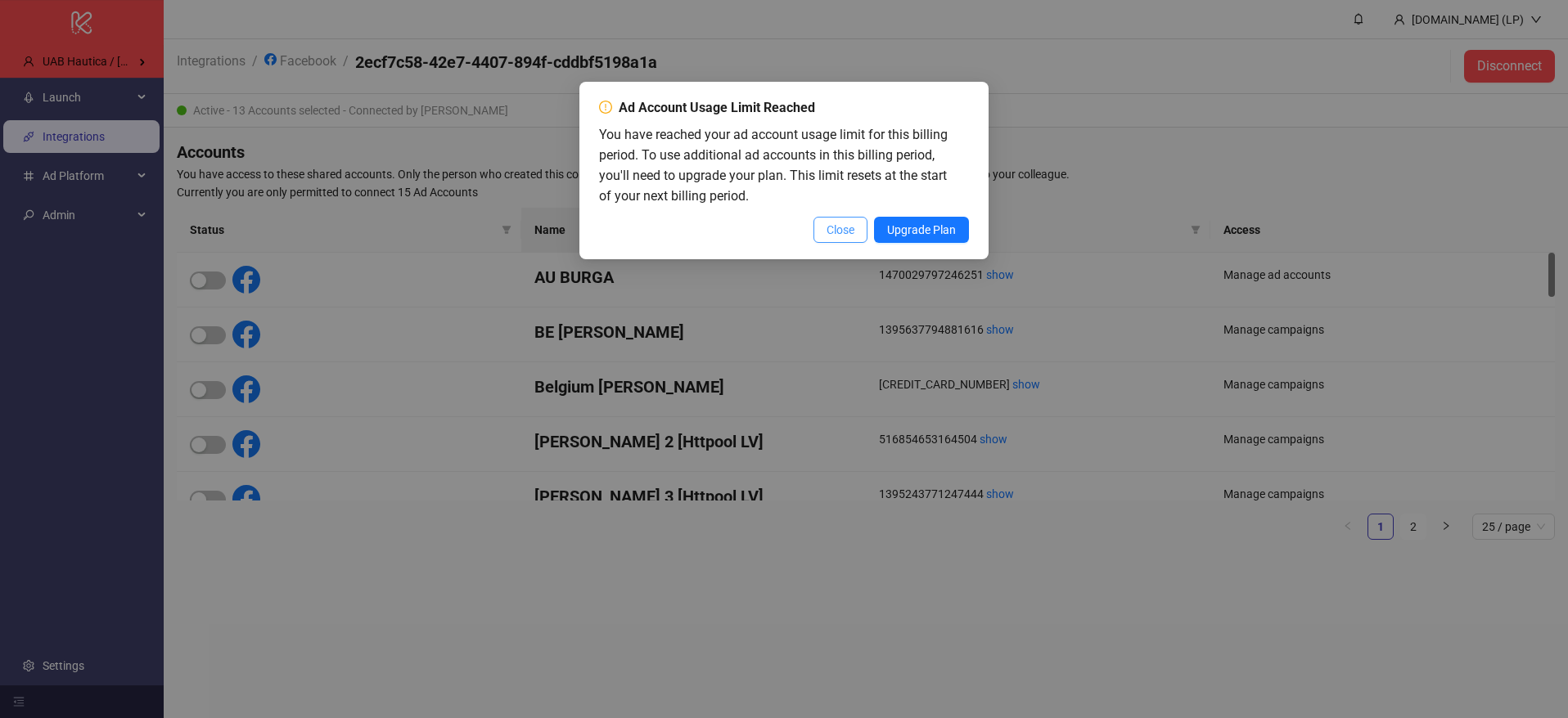
click at [856, 233] on button "Close" at bounding box center [841, 229] width 54 height 26
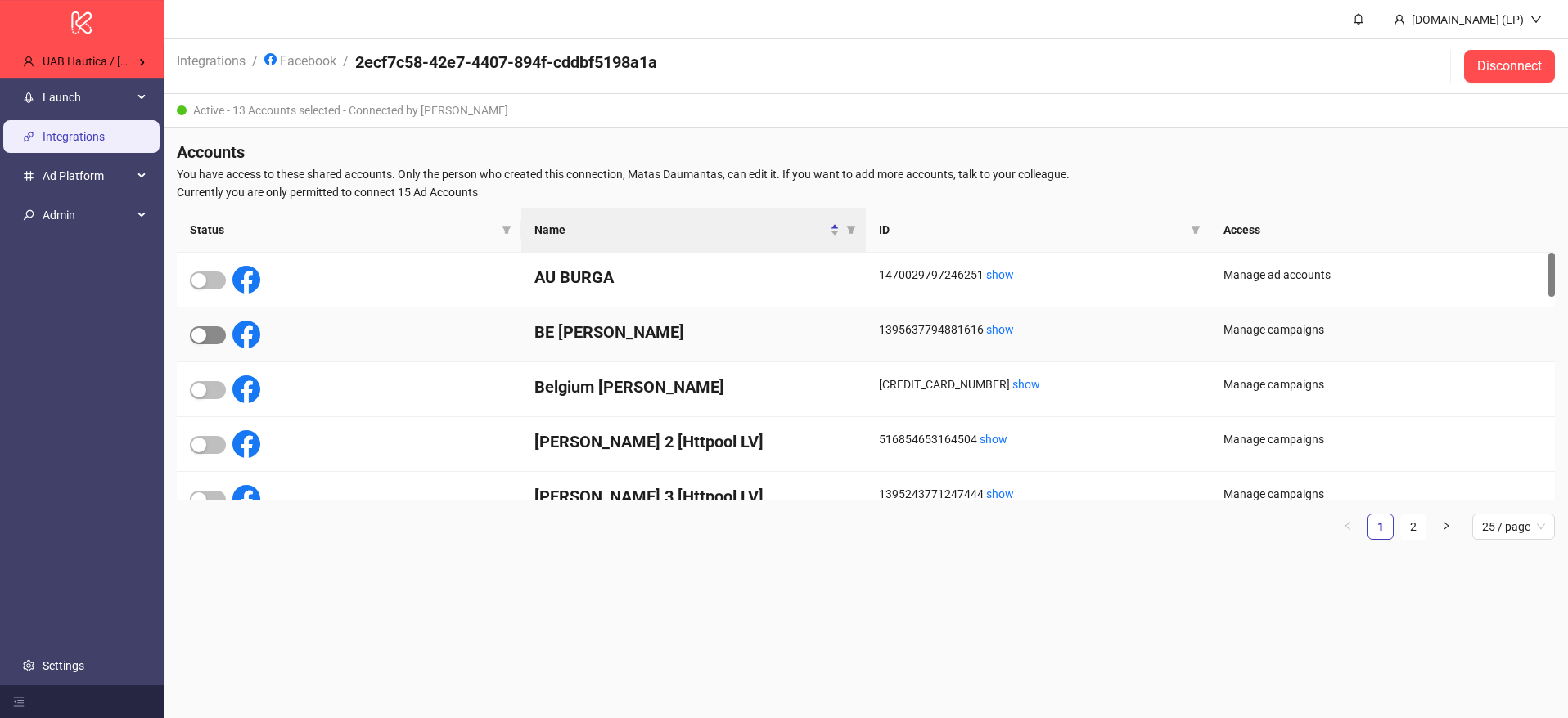
click at [218, 337] on span "button" at bounding box center [208, 336] width 36 height 18
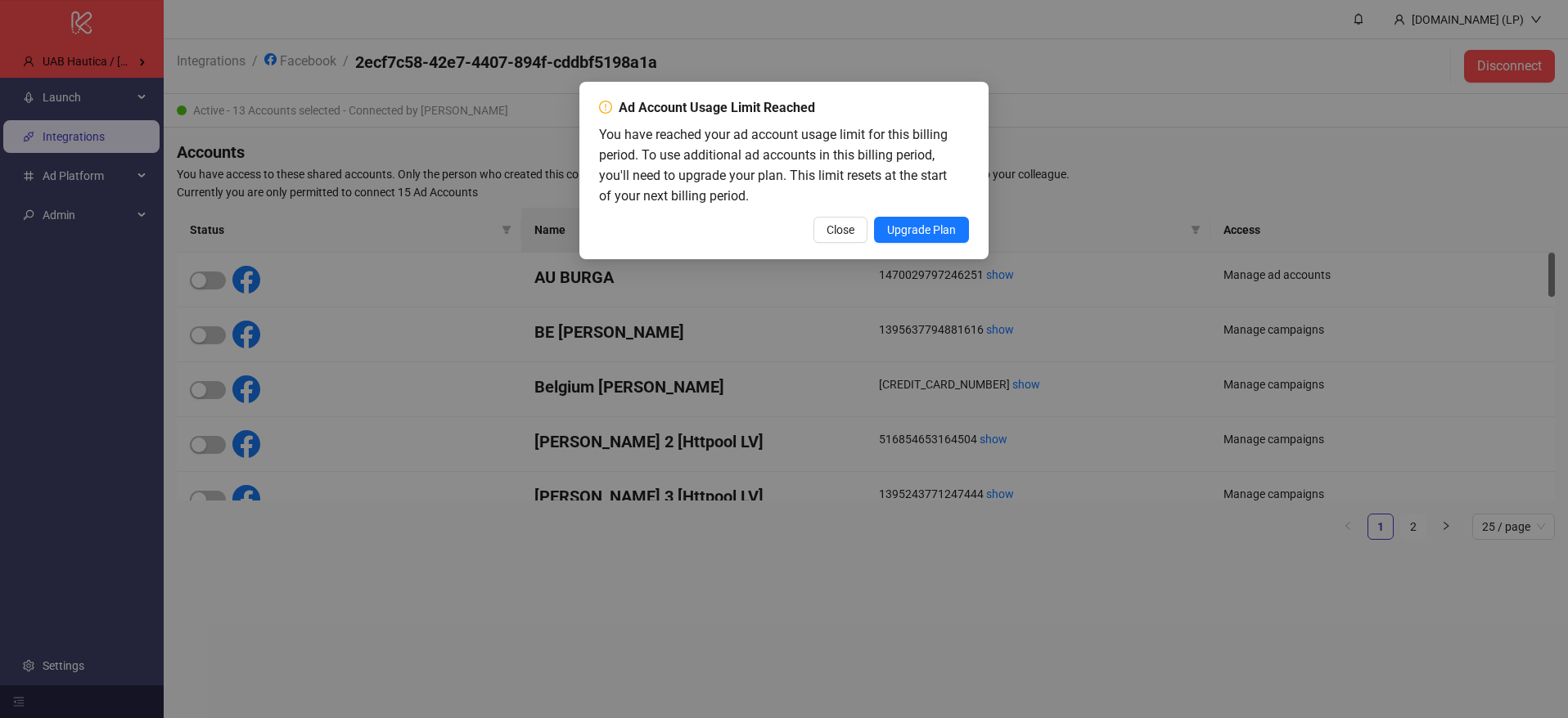
drag, startPoint x: 821, startPoint y: 226, endPoint x: 670, endPoint y: 250, distance: 152.9
click at [826, 227] on span "Close" at bounding box center [840, 230] width 28 height 13
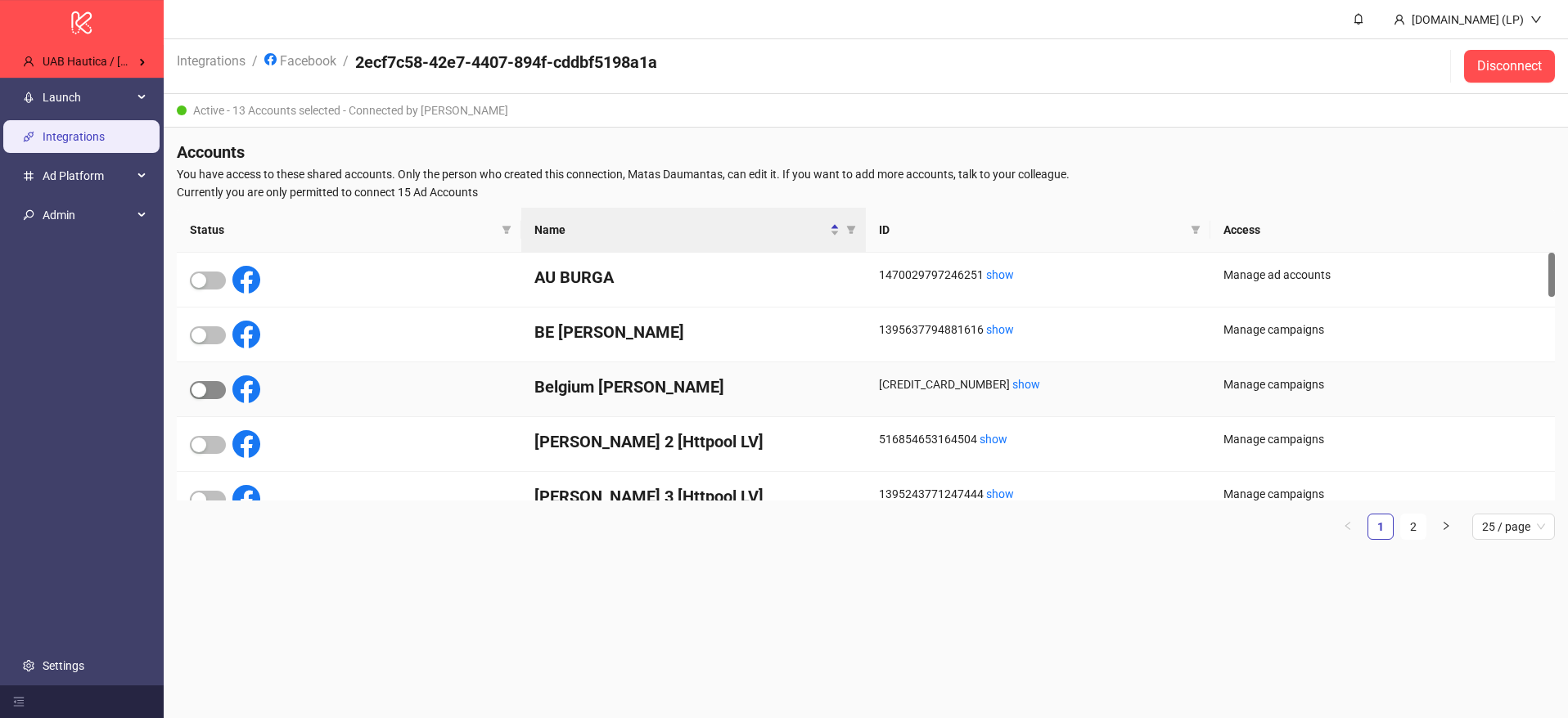
click at [218, 387] on span "button" at bounding box center [208, 390] width 36 height 18
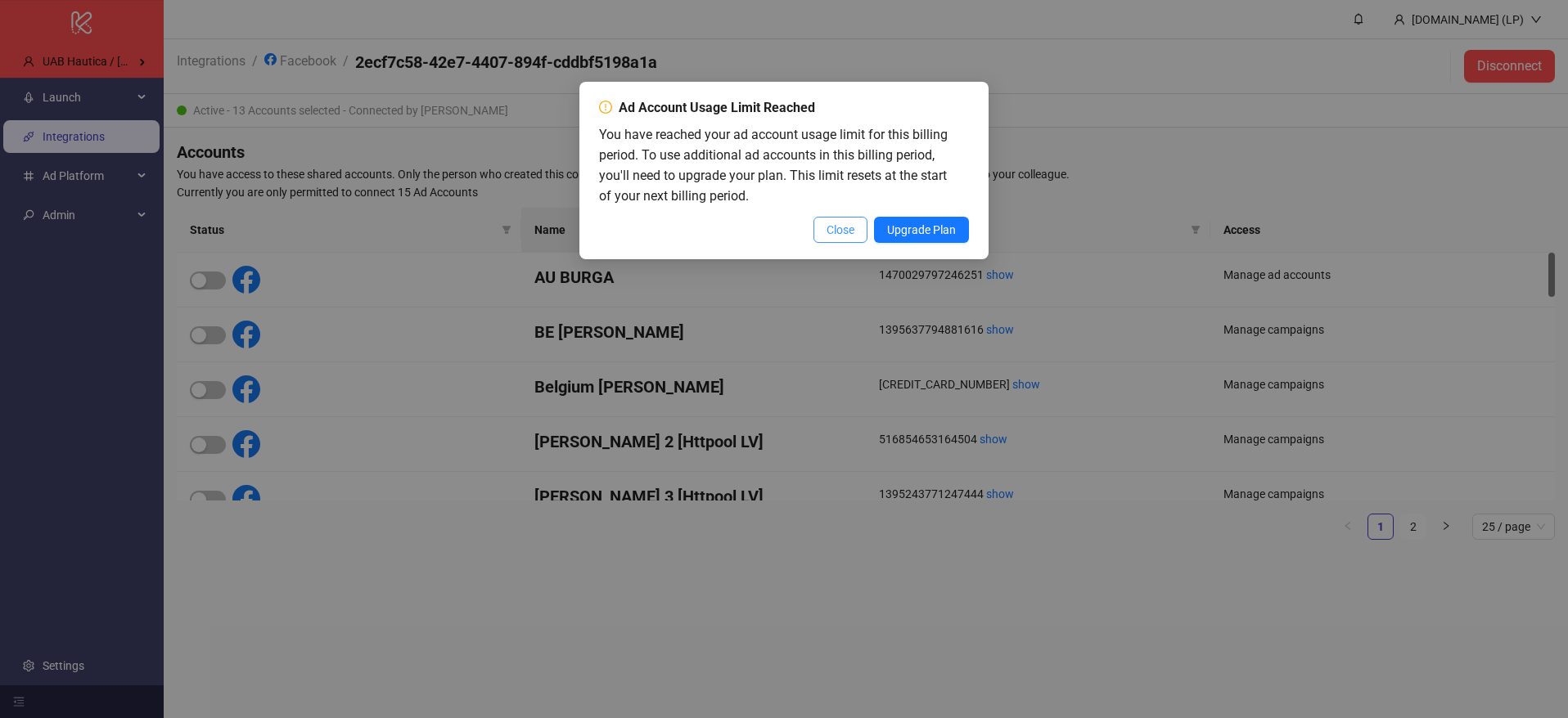
click at [847, 233] on span "Close" at bounding box center [840, 230] width 28 height 13
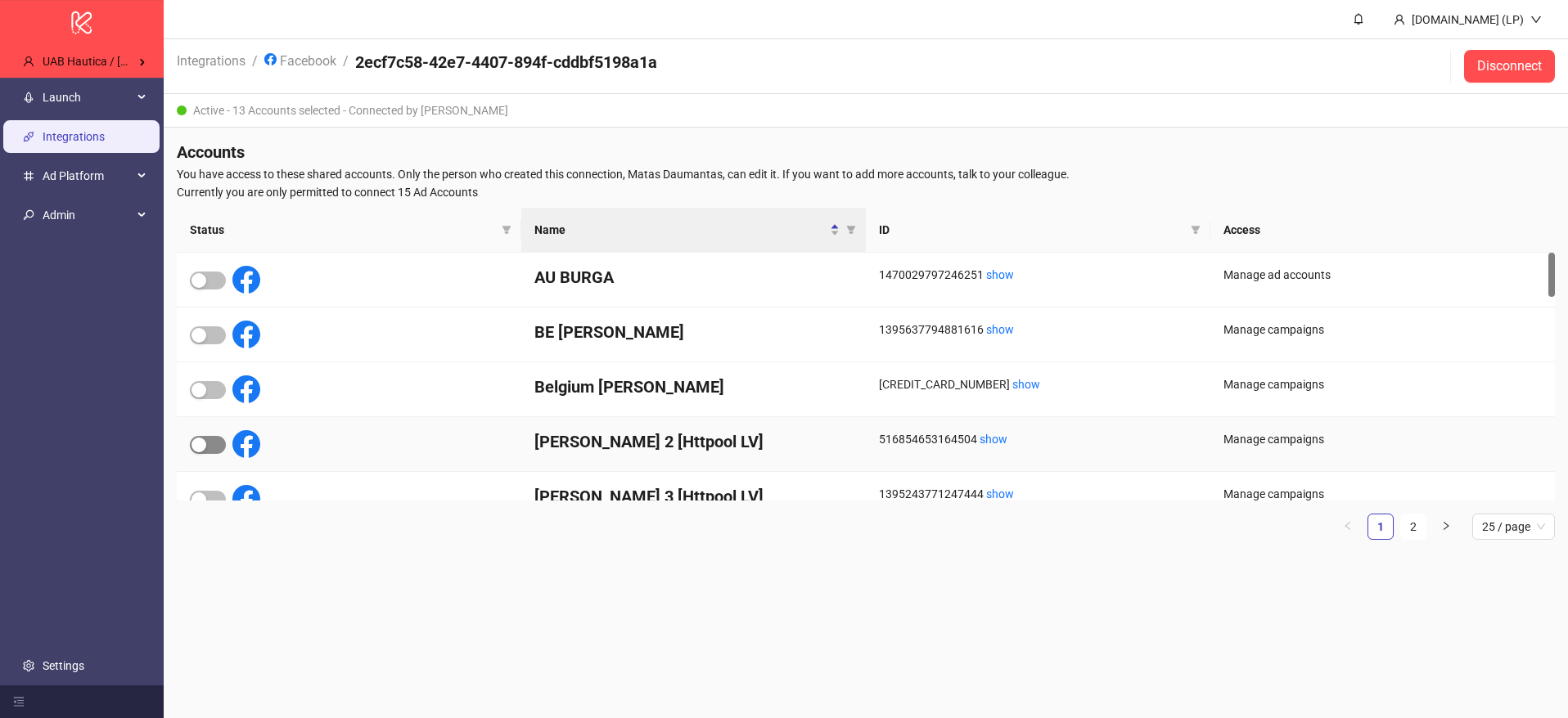
click at [224, 442] on span "button" at bounding box center [208, 445] width 36 height 18
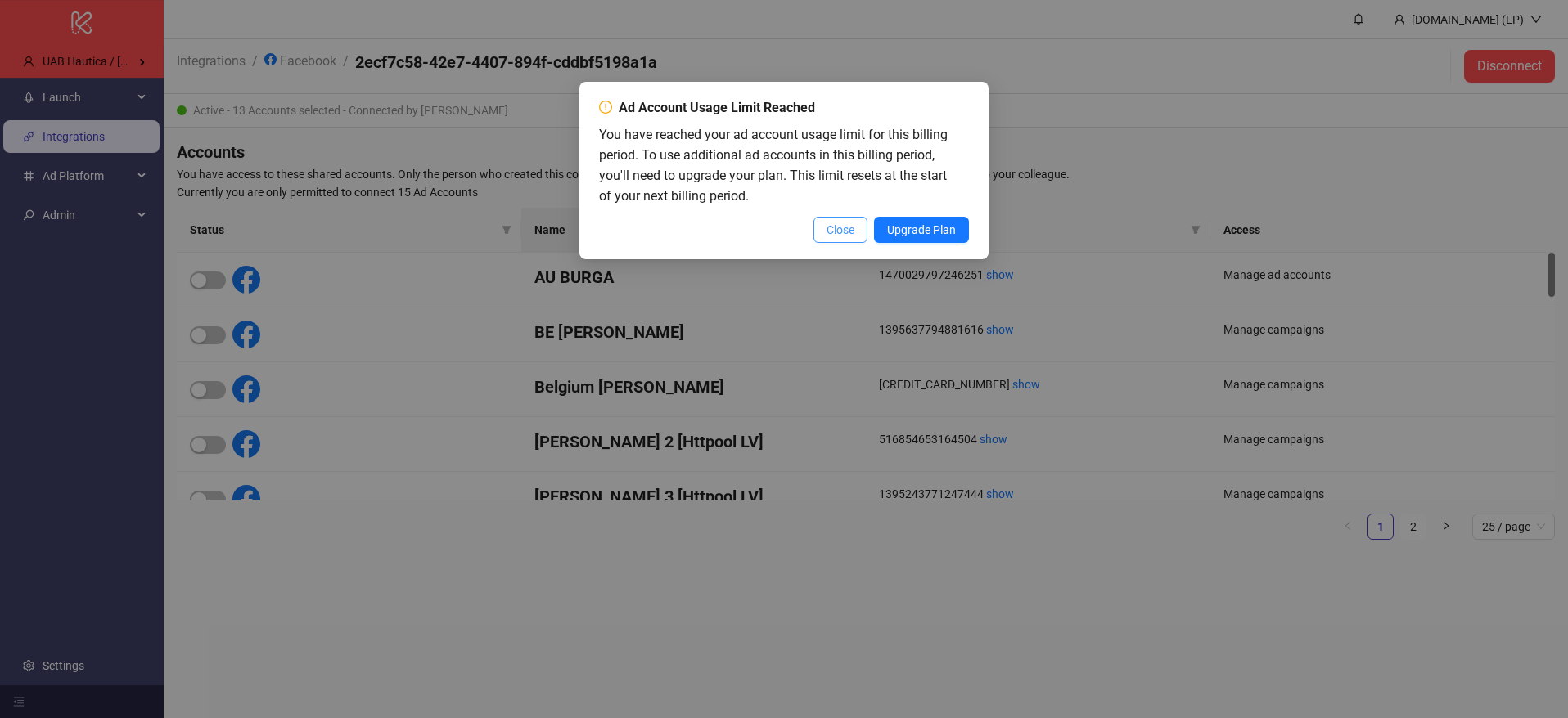
drag, startPoint x: 861, startPoint y: 231, endPoint x: 842, endPoint y: 237, distance: 19.9
click at [858, 233] on button "Close" at bounding box center [841, 229] width 54 height 26
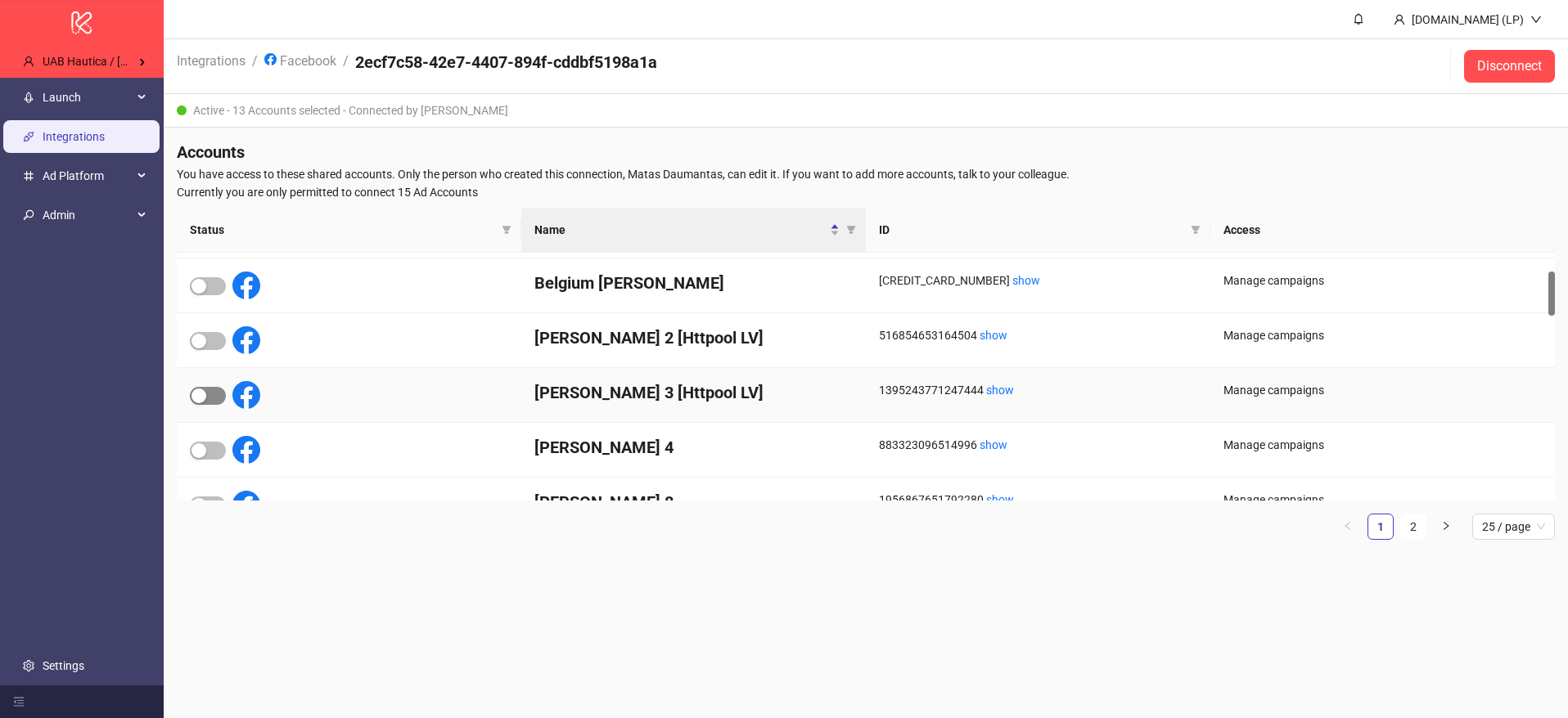
scroll to position [103, 0]
click at [212, 390] on span "button" at bounding box center [208, 397] width 36 height 18
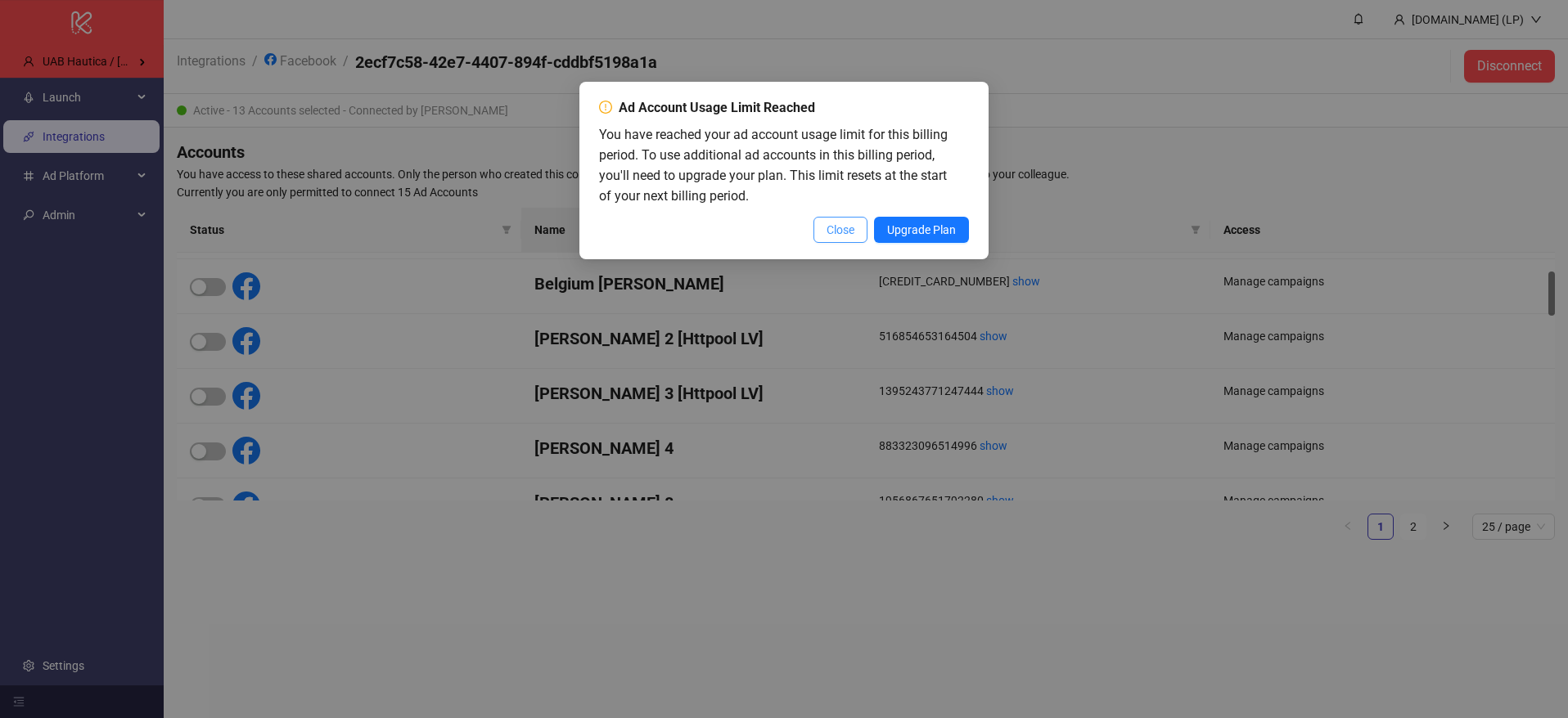
click at [846, 242] on button "Close" at bounding box center [841, 229] width 54 height 26
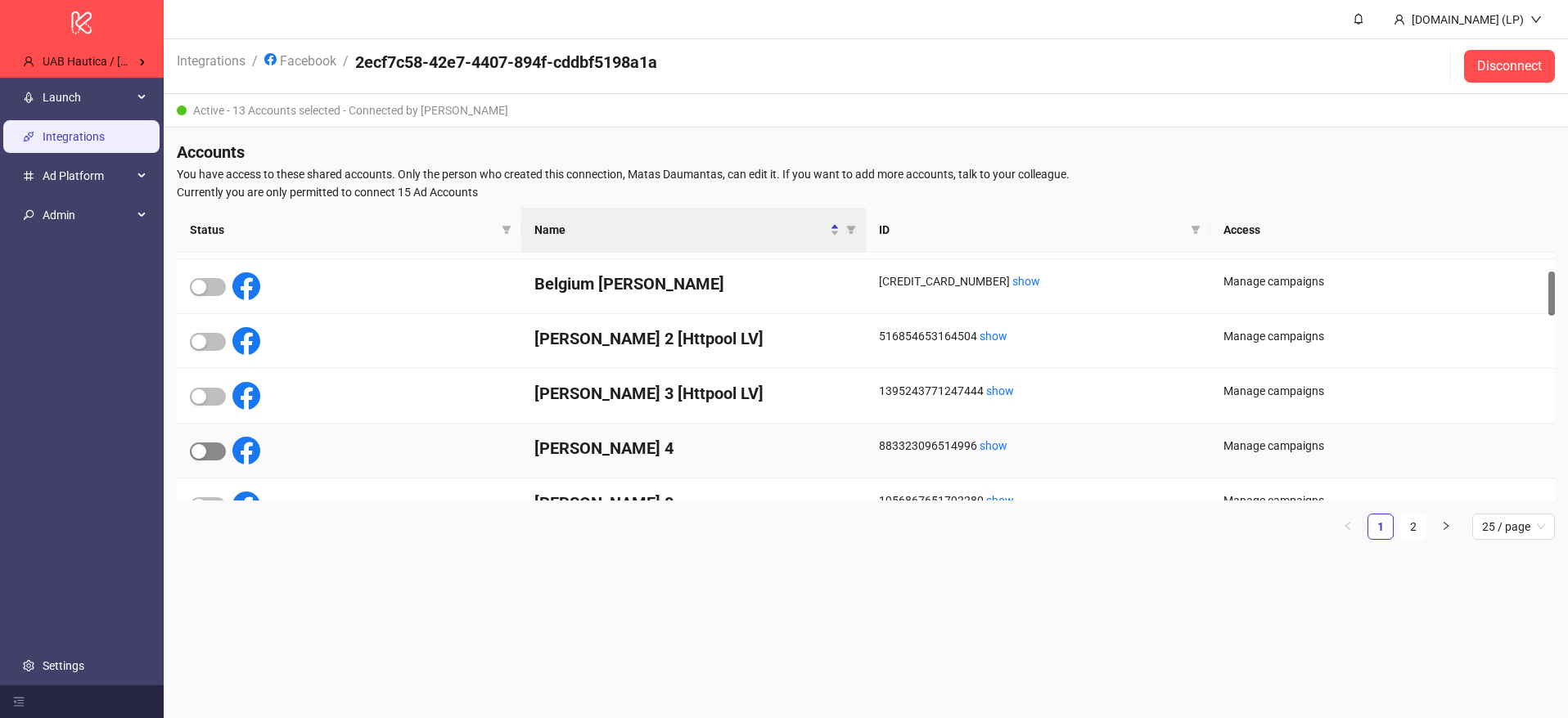
click at [215, 451] on span "button" at bounding box center [208, 452] width 36 height 18
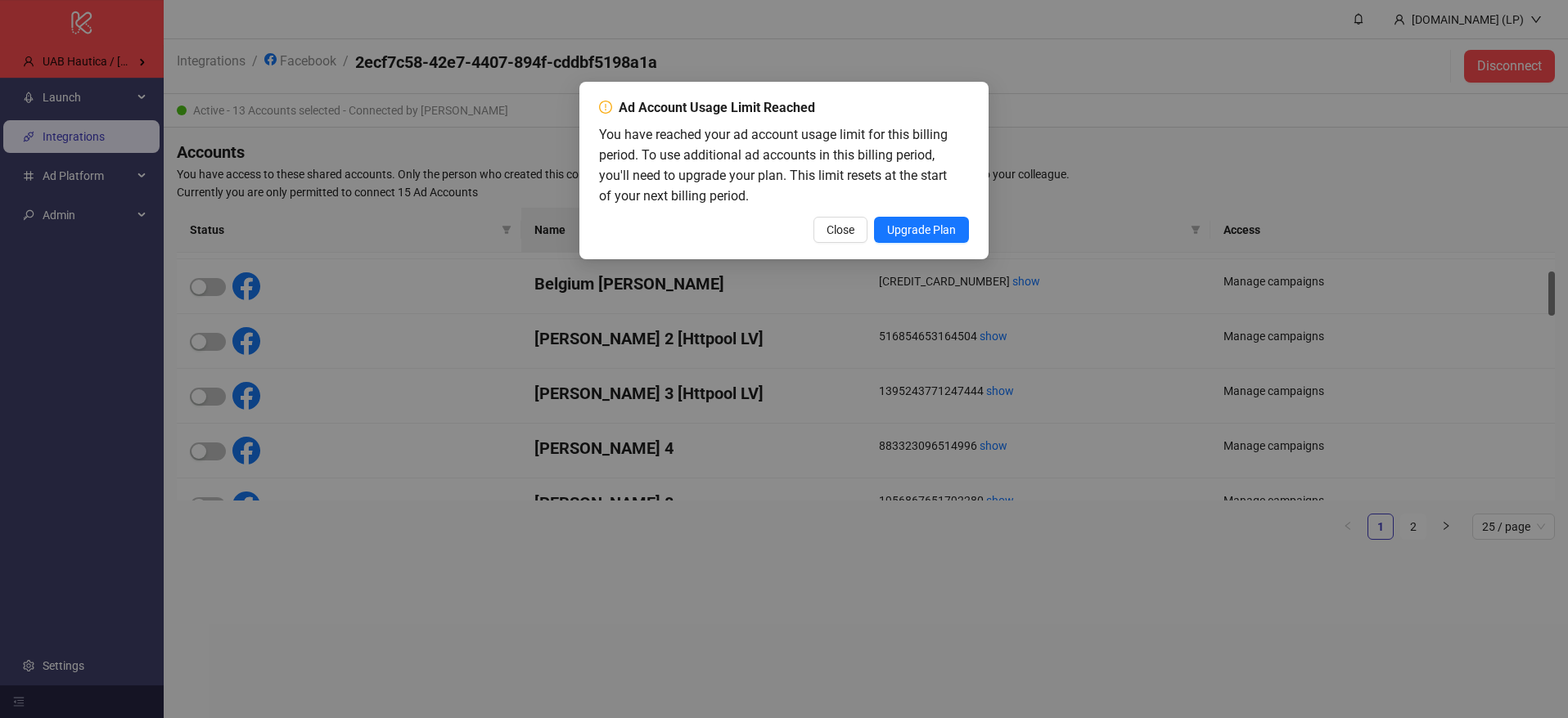
drag, startPoint x: 830, startPoint y: 228, endPoint x: 743, endPoint y: 245, distance: 88.6
click at [830, 228] on span "Close" at bounding box center [840, 230] width 28 height 13
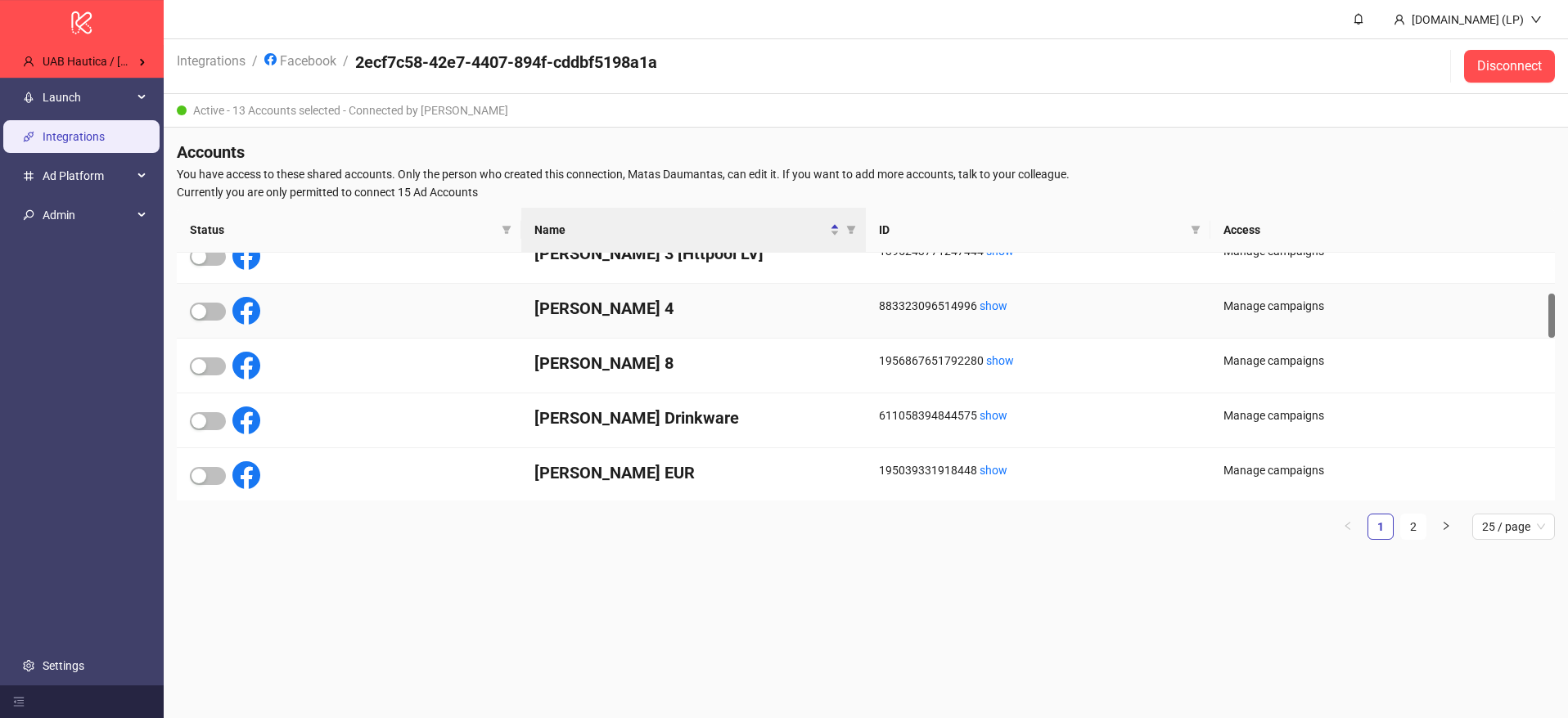
scroll to position [245, 0]
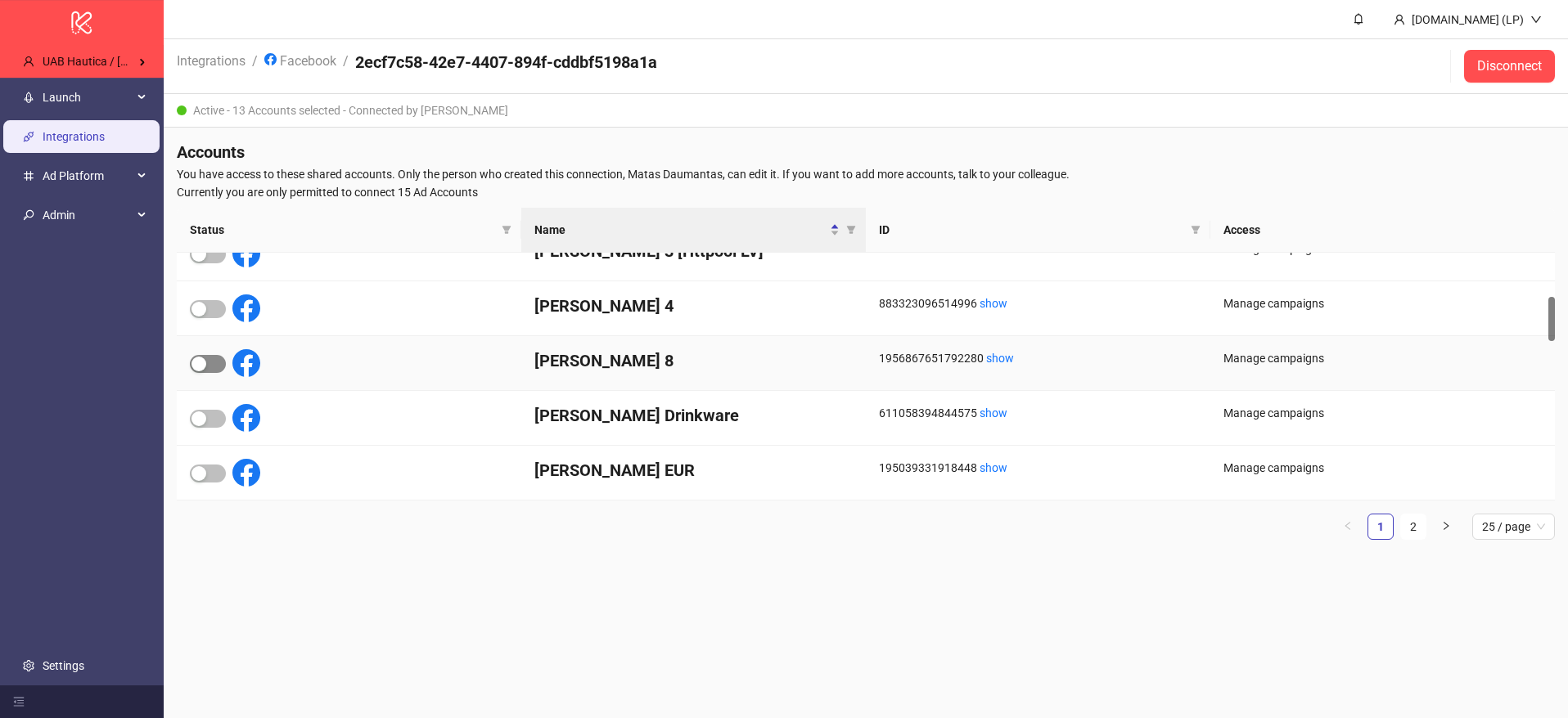
click at [210, 359] on span "button" at bounding box center [208, 364] width 36 height 18
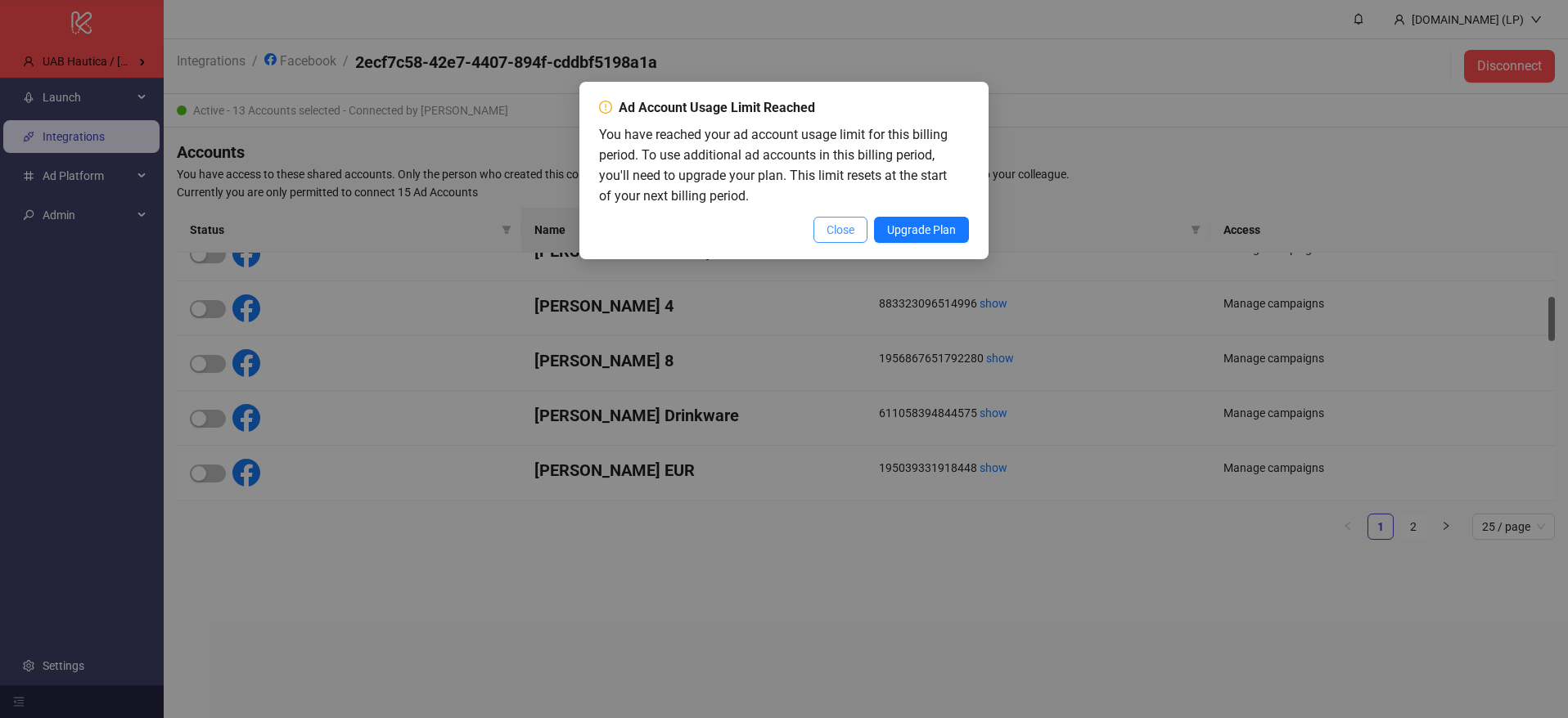
click at [849, 225] on span "Close" at bounding box center [840, 230] width 28 height 13
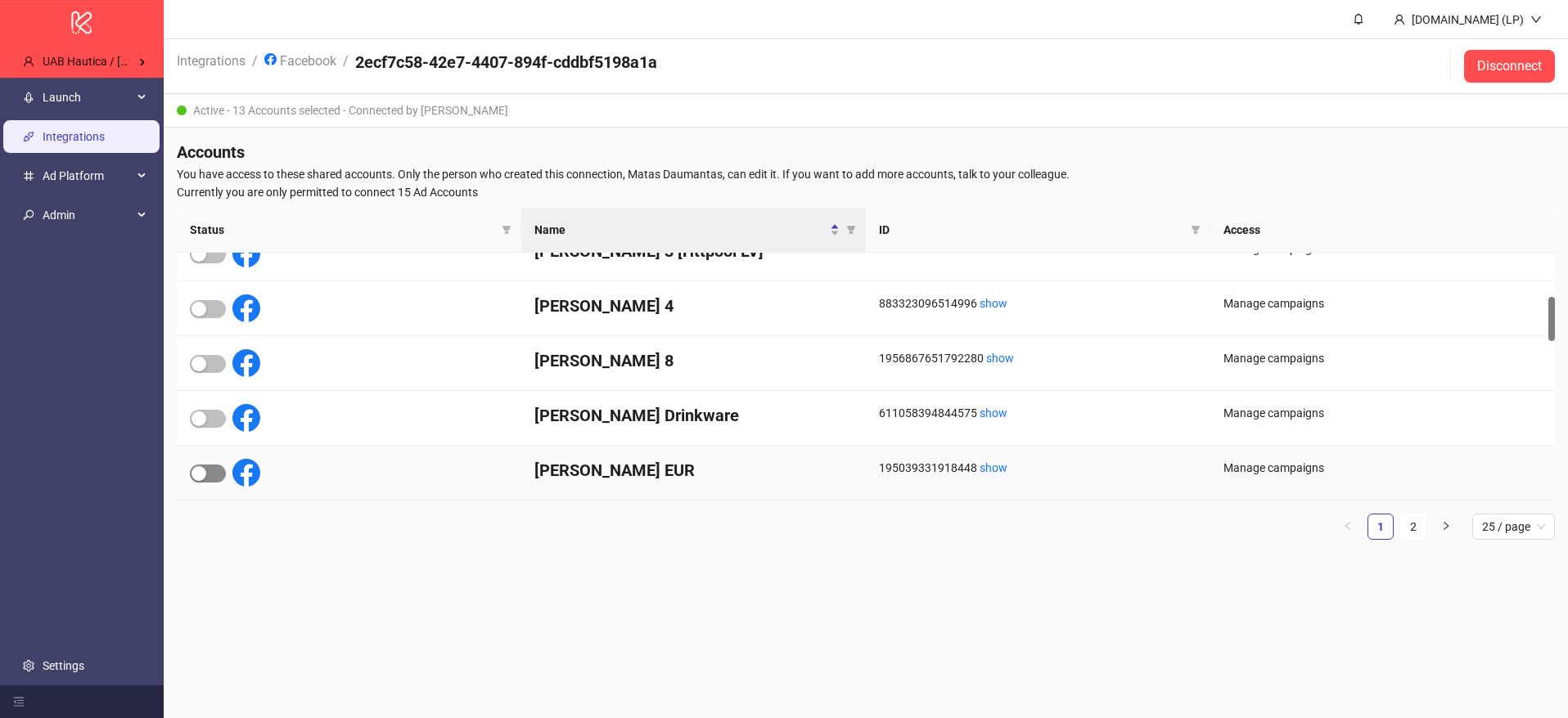
click at [195, 474] on div "button" at bounding box center [199, 474] width 15 height 15
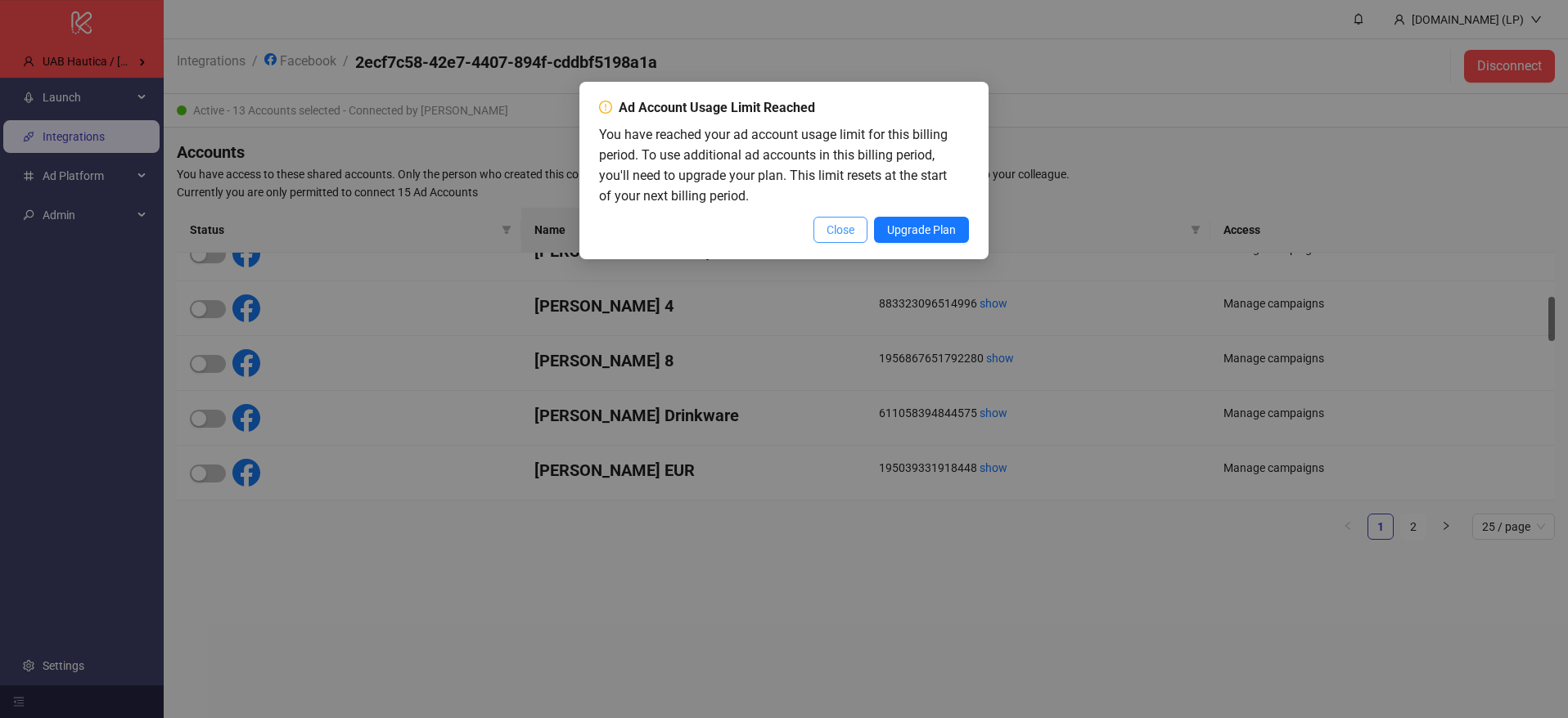
click at [834, 232] on span "Close" at bounding box center [840, 230] width 28 height 13
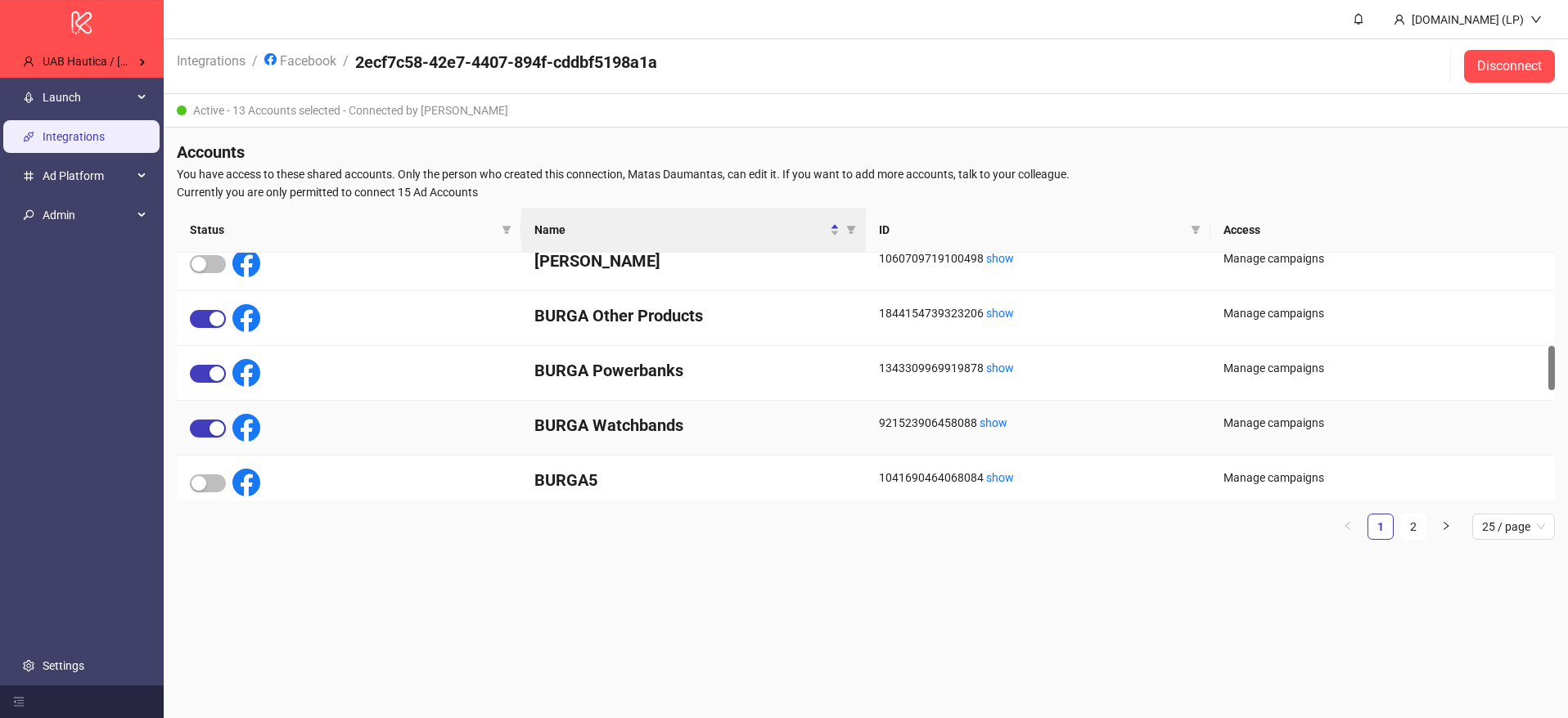
scroll to position [515, 0]
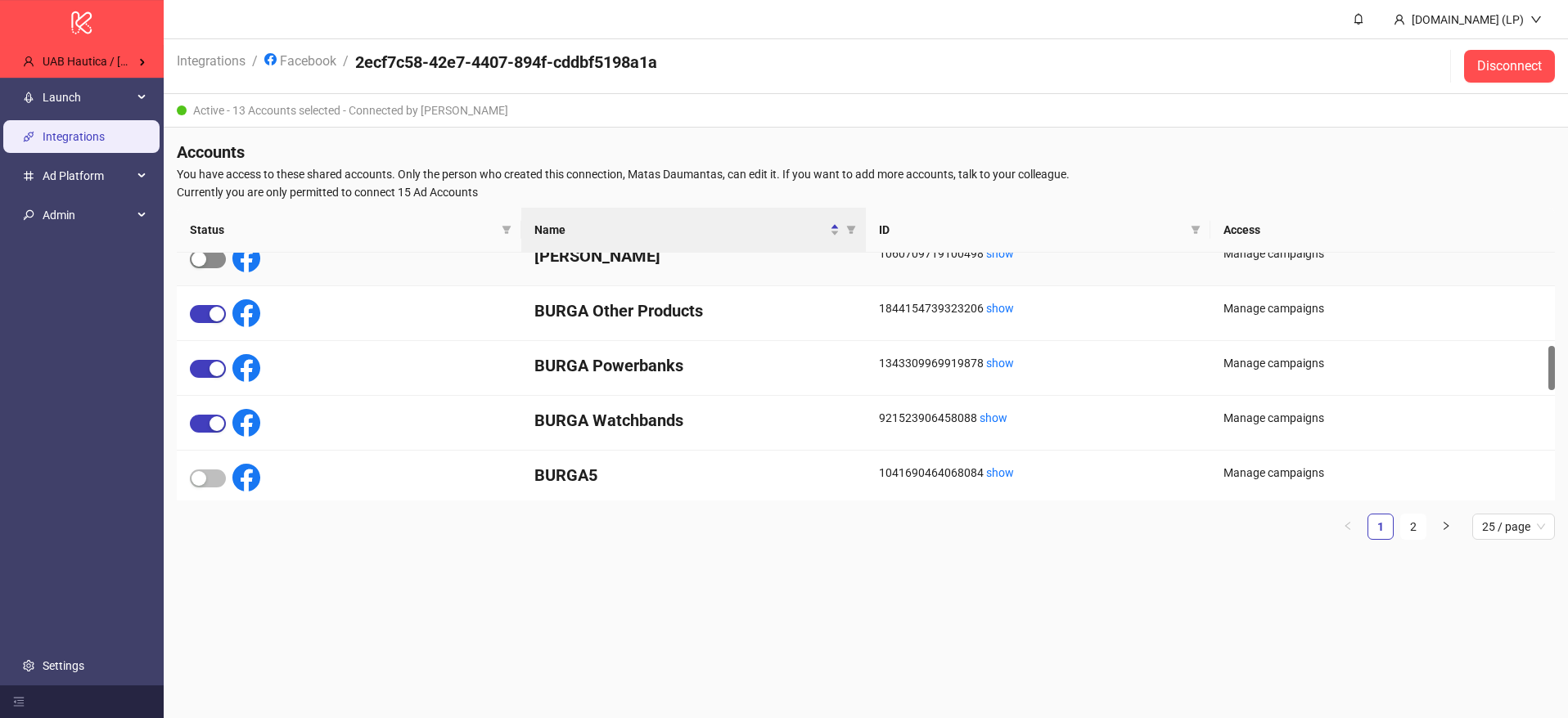
click at [208, 264] on span "button" at bounding box center [208, 259] width 36 height 18
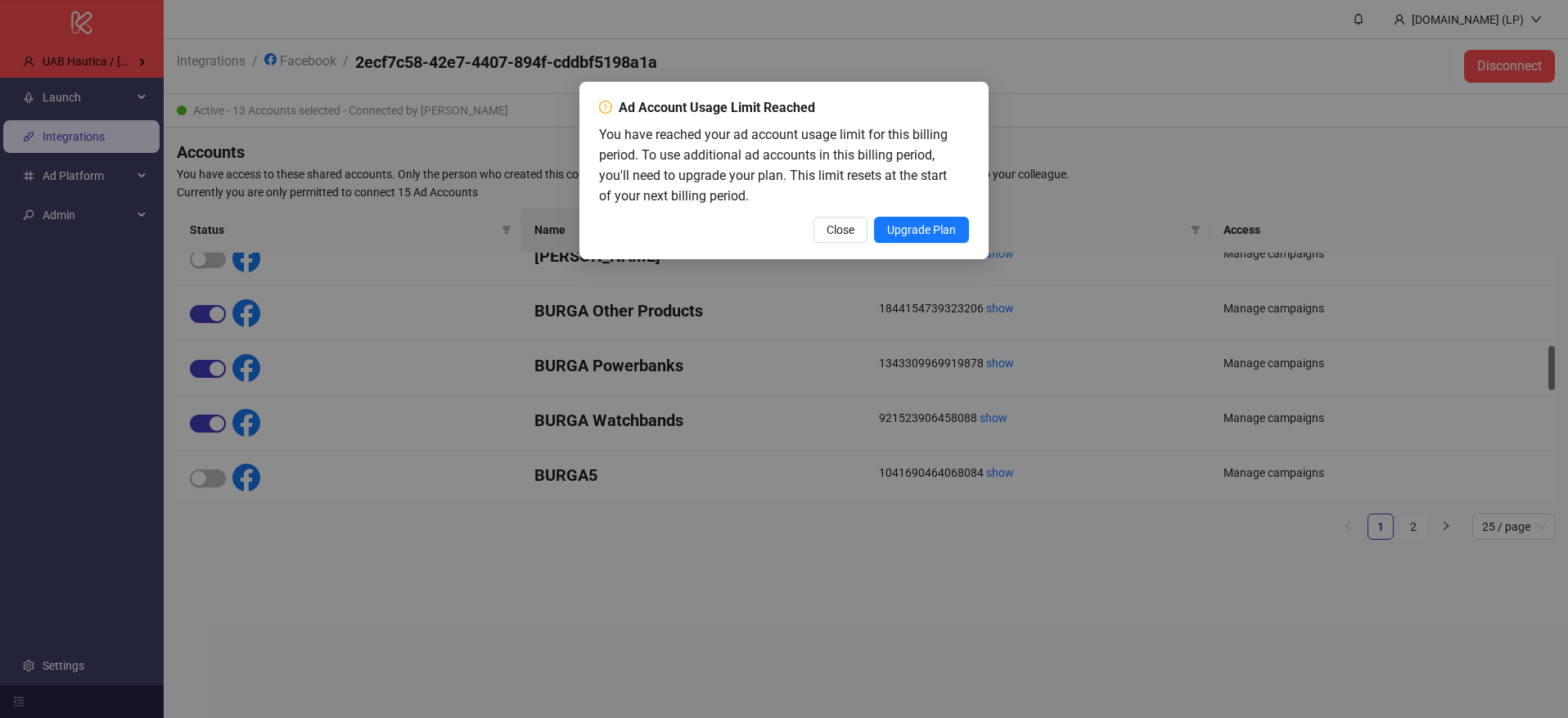
click at [830, 229] on span "Close" at bounding box center [840, 230] width 28 height 13
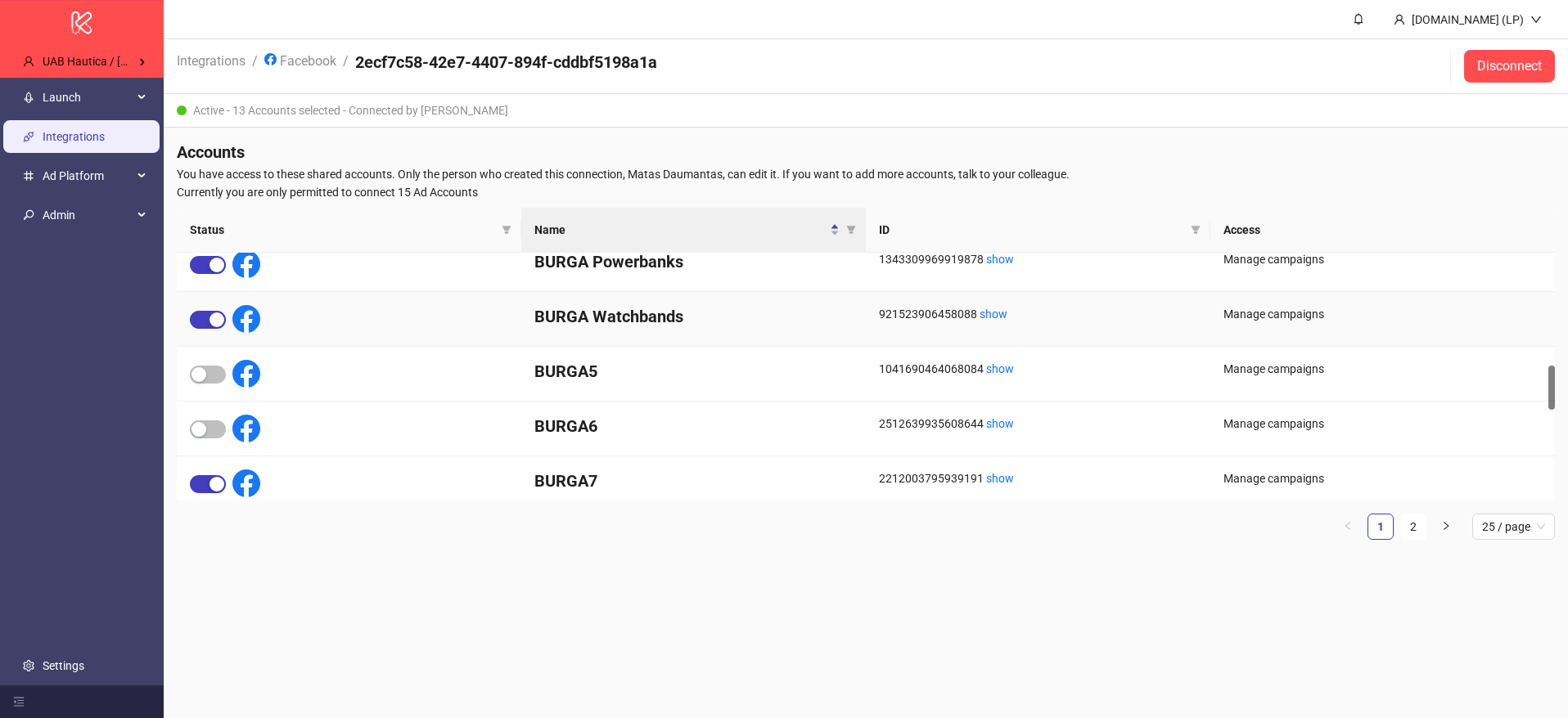
scroll to position [623, 0]
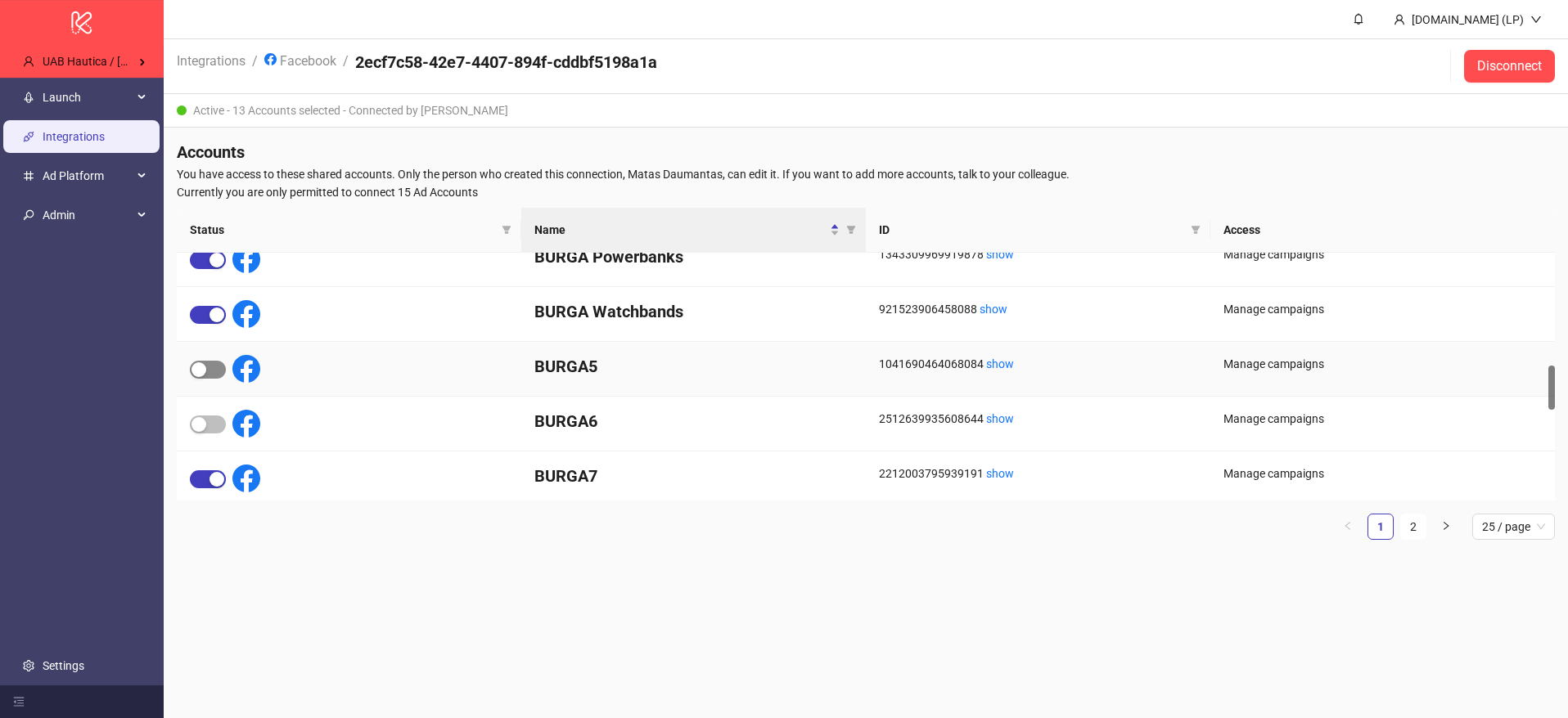
click at [211, 369] on span "button" at bounding box center [208, 370] width 36 height 18
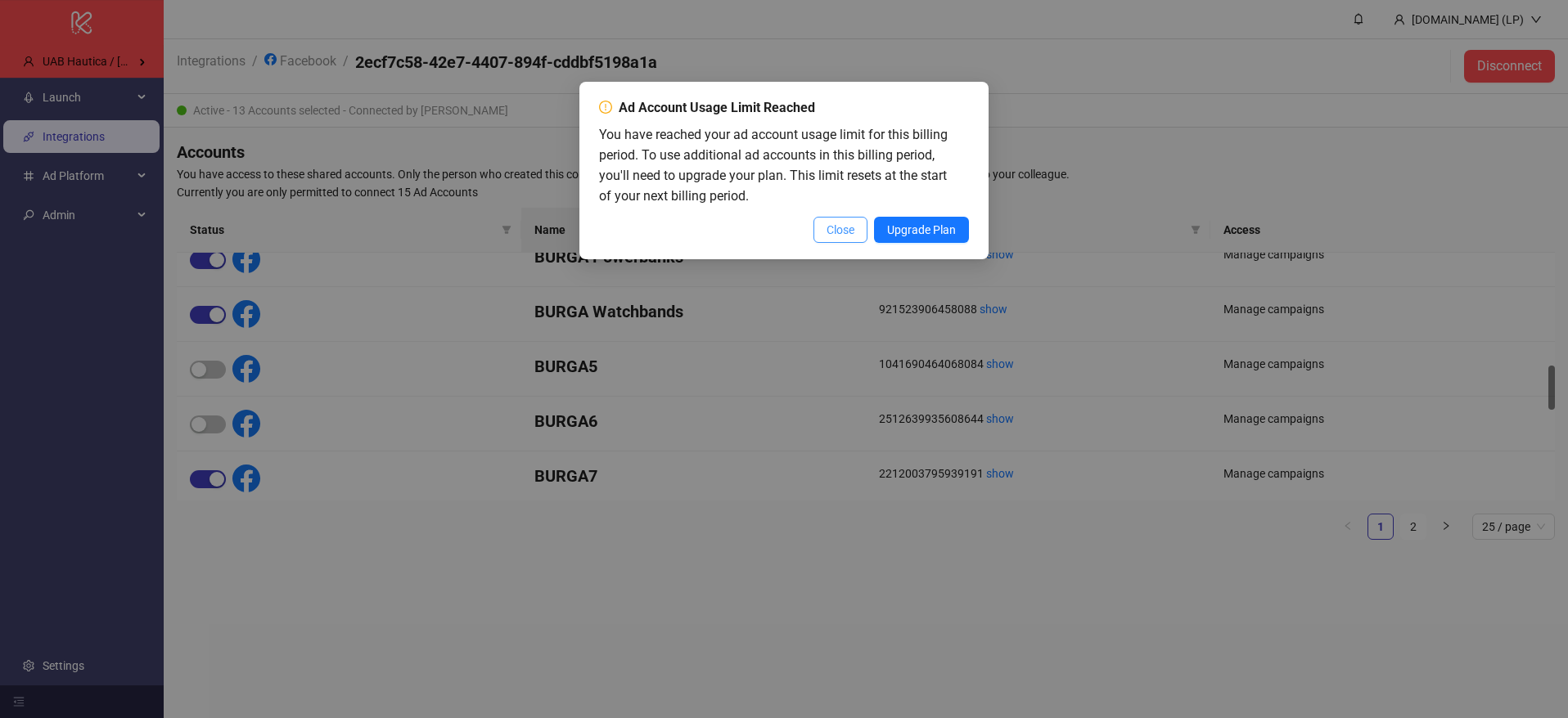
click at [833, 228] on span "Close" at bounding box center [840, 230] width 28 height 13
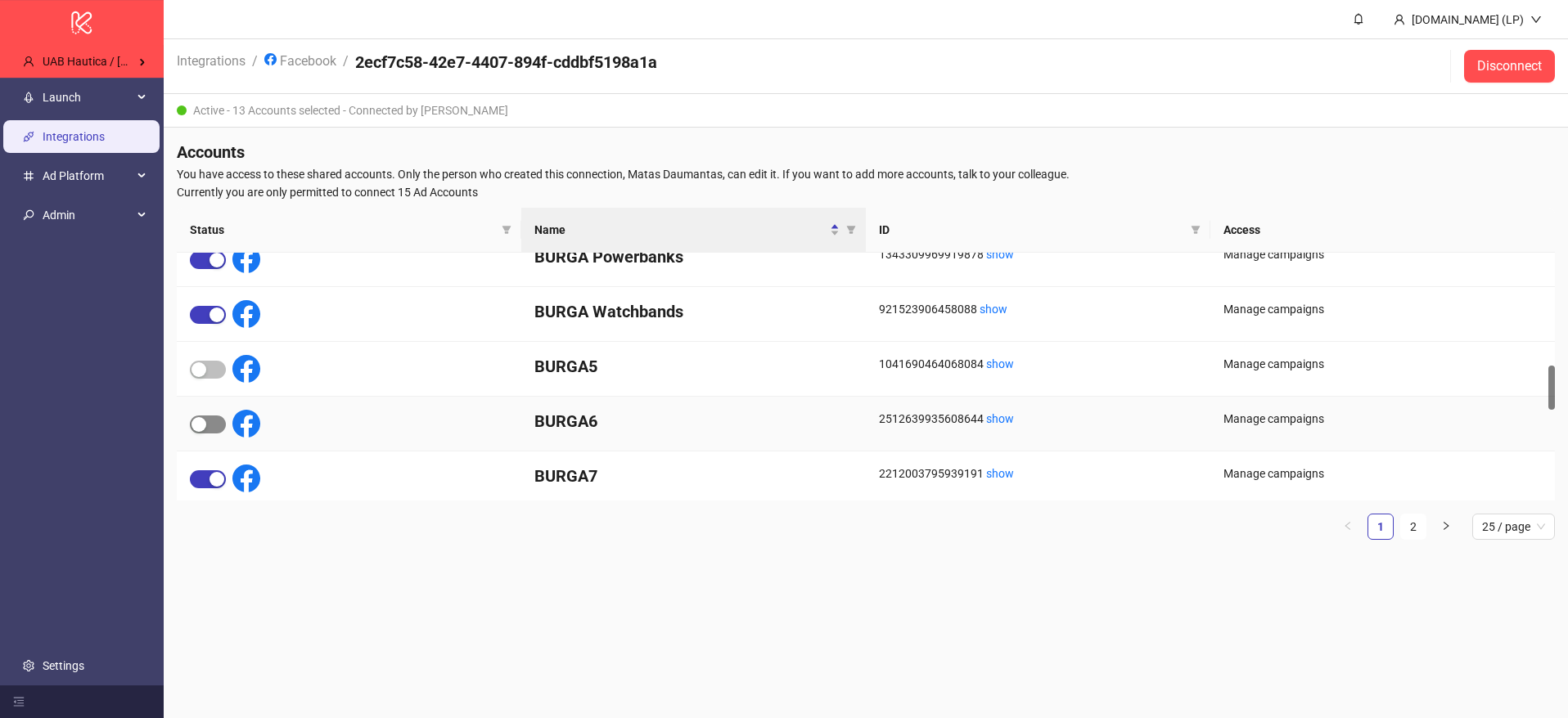
click at [202, 426] on div "button" at bounding box center [199, 424] width 15 height 15
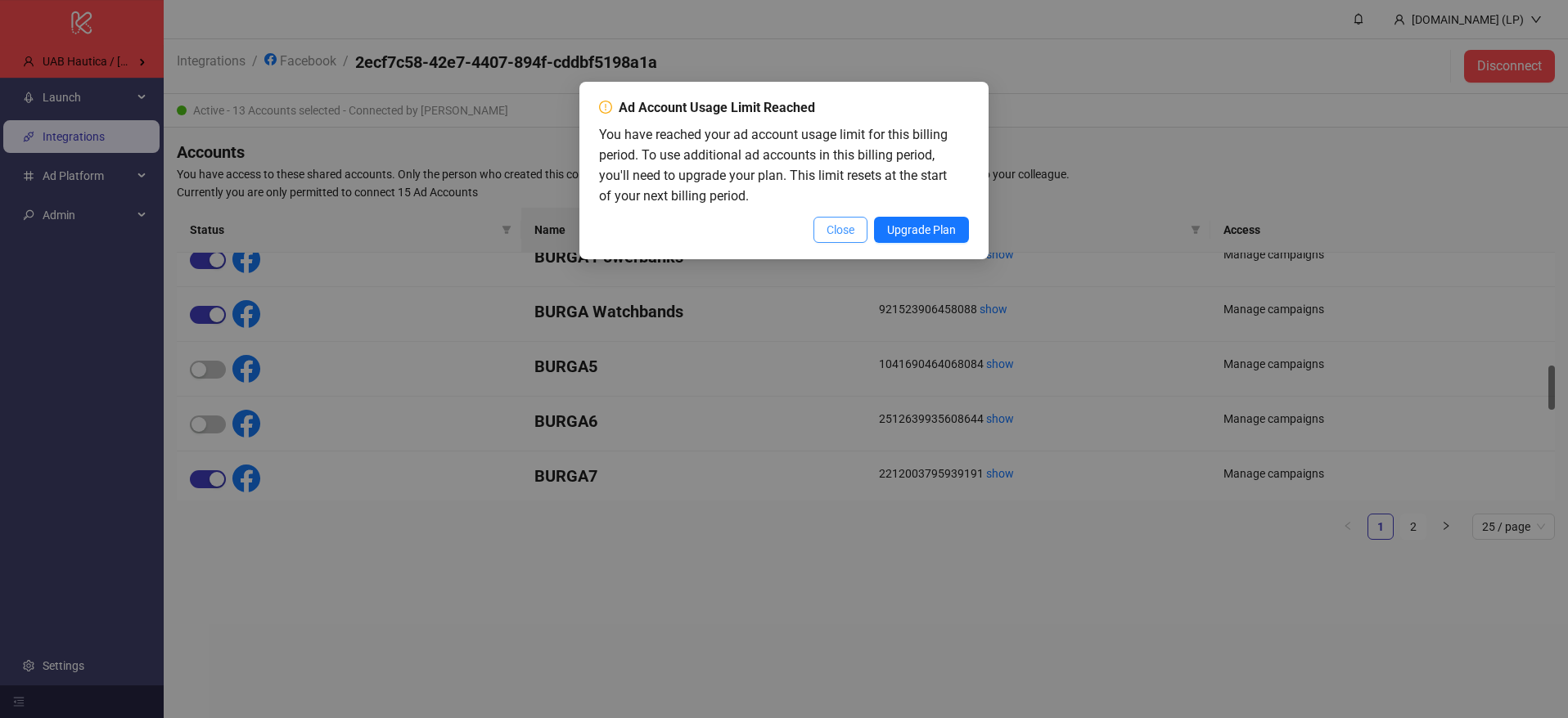
click at [826, 227] on span "Close" at bounding box center [840, 230] width 28 height 13
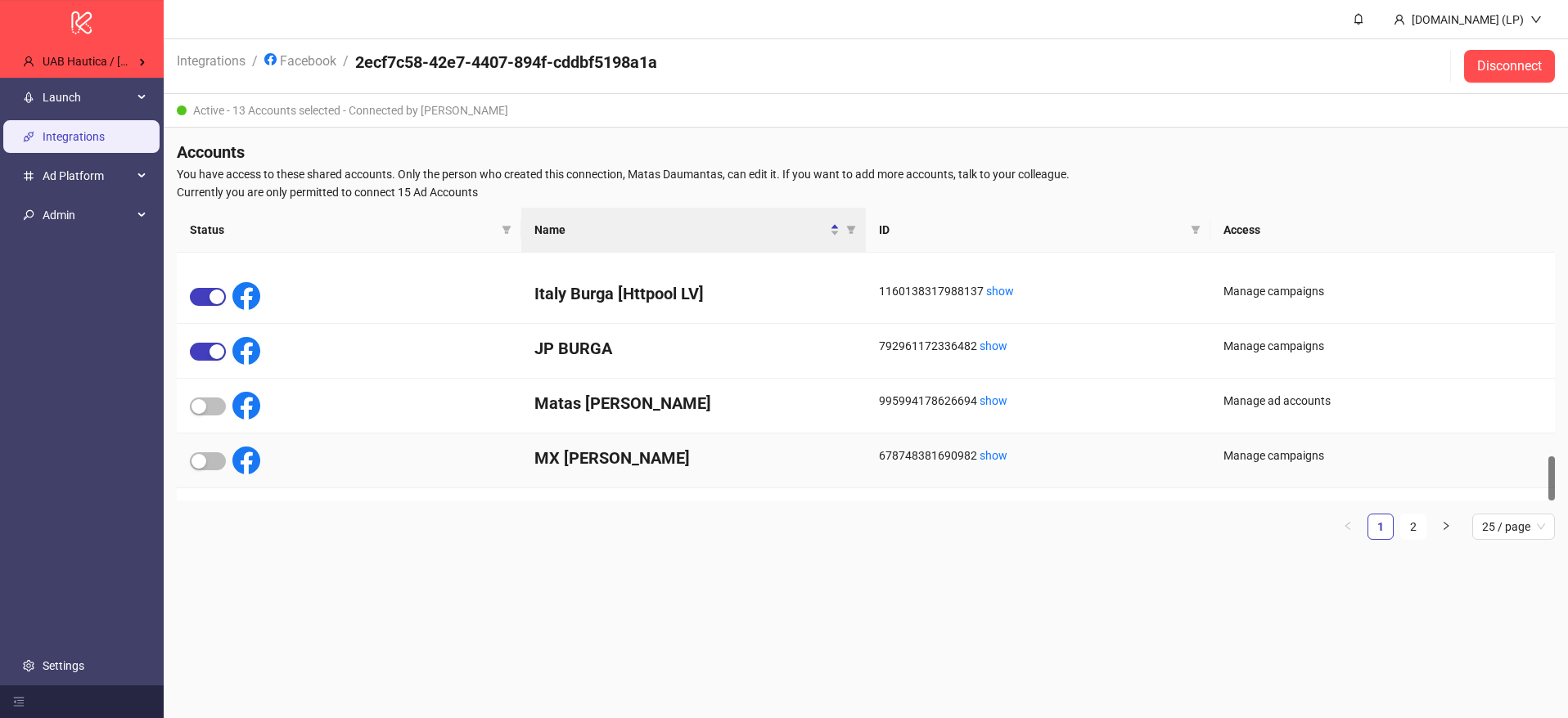
scroll to position [1122, 0]
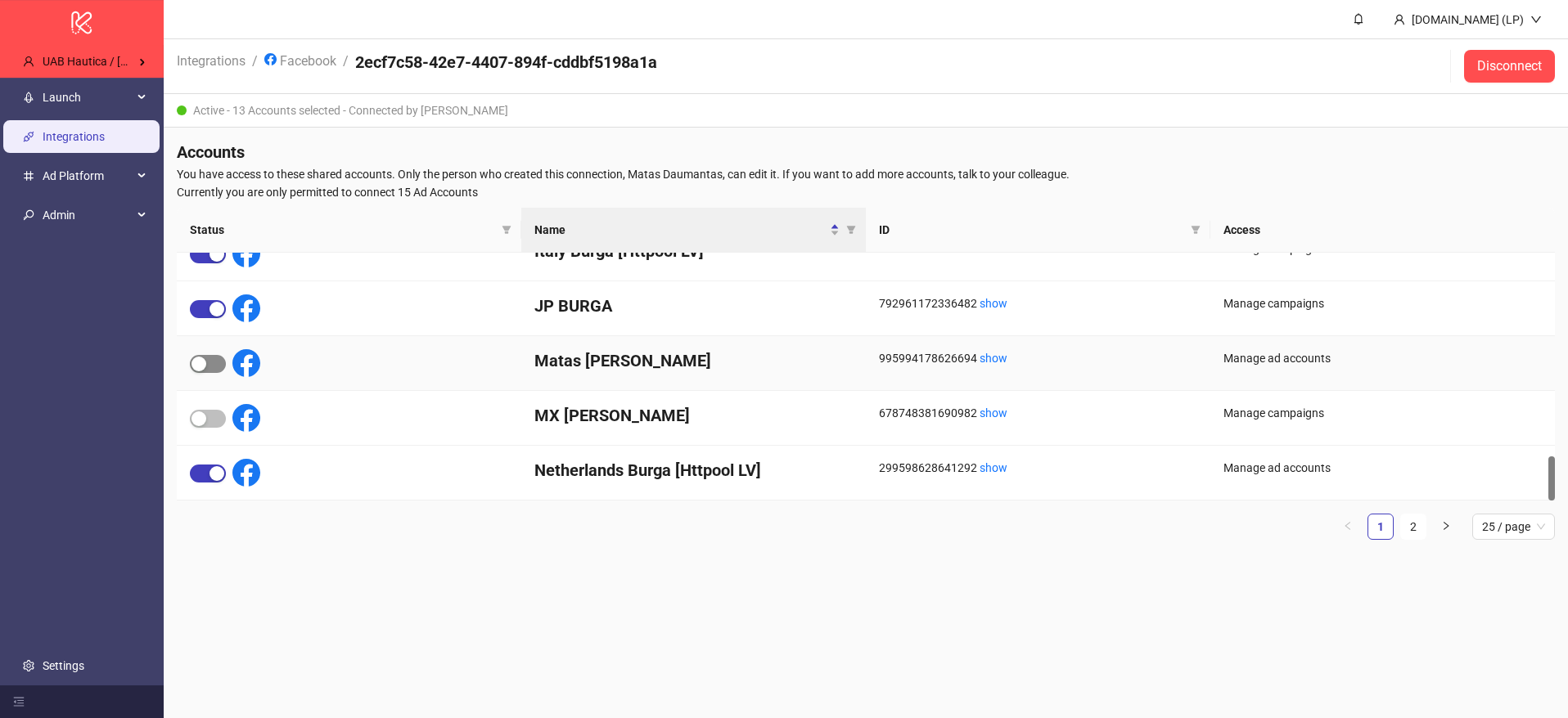
click at [217, 366] on span "button" at bounding box center [208, 364] width 36 height 18
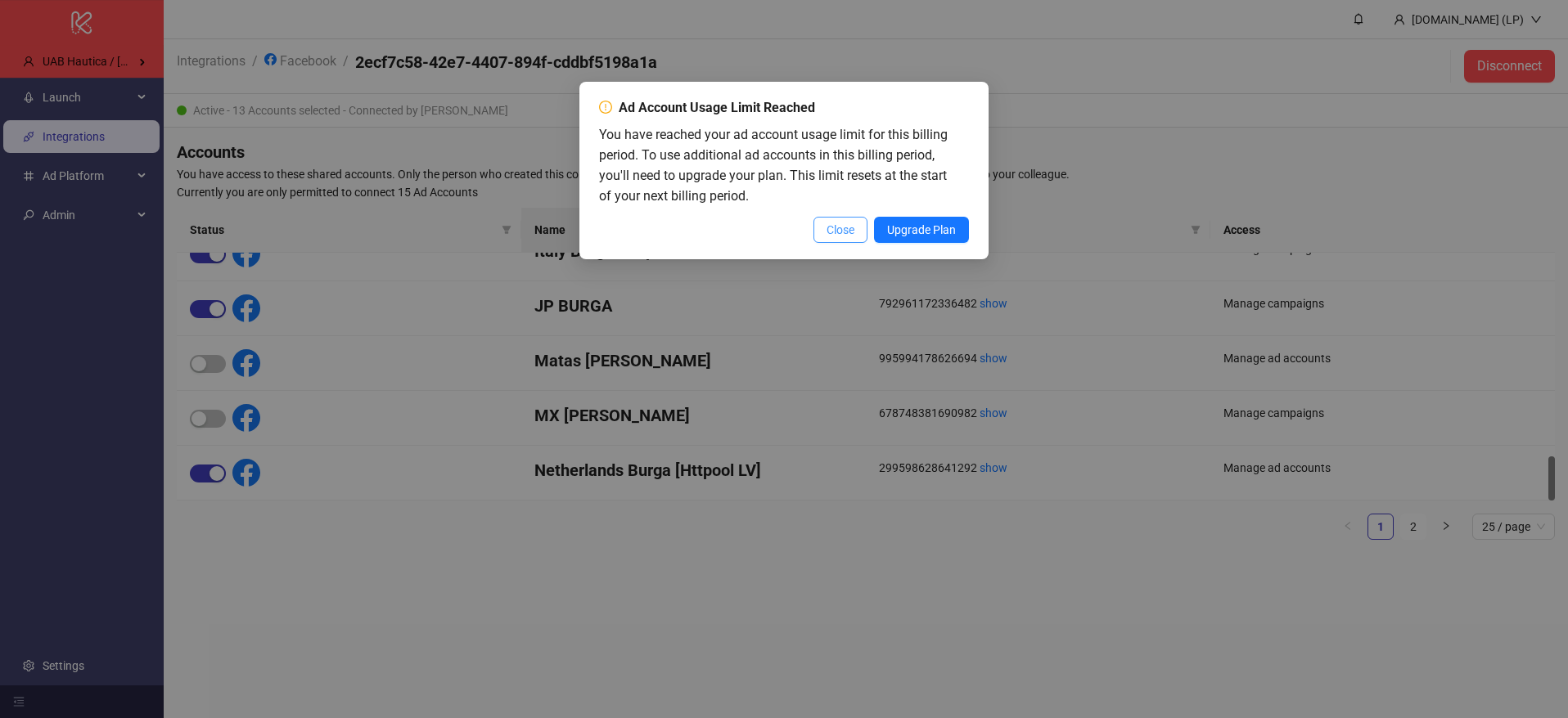
click at [845, 224] on span "Close" at bounding box center [840, 230] width 28 height 13
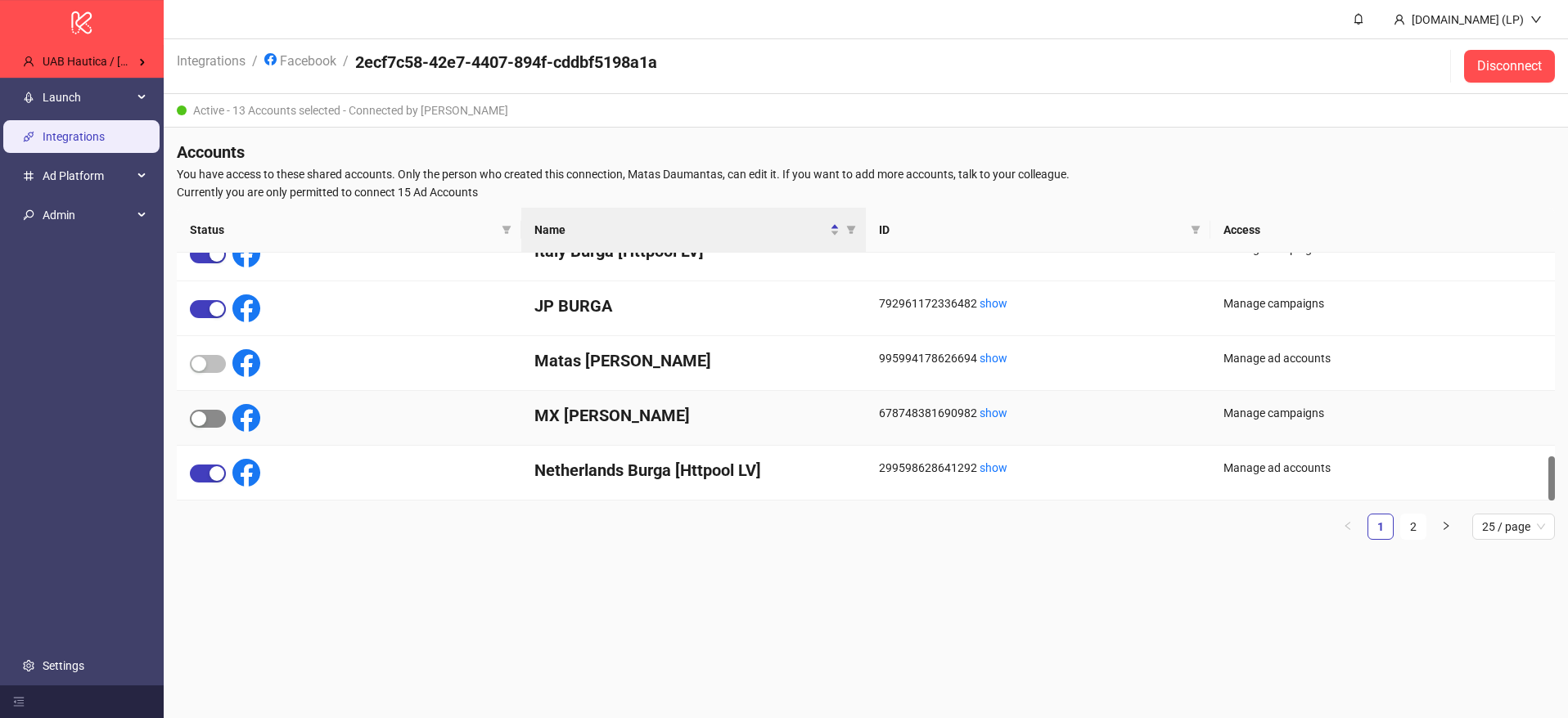
click at [207, 414] on span "button" at bounding box center [208, 419] width 36 height 18
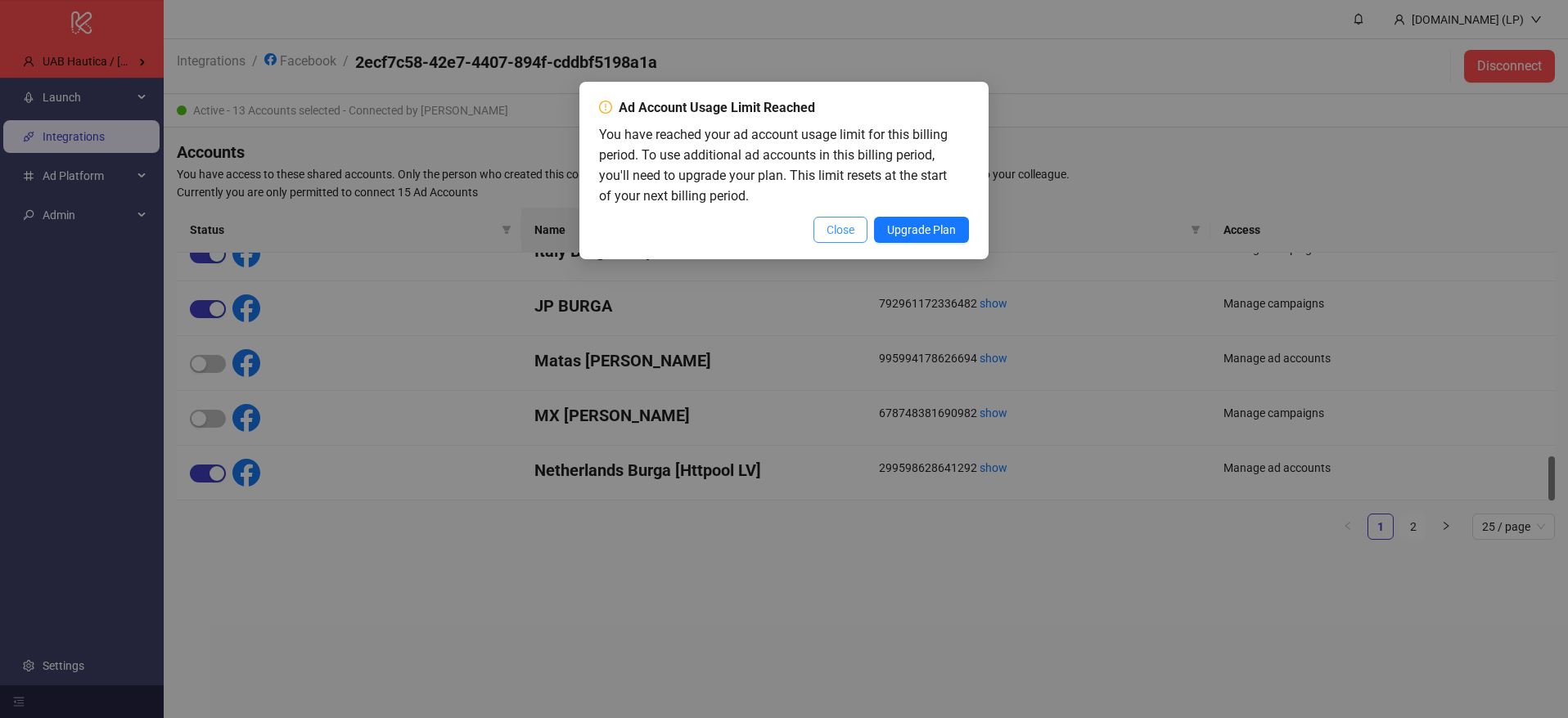
click at [846, 226] on span "Close" at bounding box center [840, 230] width 28 height 13
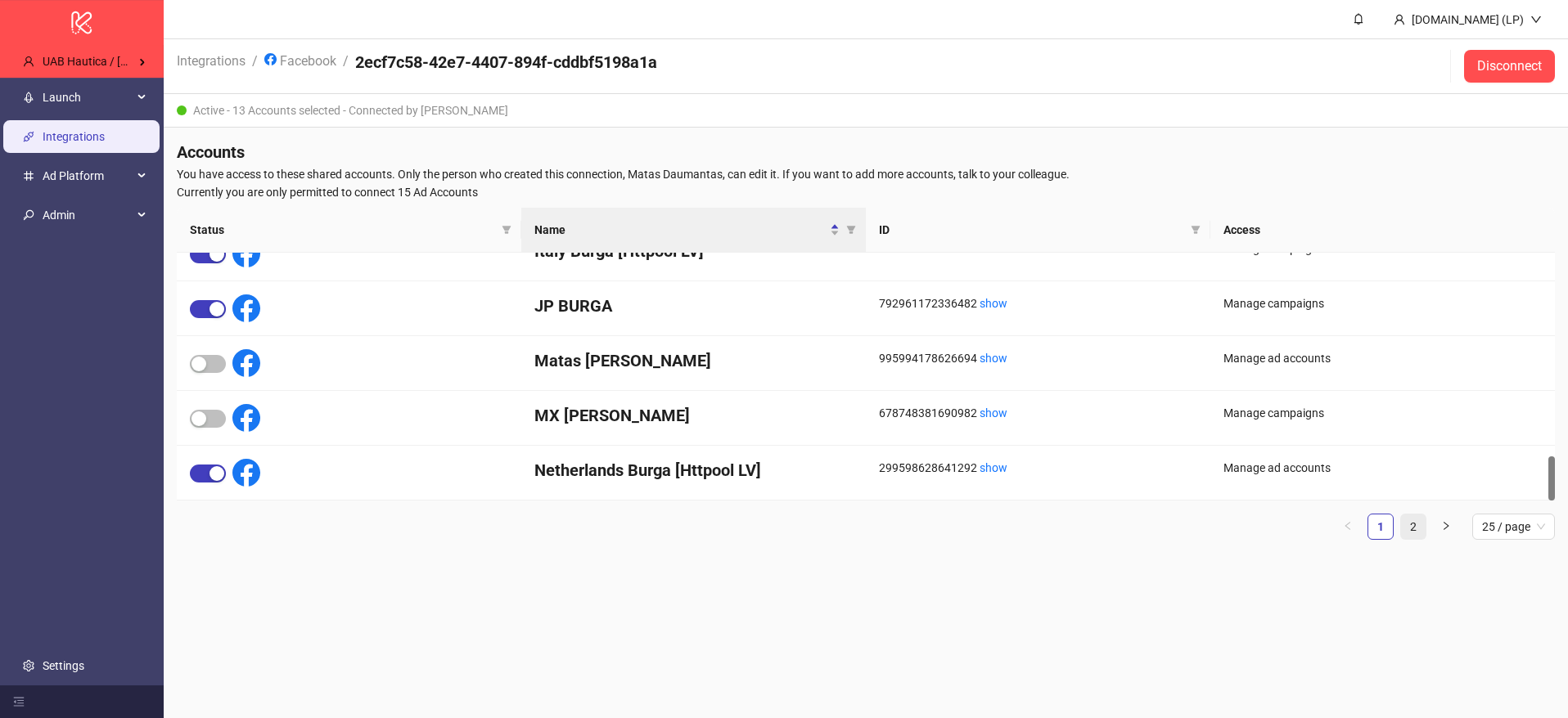
click at [1408, 521] on link "2" at bounding box center [1412, 526] width 24 height 24
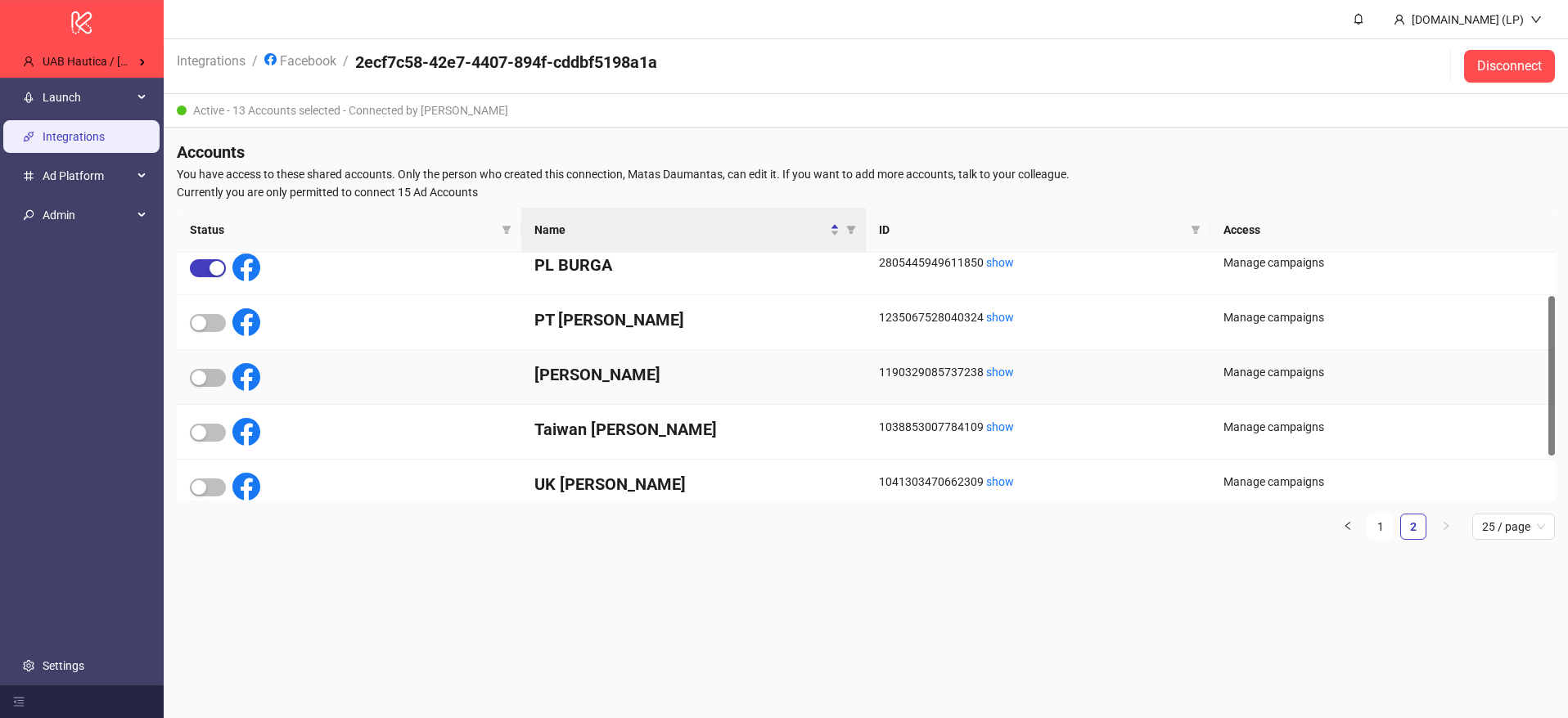
scroll to position [0, 0]
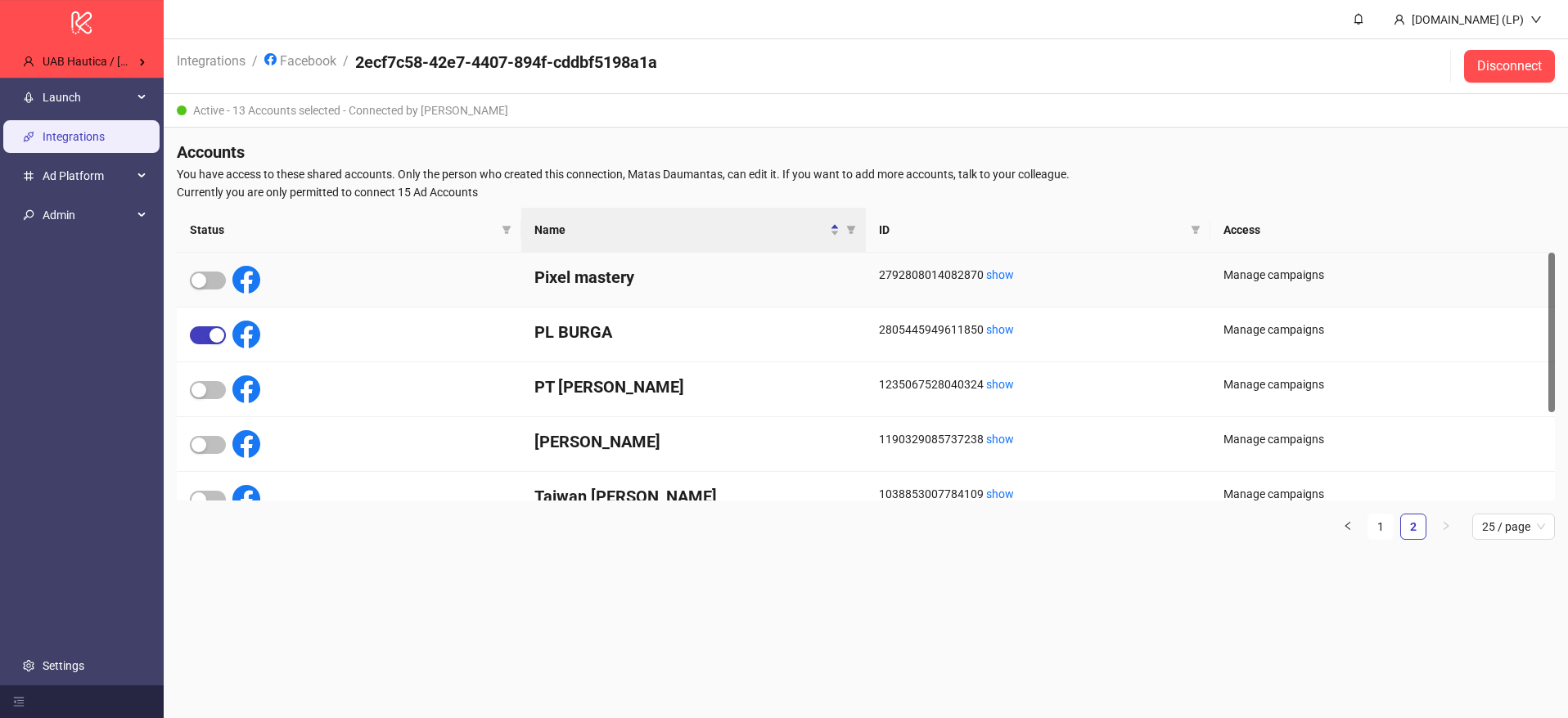
click at [230, 293] on div at bounding box center [225, 280] width 70 height 28
click at [217, 281] on span "button" at bounding box center [208, 281] width 36 height 18
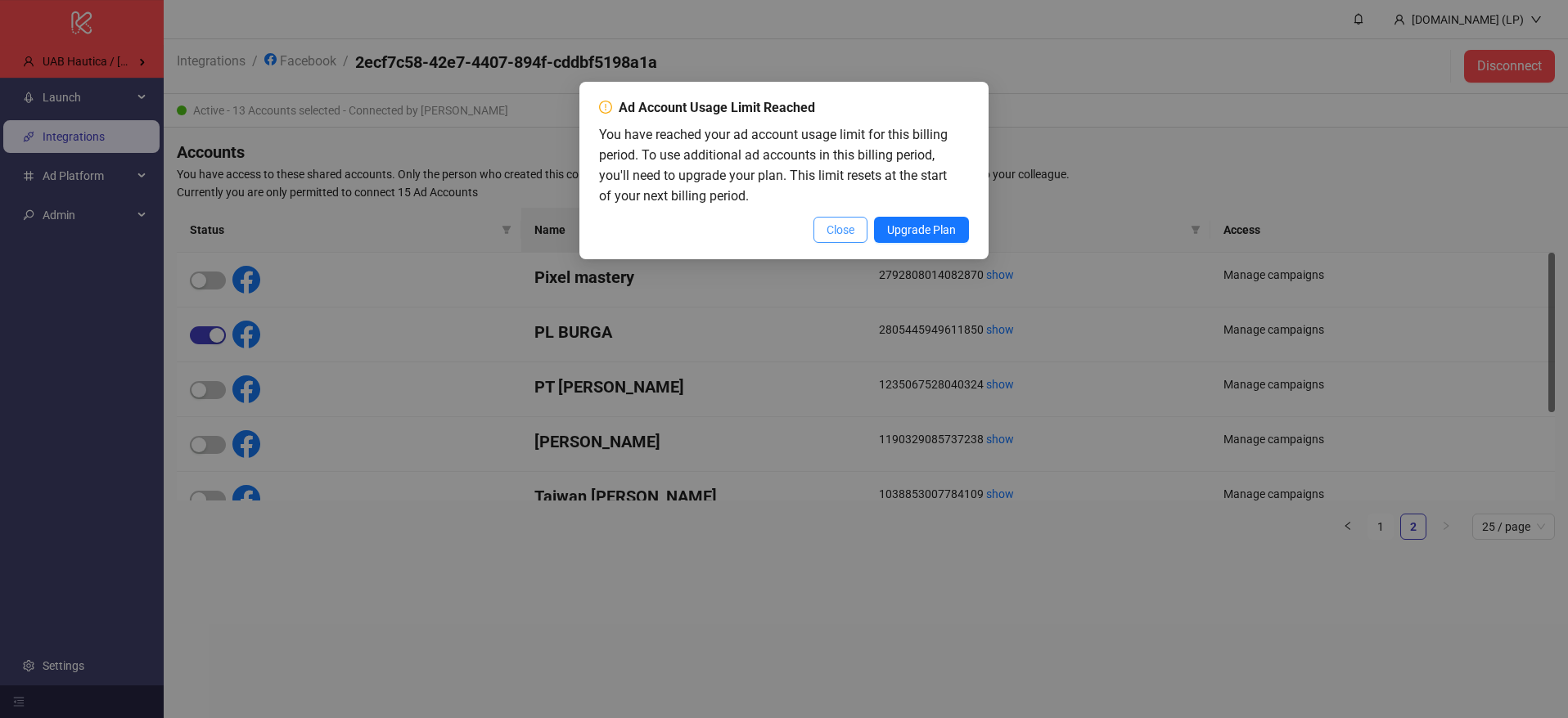
click at [850, 240] on button "Close" at bounding box center [841, 229] width 54 height 26
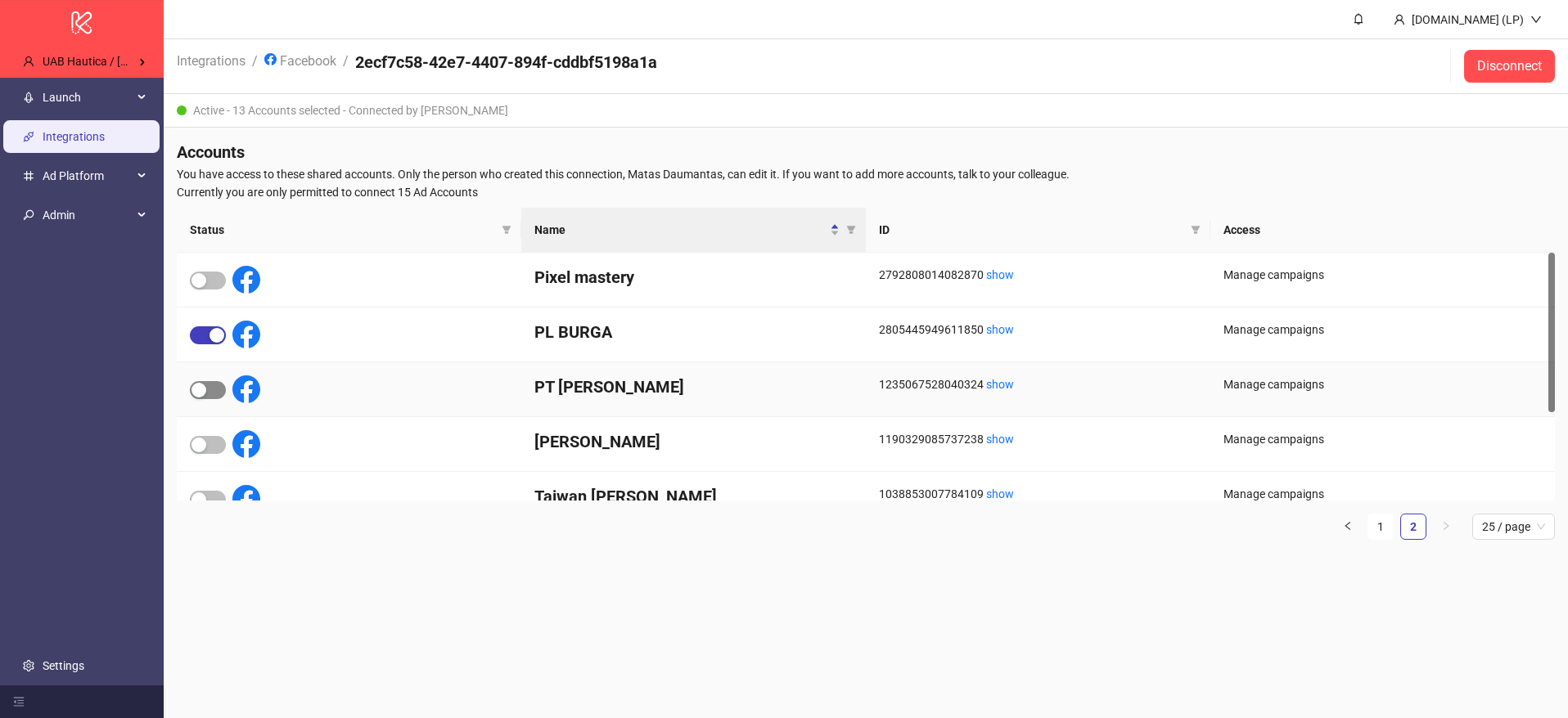
click at [218, 392] on span "button" at bounding box center [208, 390] width 36 height 18
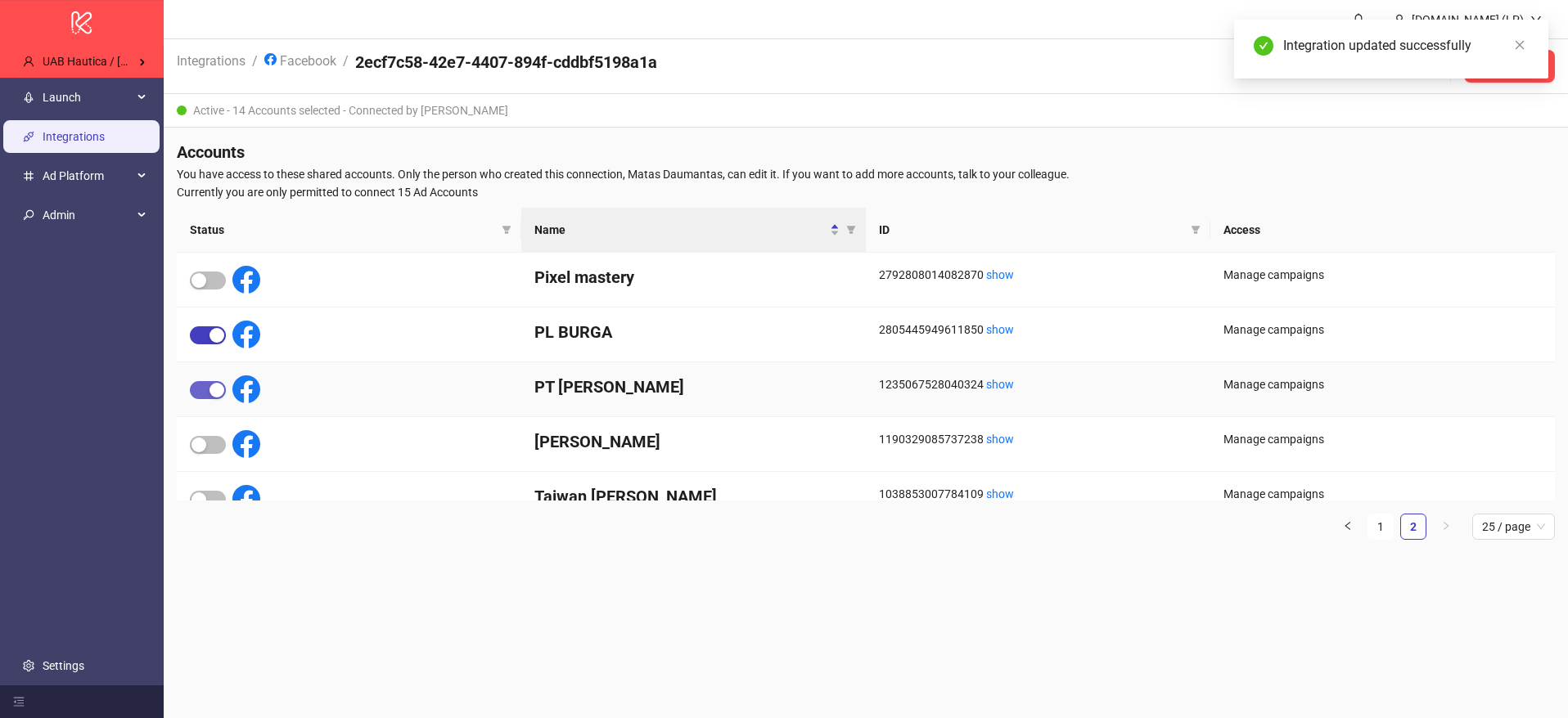
click at [213, 390] on div "button" at bounding box center [217, 390] width 15 height 15
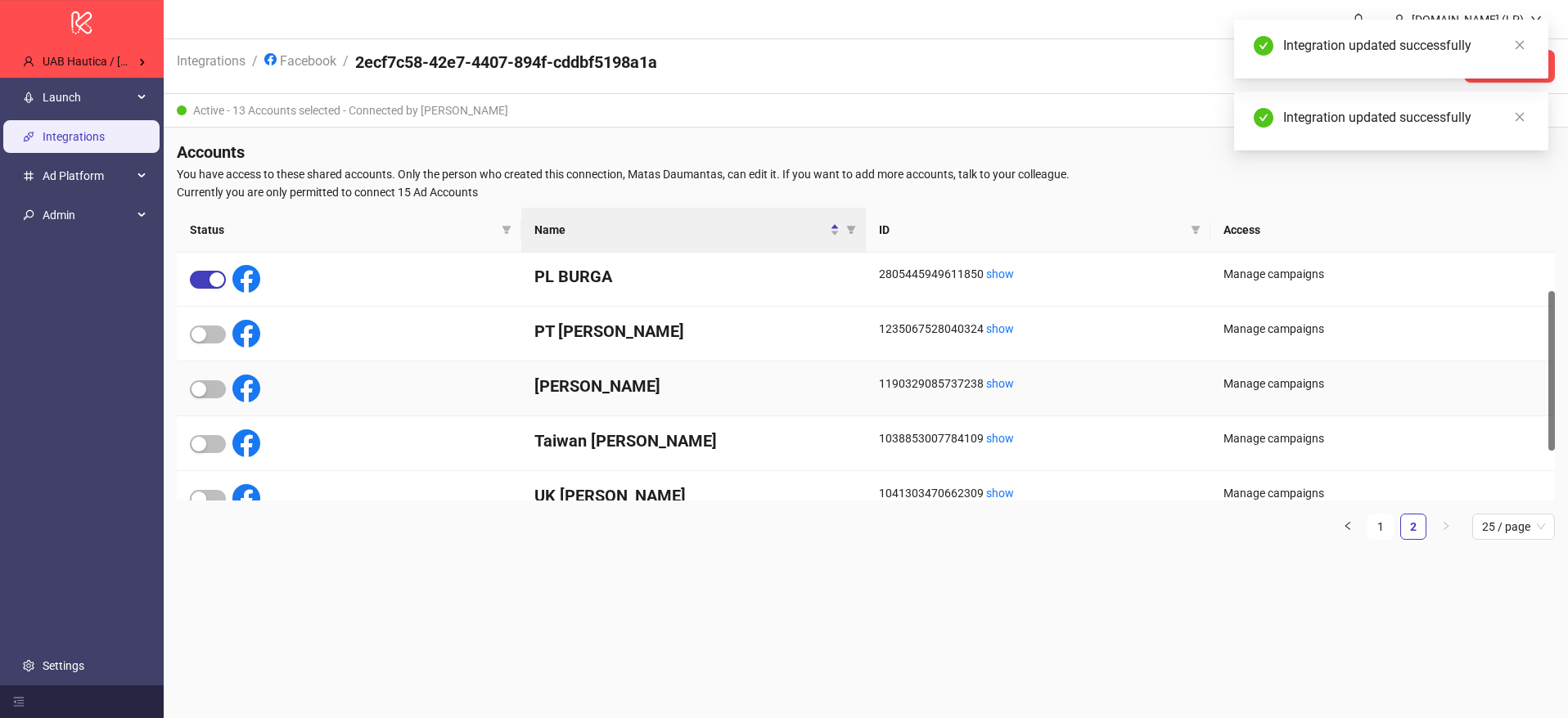
scroll to position [73, 0]
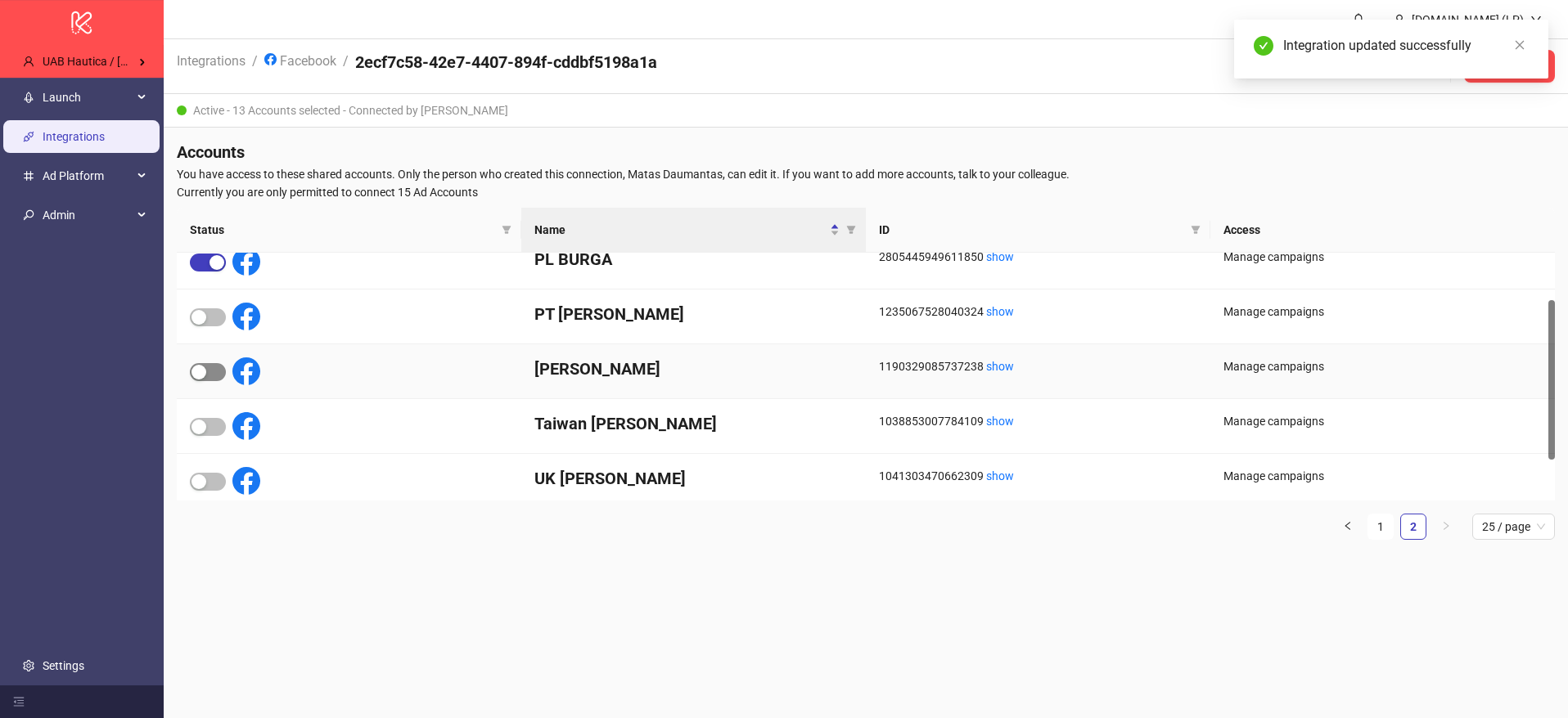
click at [212, 379] on span "button" at bounding box center [208, 372] width 36 height 18
click at [212, 379] on div "button" at bounding box center [217, 372] width 15 height 15
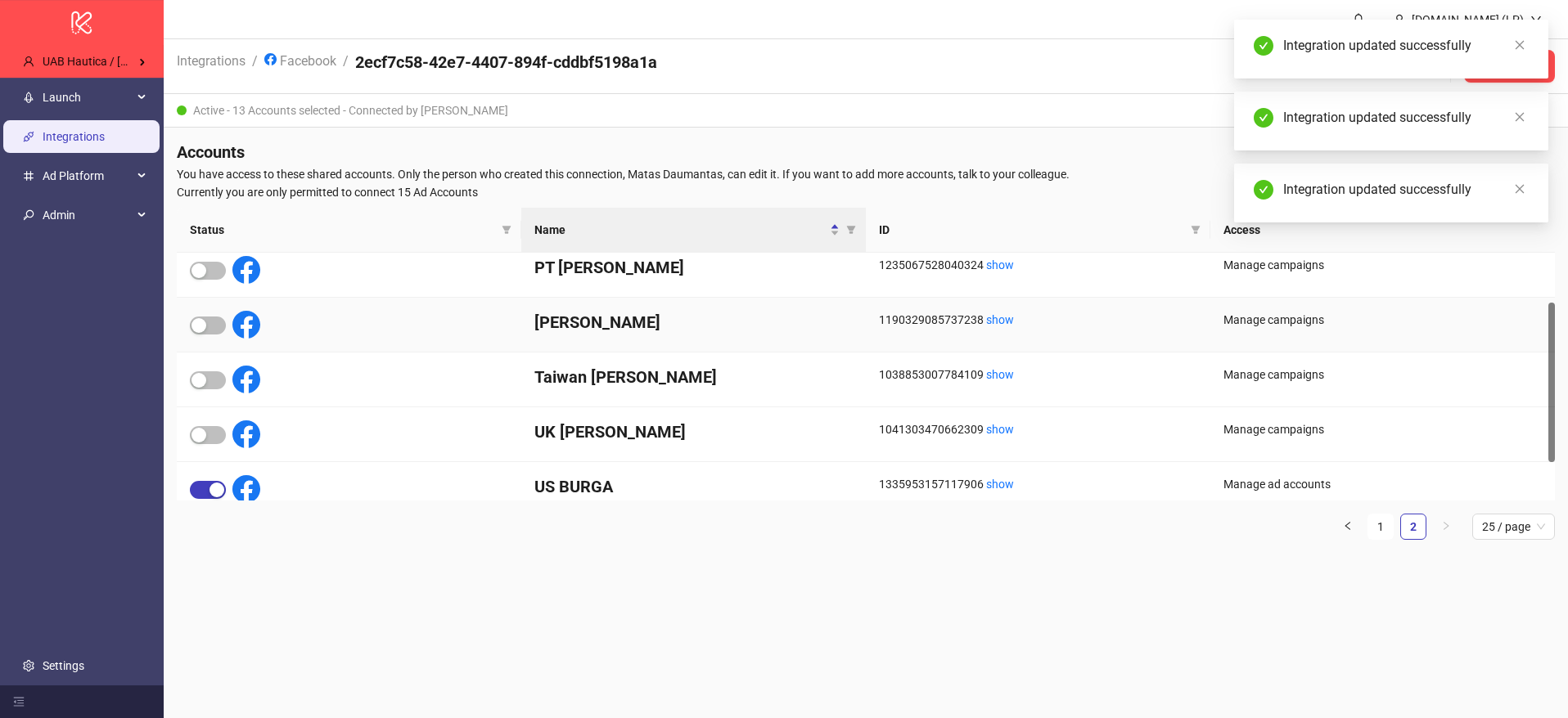
scroll to position [136, 0]
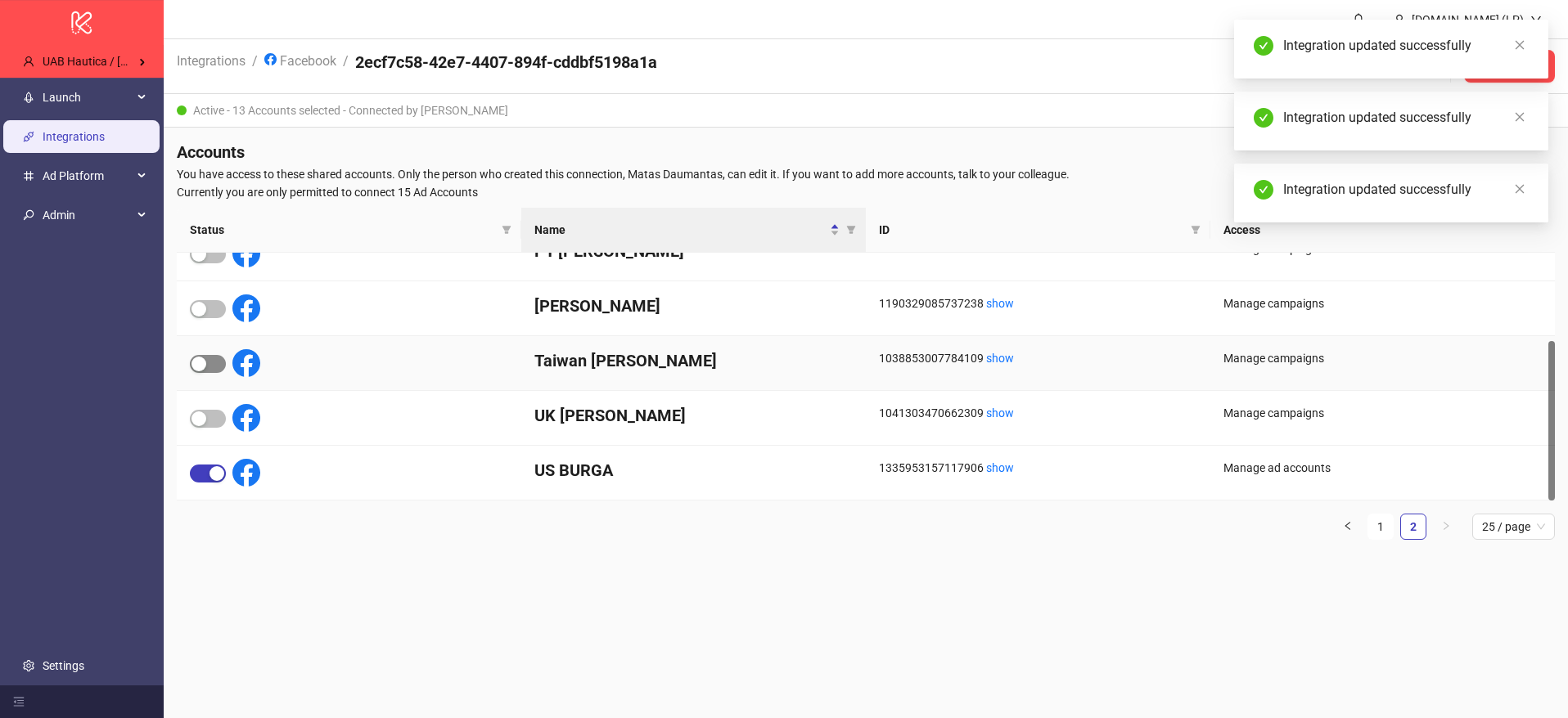
click at [194, 371] on div "button" at bounding box center [199, 364] width 15 height 15
click at [206, 369] on span "button" at bounding box center [208, 364] width 36 height 18
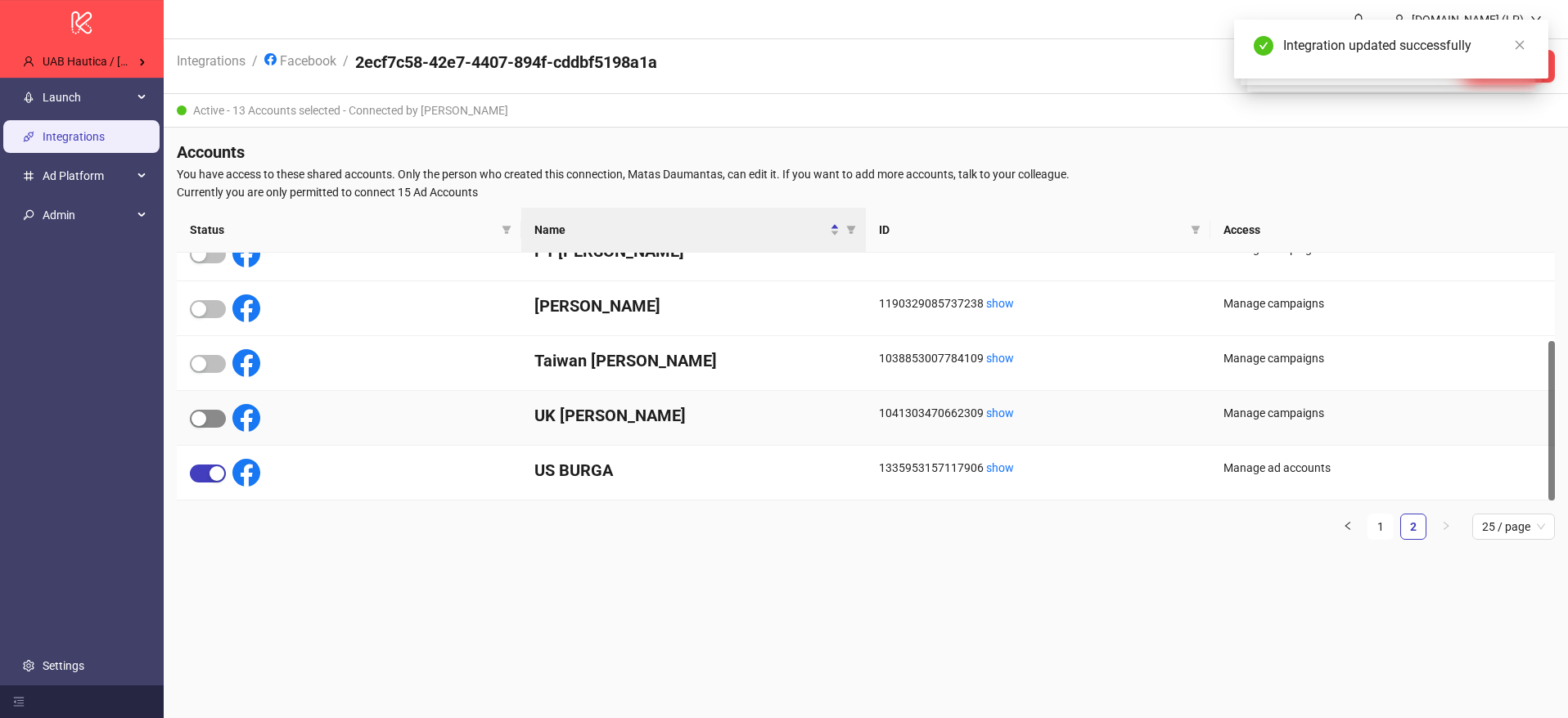
click at [207, 422] on span "button" at bounding box center [208, 419] width 36 height 18
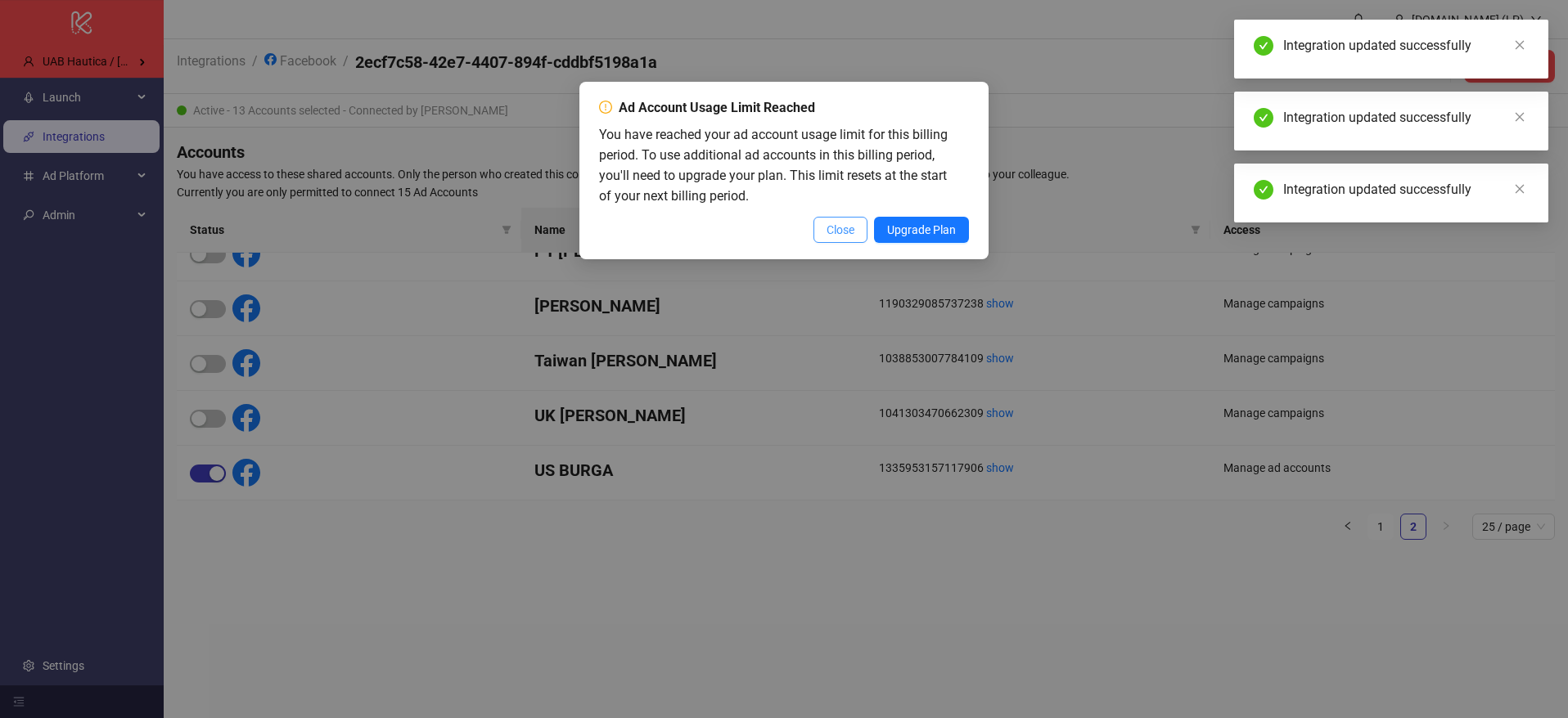
click at [824, 236] on button "Close" at bounding box center [841, 229] width 54 height 26
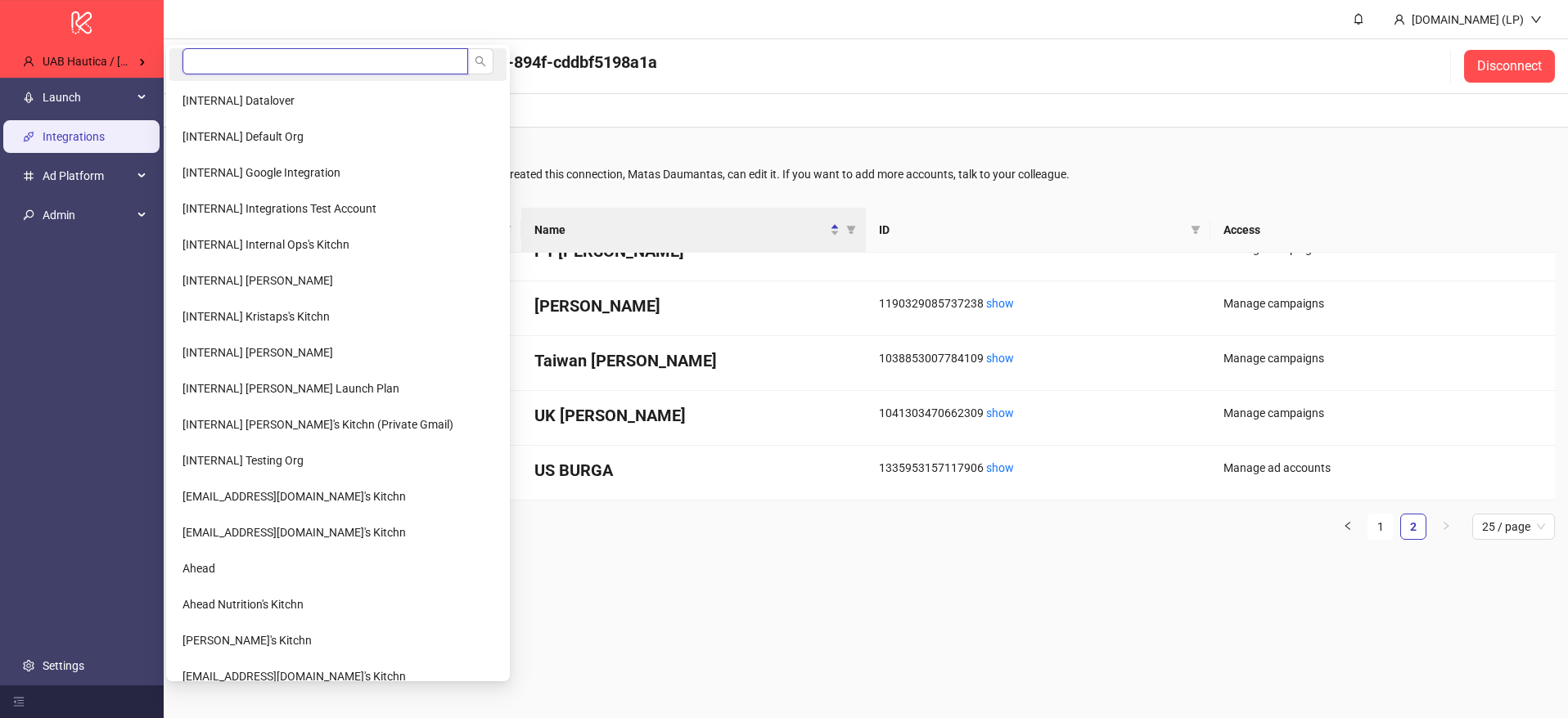
click at [254, 54] on input "search" at bounding box center [325, 61] width 285 height 26
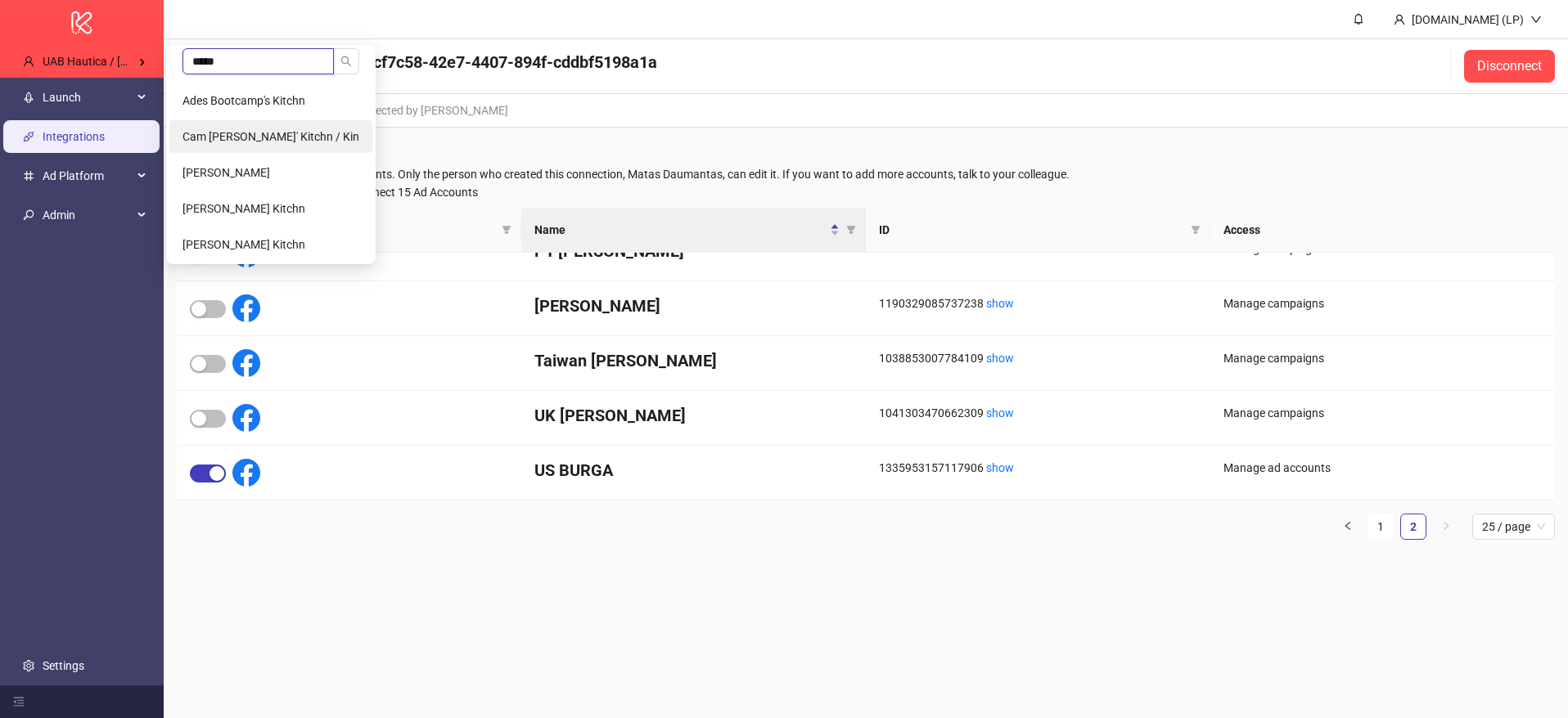
type input "*****"
click at [279, 138] on span "Cam [PERSON_NAME]' Kitchn / Kin" at bounding box center [270, 136] width 177 height 13
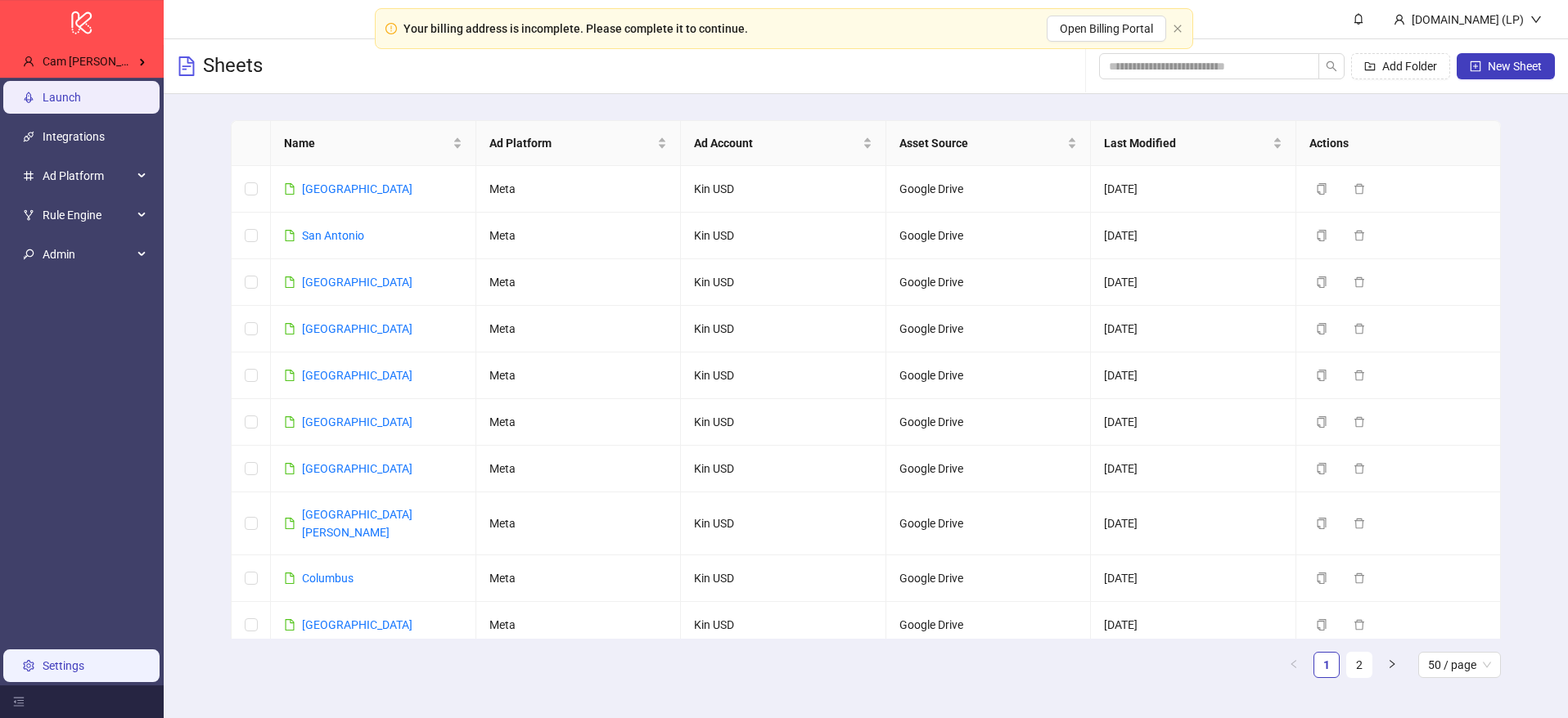
click at [45, 662] on link "Settings" at bounding box center [64, 666] width 42 height 13
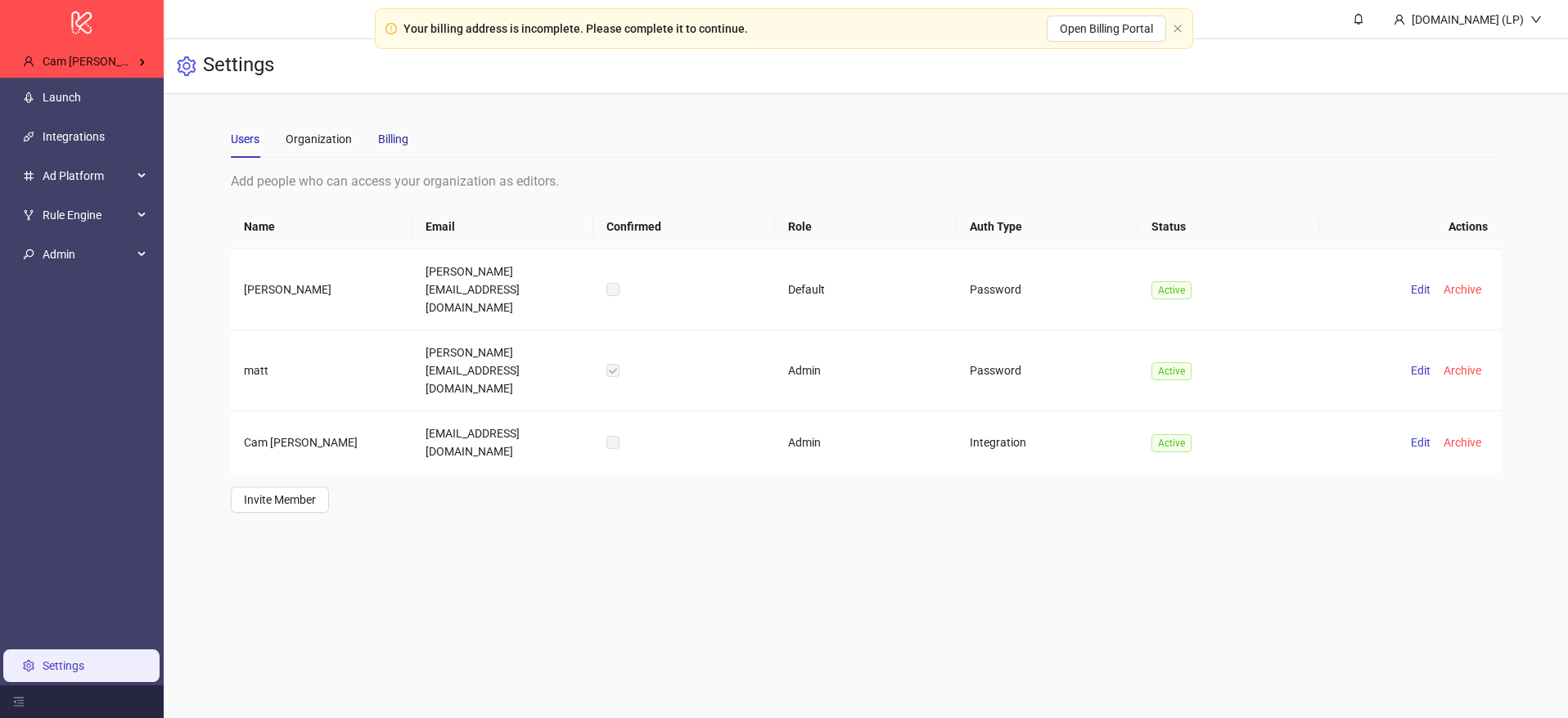
click at [396, 145] on div "Billing" at bounding box center [393, 139] width 30 height 18
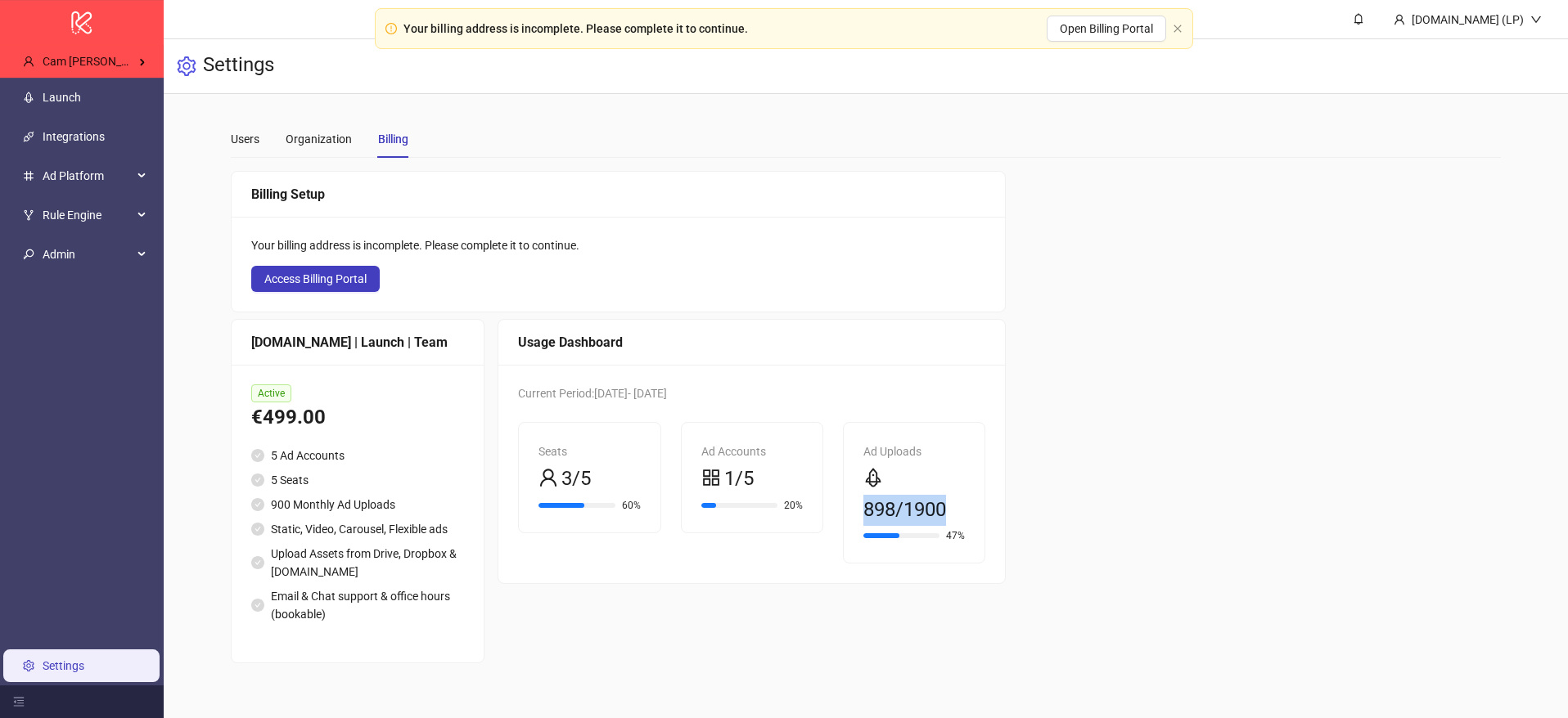
drag, startPoint x: 931, startPoint y: 510, endPoint x: 828, endPoint y: 512, distance: 103.0
click at [844, 512] on div "Ad Uploads 898/1900 47%" at bounding box center [914, 492] width 141 height 140
click at [1068, 448] on div "Billing Setup Your billing address is incomplete. Please complete it to continu…" at bounding box center [866, 417] width 1270 height 492
click at [59, 104] on link "Launch" at bounding box center [62, 97] width 39 height 13
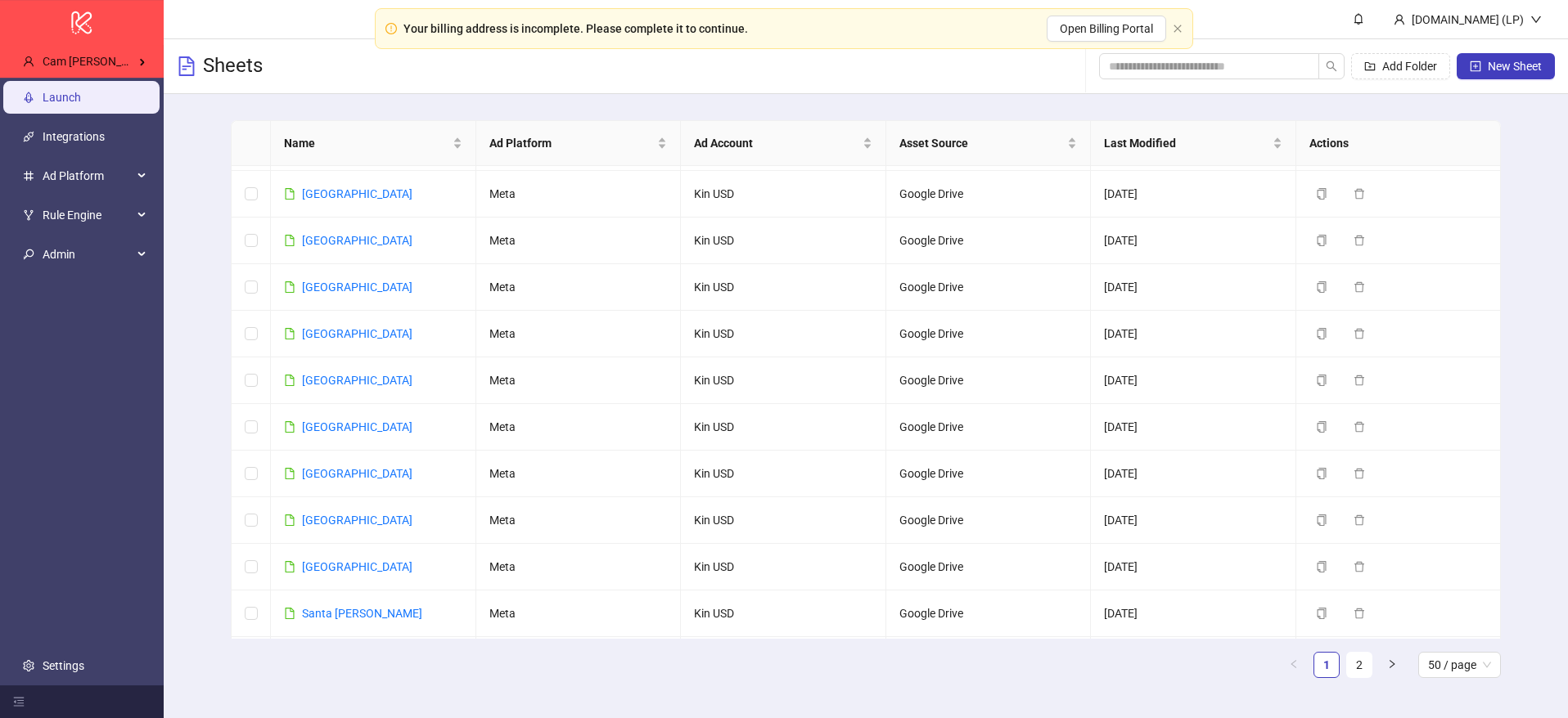
scroll to position [1859, 0]
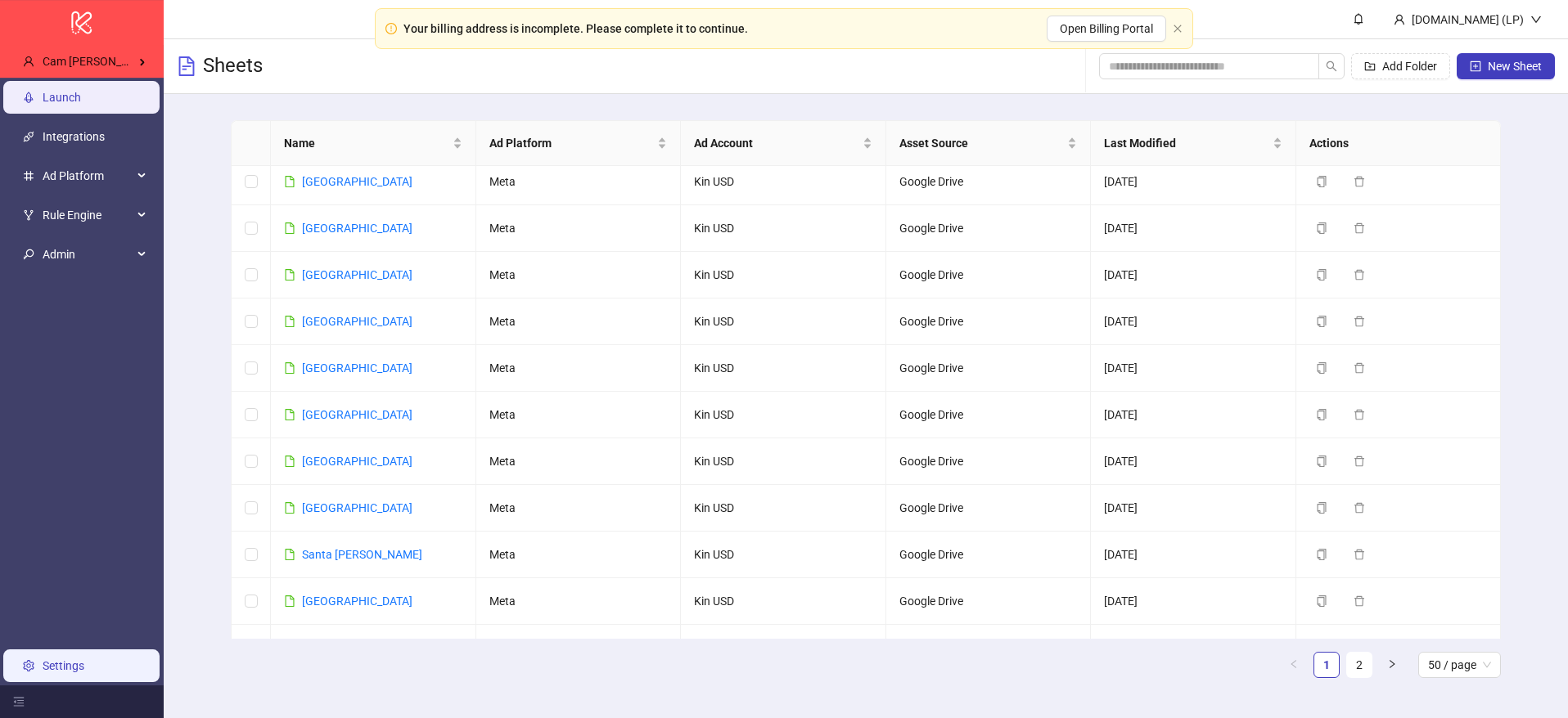
click at [60, 672] on link "Settings" at bounding box center [64, 666] width 42 height 13
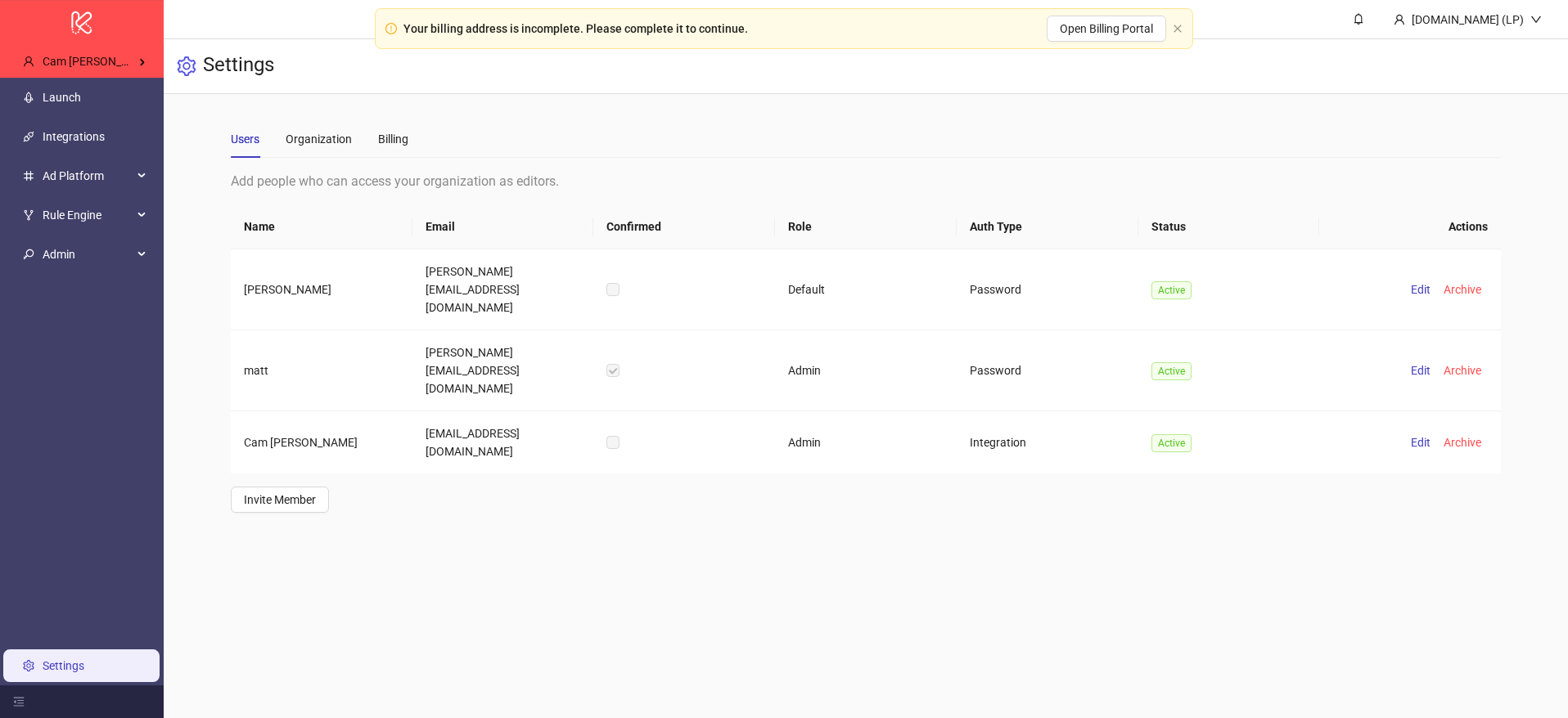
click at [409, 153] on div "Users Organization Billing" at bounding box center [866, 139] width 1270 height 38
click at [399, 135] on div "Billing" at bounding box center [393, 139] width 30 height 18
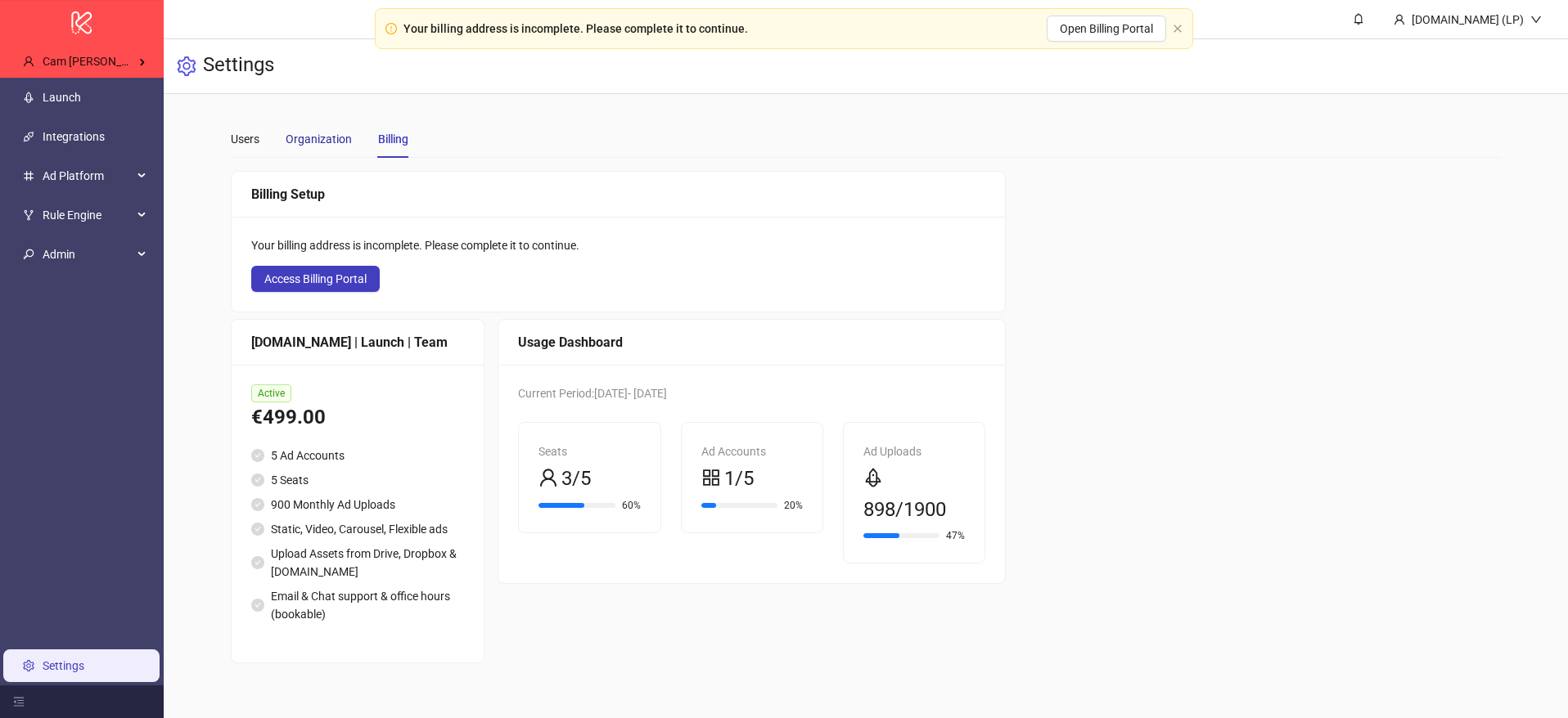
click at [345, 133] on div "Organization" at bounding box center [318, 139] width 66 height 18
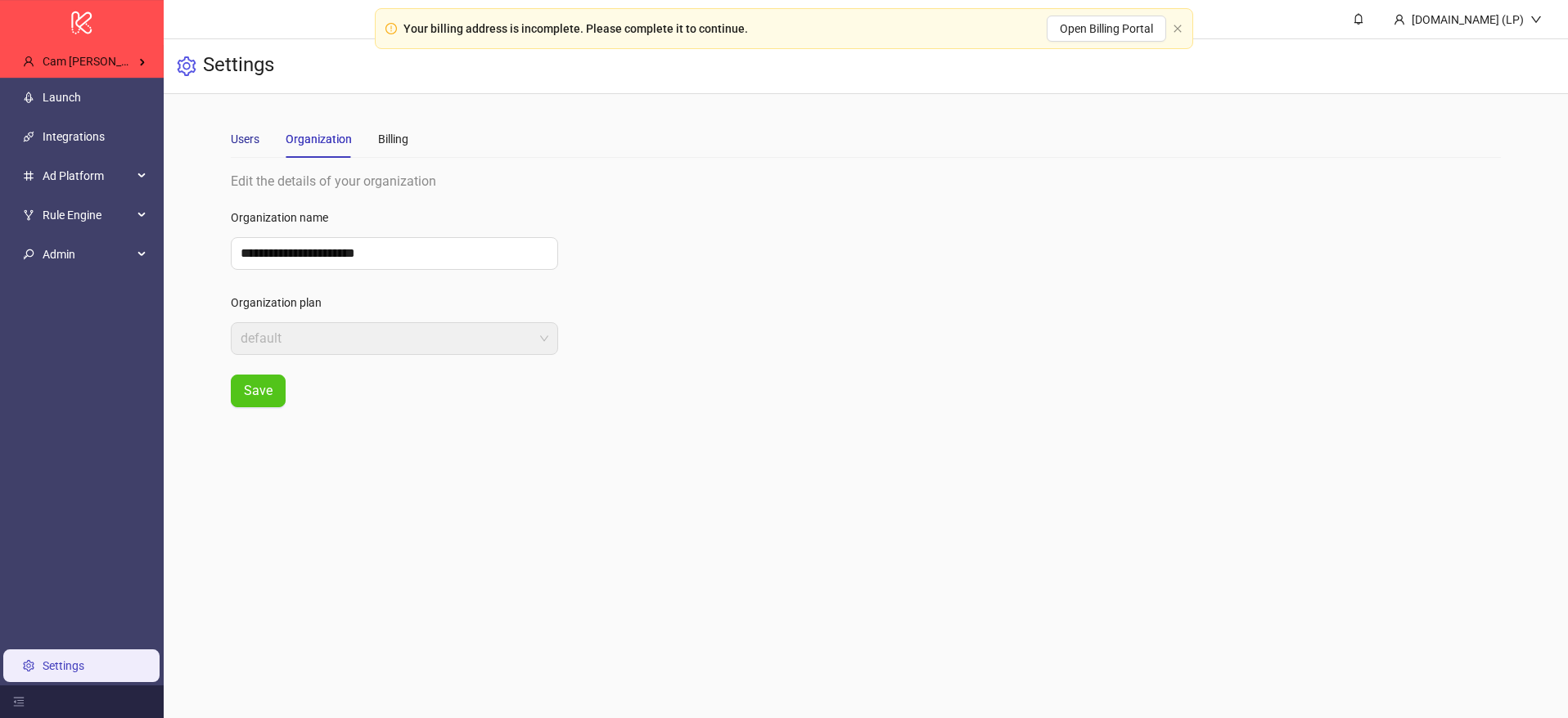
click at [256, 143] on div "Users" at bounding box center [245, 139] width 28 height 18
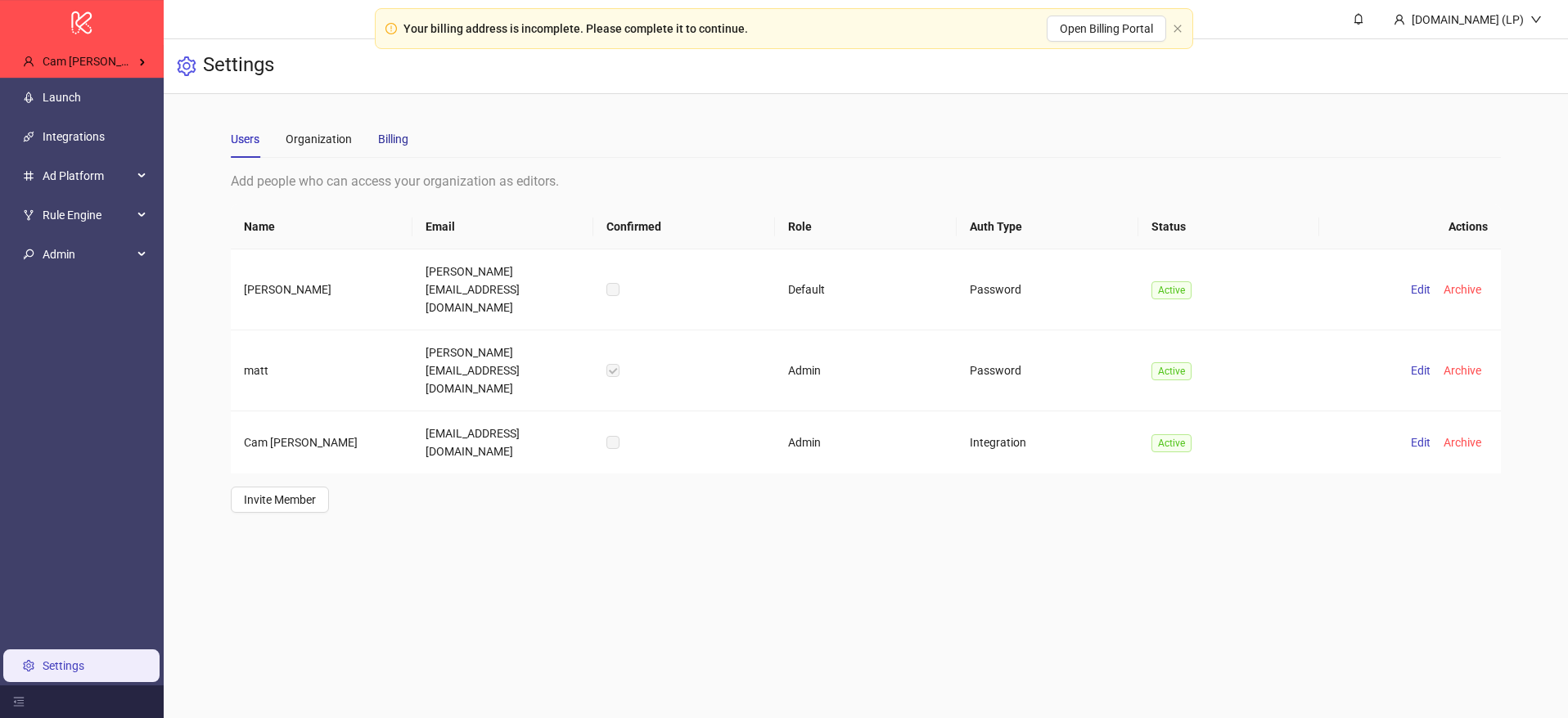
click at [396, 146] on div "Billing" at bounding box center [393, 139] width 30 height 18
